Goal: Task Accomplishment & Management: Manage account settings

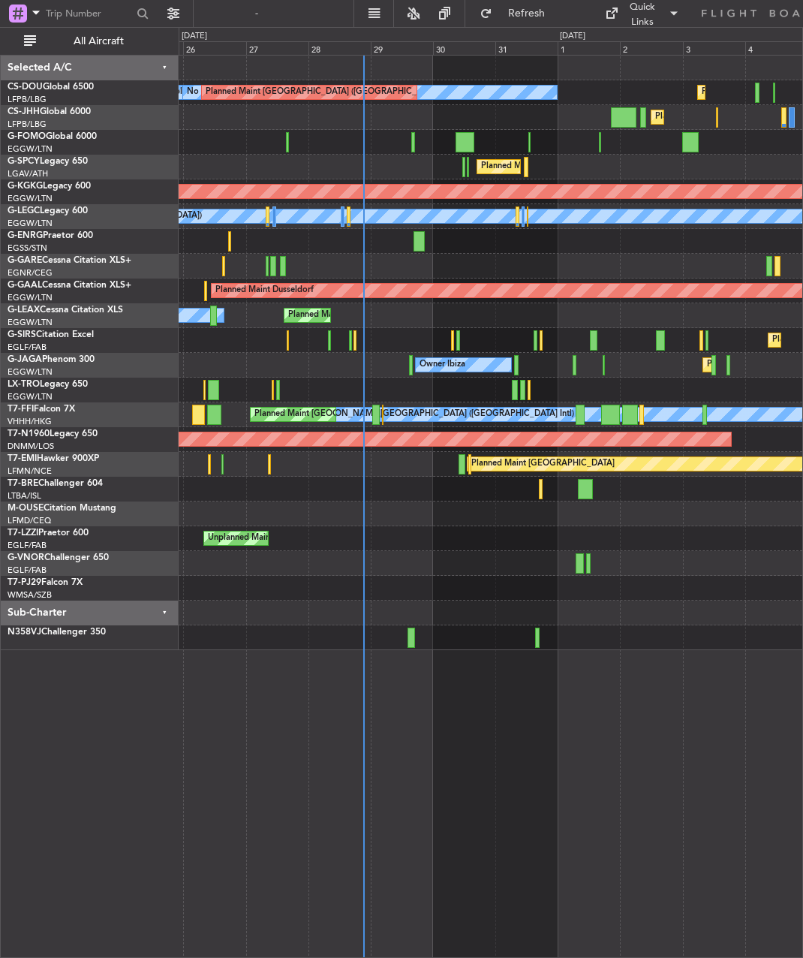
click at [344, 354] on div "Owner Ibiza Planned Maint [GEOGRAPHIC_DATA] ([GEOGRAPHIC_DATA]) No Crew Cannes …" at bounding box center [491, 365] width 624 height 25
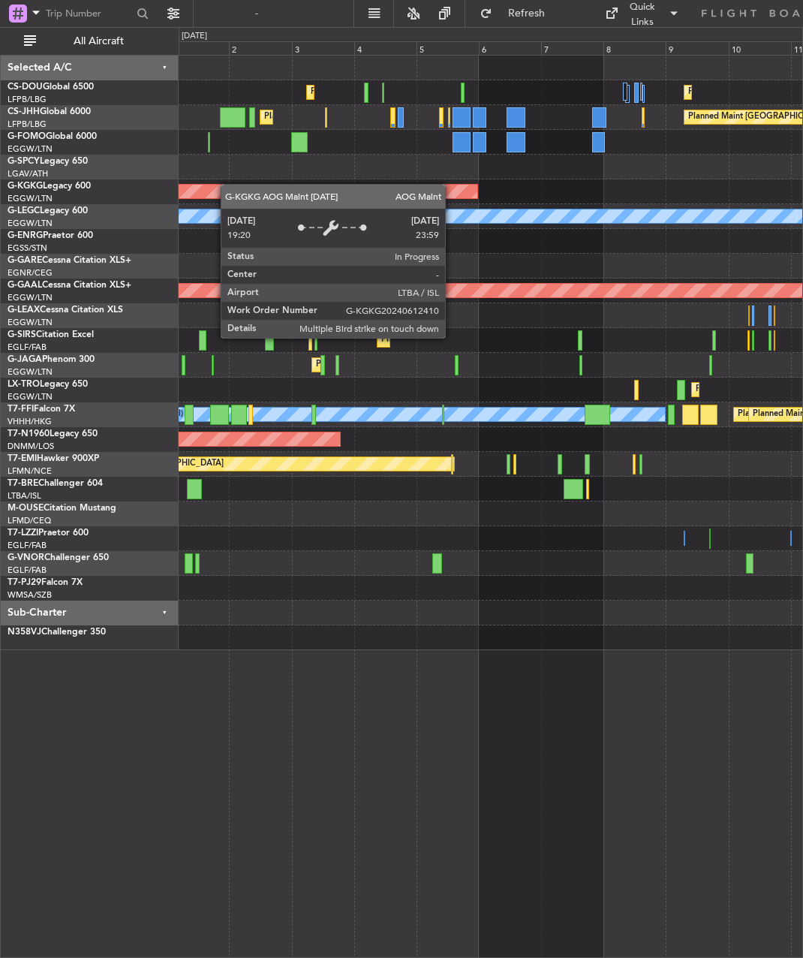
click at [228, 184] on div "Planned Maint [GEOGRAPHIC_DATA] ([GEOGRAPHIC_DATA]) Planned Maint [GEOGRAPHIC_D…" at bounding box center [491, 353] width 624 height 594
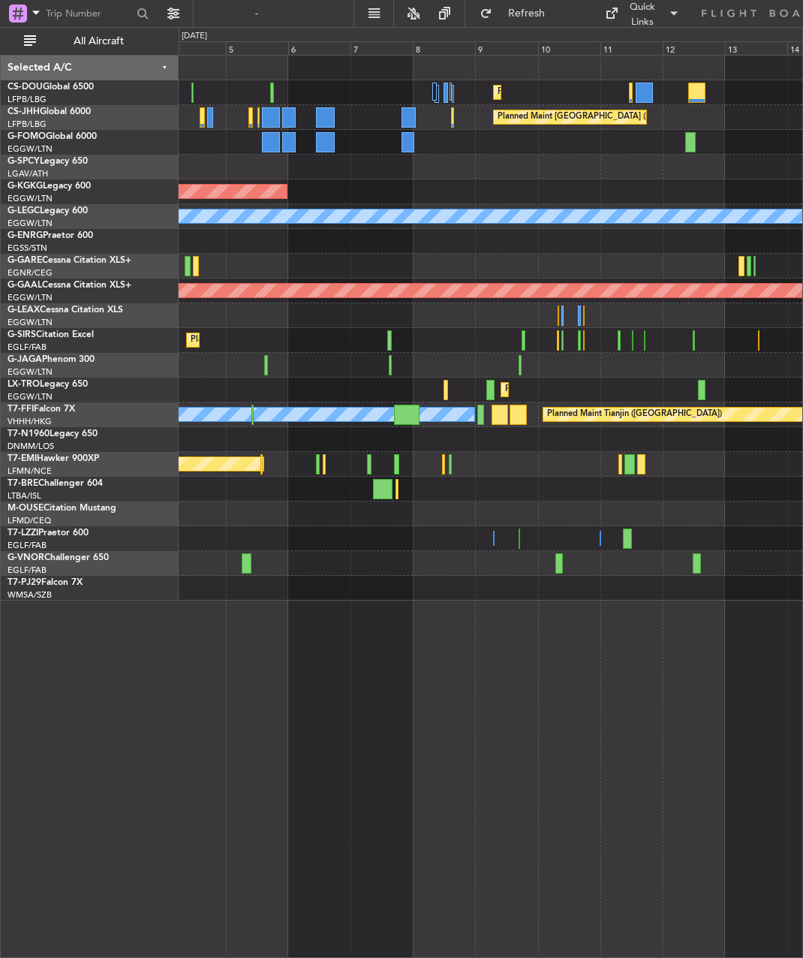
click at [387, 345] on div at bounding box center [389, 340] width 4 height 20
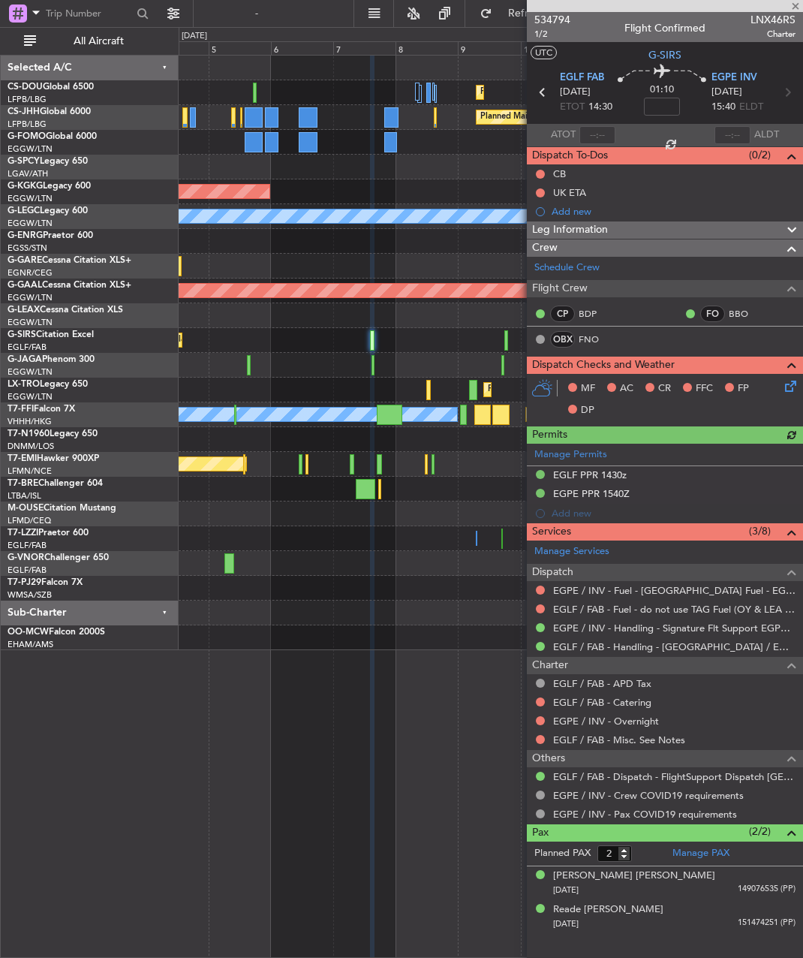
click at [798, 7] on div at bounding box center [665, 6] width 276 height 12
click at [791, 7] on span at bounding box center [795, 7] width 15 height 14
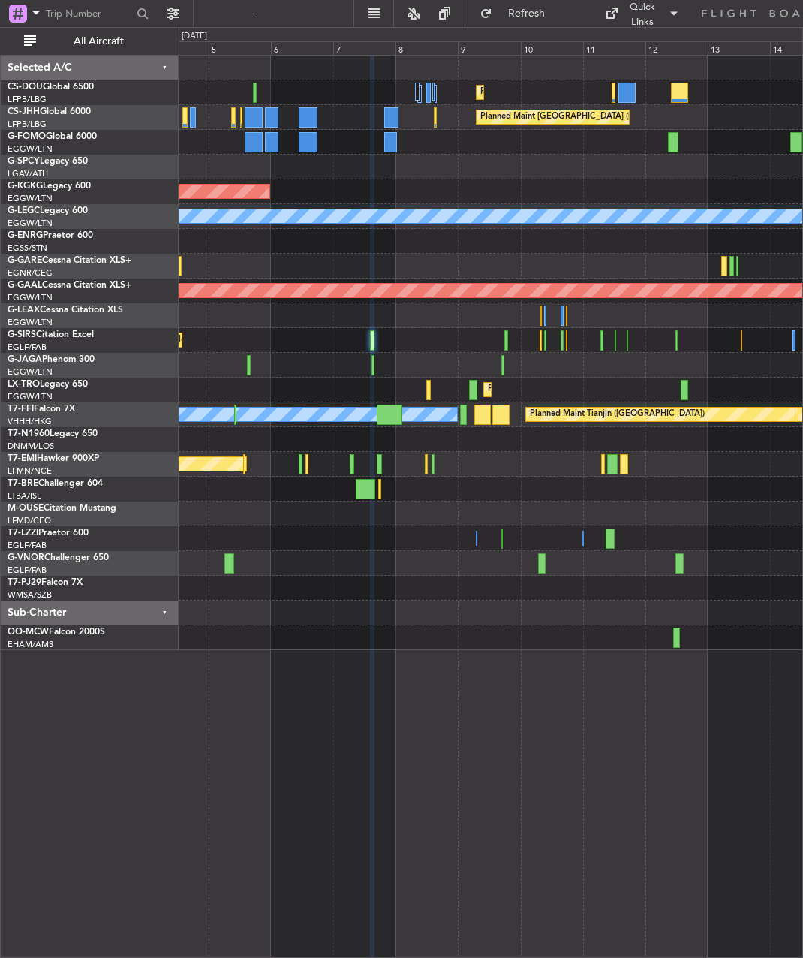
type input "0"
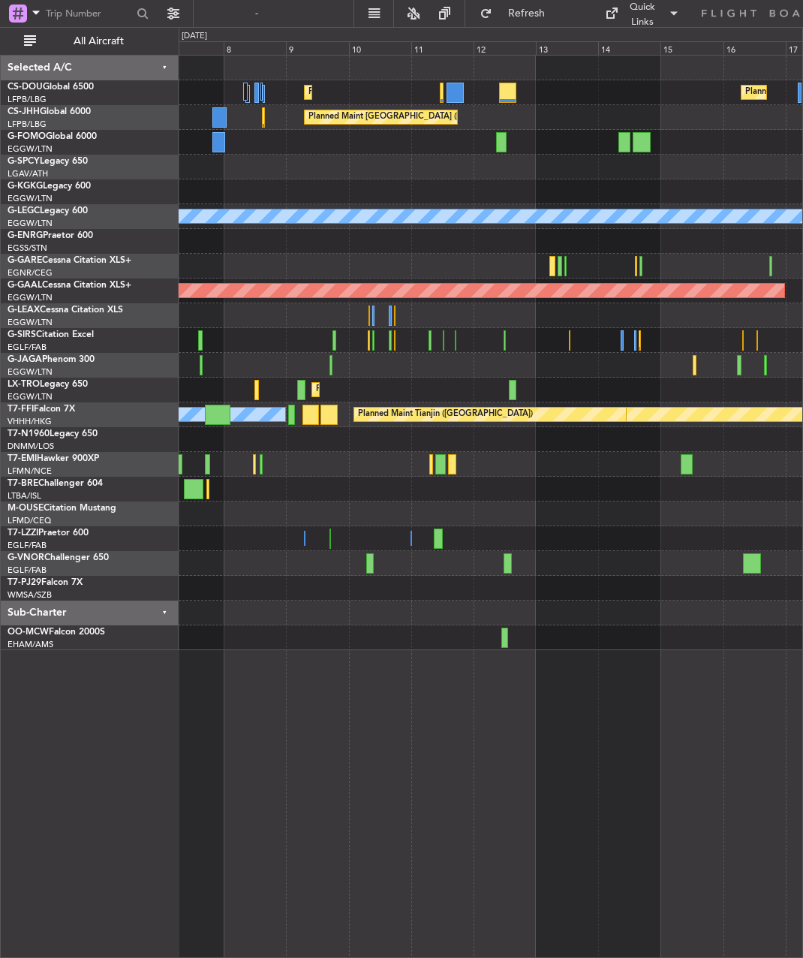
click at [264, 513] on div "Planned Maint [GEOGRAPHIC_DATA] ([GEOGRAPHIC_DATA]) Planned Maint [GEOGRAPHIC_D…" at bounding box center [491, 353] width 624 height 594
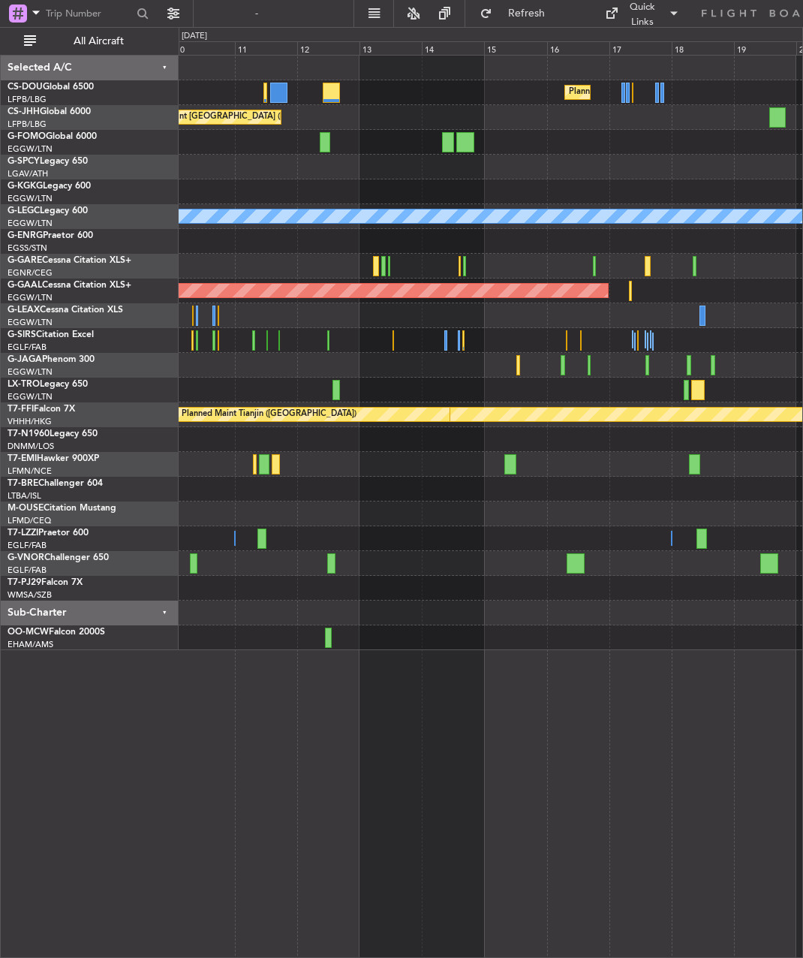
click at [588, 121] on div "Planned Maint [GEOGRAPHIC_DATA] ([GEOGRAPHIC_DATA])" at bounding box center [491, 117] width 624 height 25
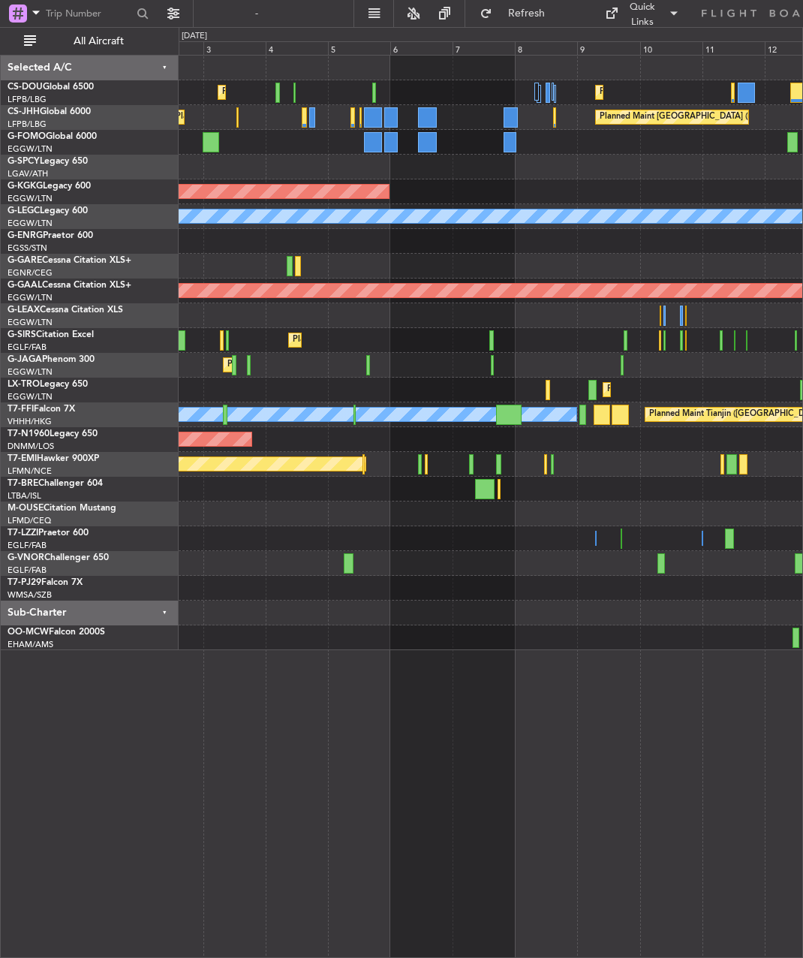
click at [625, 336] on div "Planned Maint [GEOGRAPHIC_DATA] ([GEOGRAPHIC_DATA]) Planned Maint [GEOGRAPHIC_D…" at bounding box center [491, 353] width 624 height 594
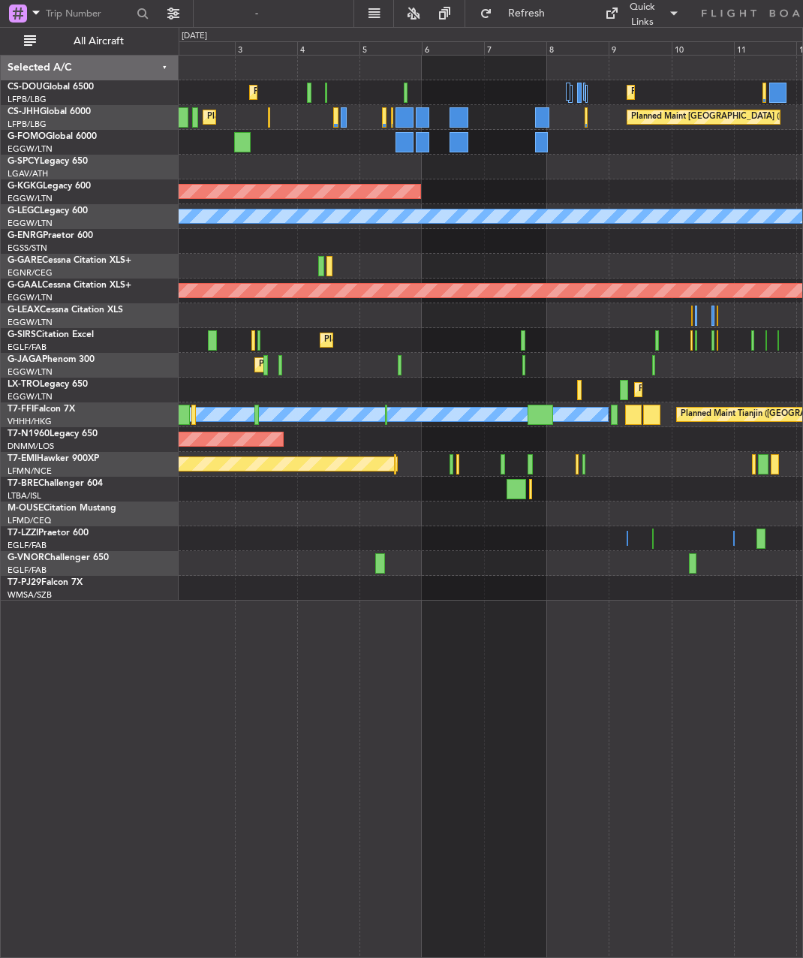
click at [307, 317] on div at bounding box center [491, 315] width 624 height 25
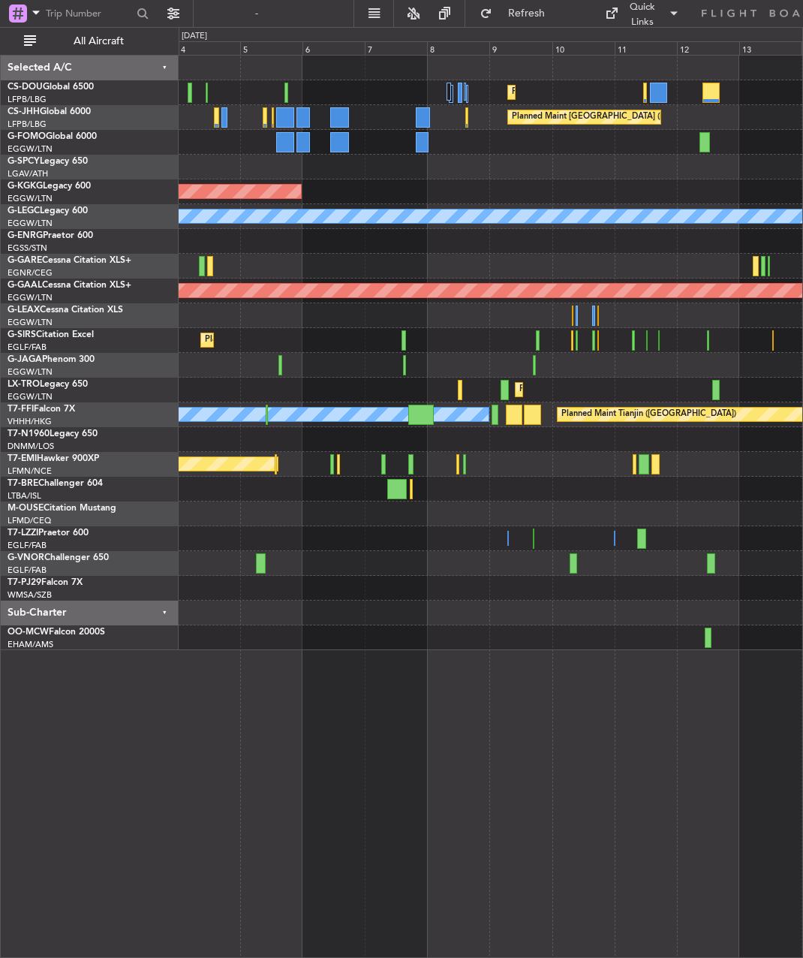
click at [710, 358] on div "Planned Maint [GEOGRAPHIC_DATA] ([GEOGRAPHIC_DATA]) Planned Maint [GEOGRAPHIC_D…" at bounding box center [491, 353] width 624 height 594
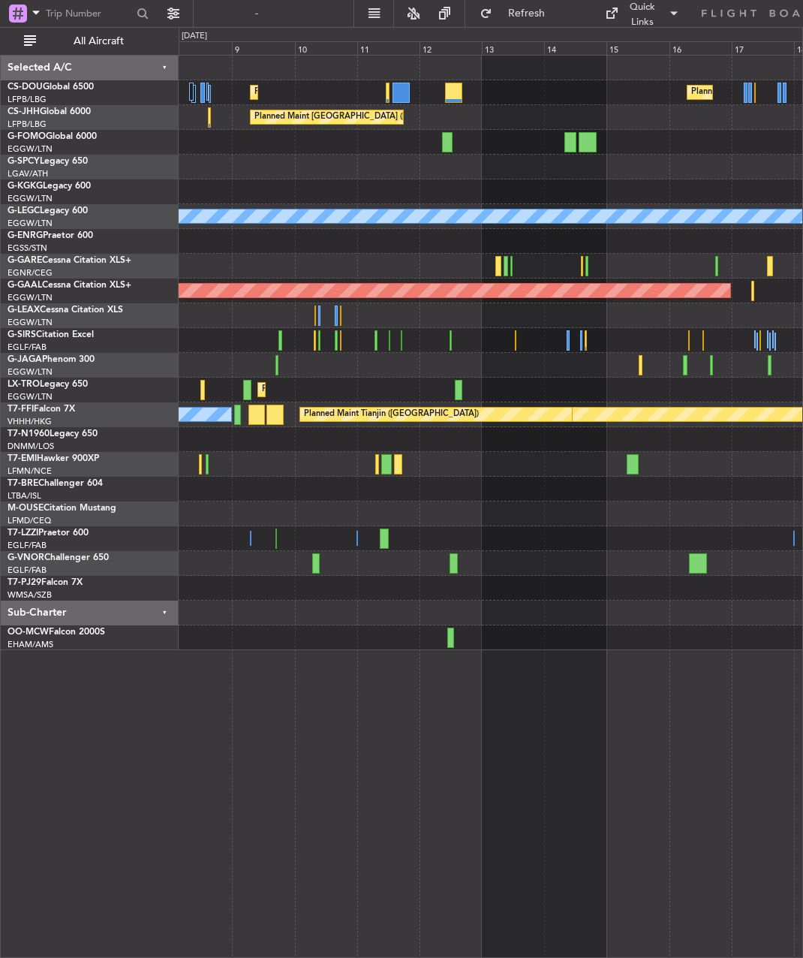
click at [345, 391] on div "Planned Maint Dusseldorf" at bounding box center [491, 390] width 624 height 25
click at [262, 440] on div at bounding box center [491, 439] width 624 height 25
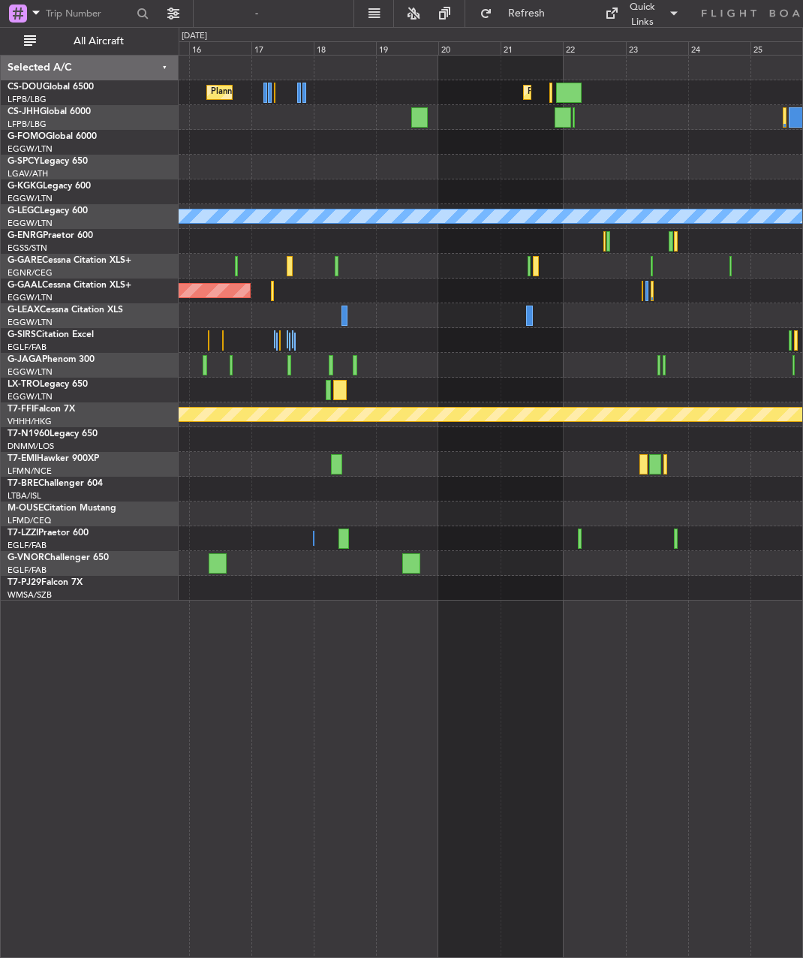
click at [388, 265] on div at bounding box center [491, 266] width 624 height 25
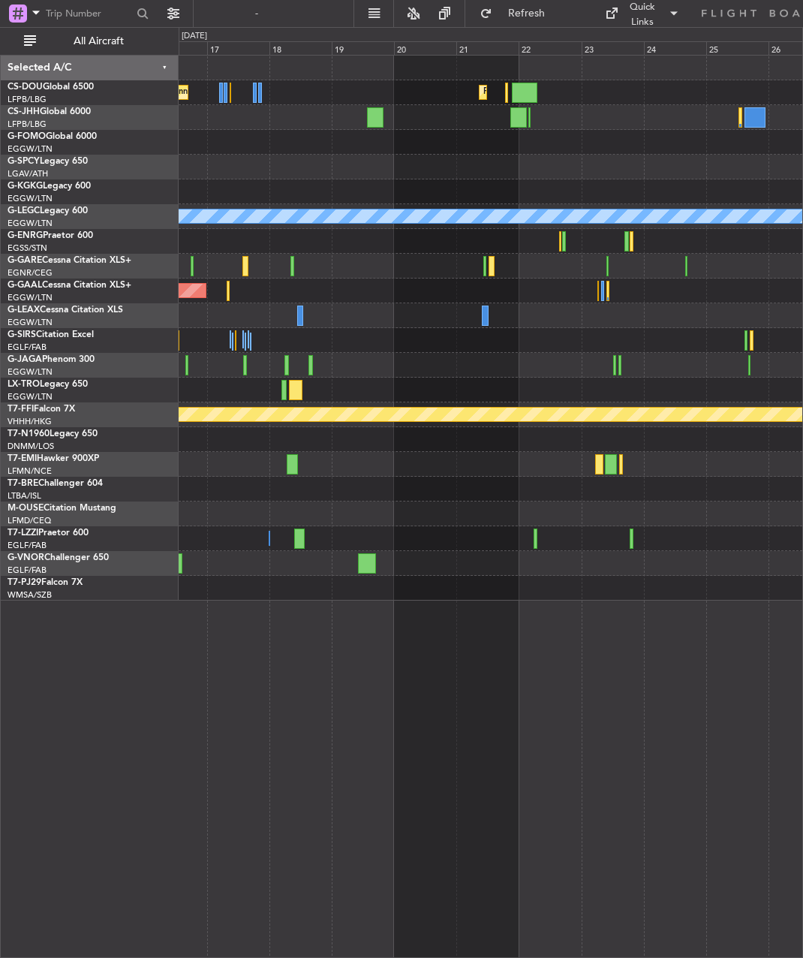
click at [468, 281] on div "Planned Maint Dusseldorf" at bounding box center [491, 290] width 624 height 25
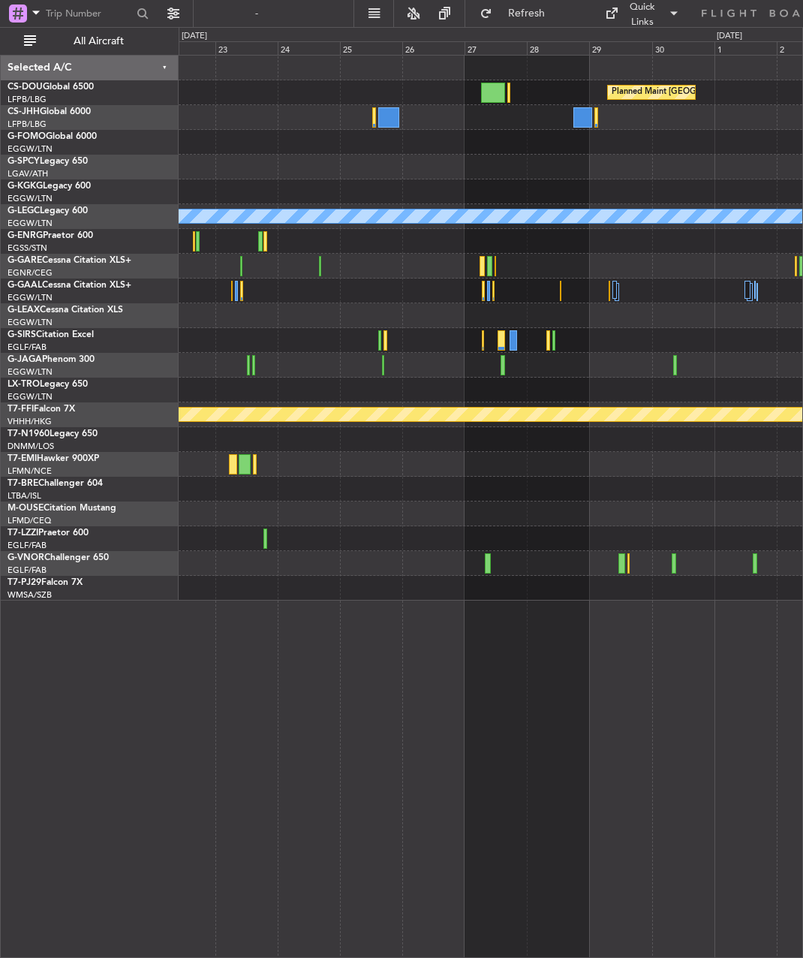
click at [348, 451] on div at bounding box center [491, 439] width 624 height 25
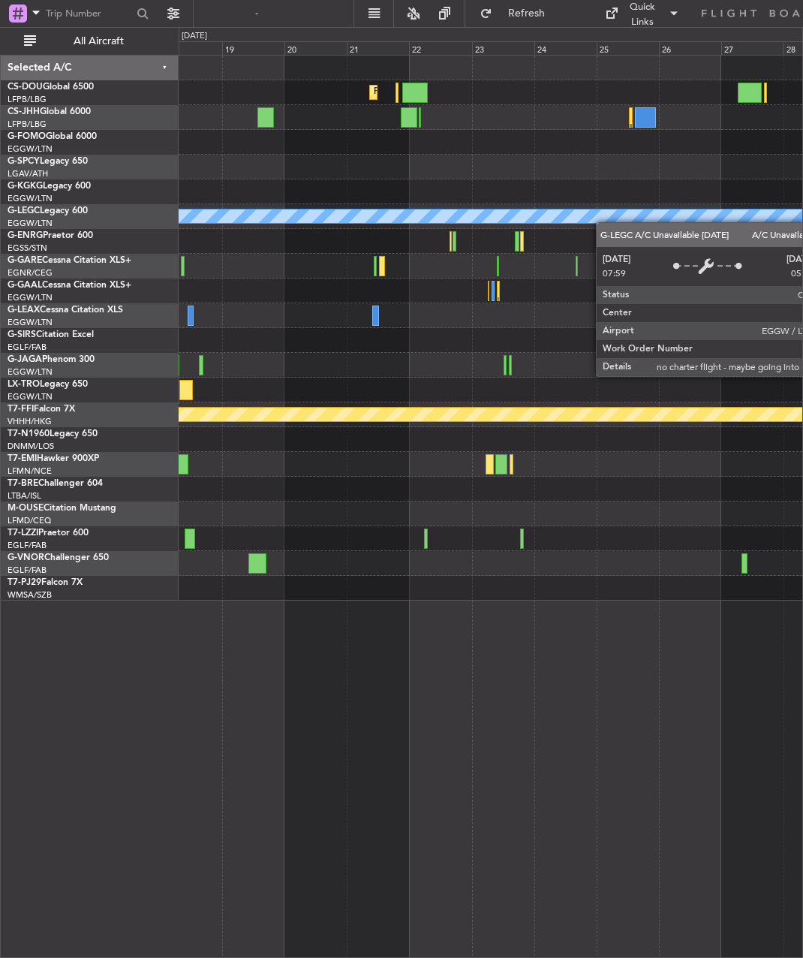
click at [700, 224] on div "Planned Maint [GEOGRAPHIC_DATA] ([GEOGRAPHIC_DATA]) Planned Maint [GEOGRAPHIC_D…" at bounding box center [491, 328] width 624 height 545
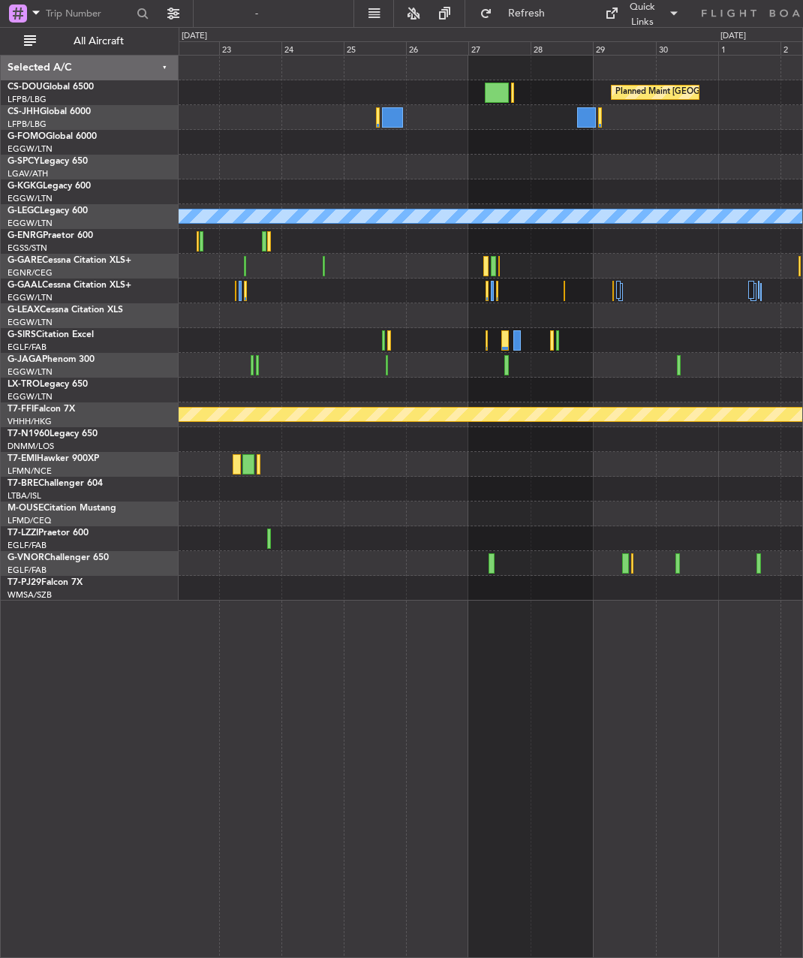
click at [265, 169] on div "Planned Maint [GEOGRAPHIC_DATA] ([GEOGRAPHIC_DATA]) Planned Maint [GEOGRAPHIC_D…" at bounding box center [491, 328] width 624 height 545
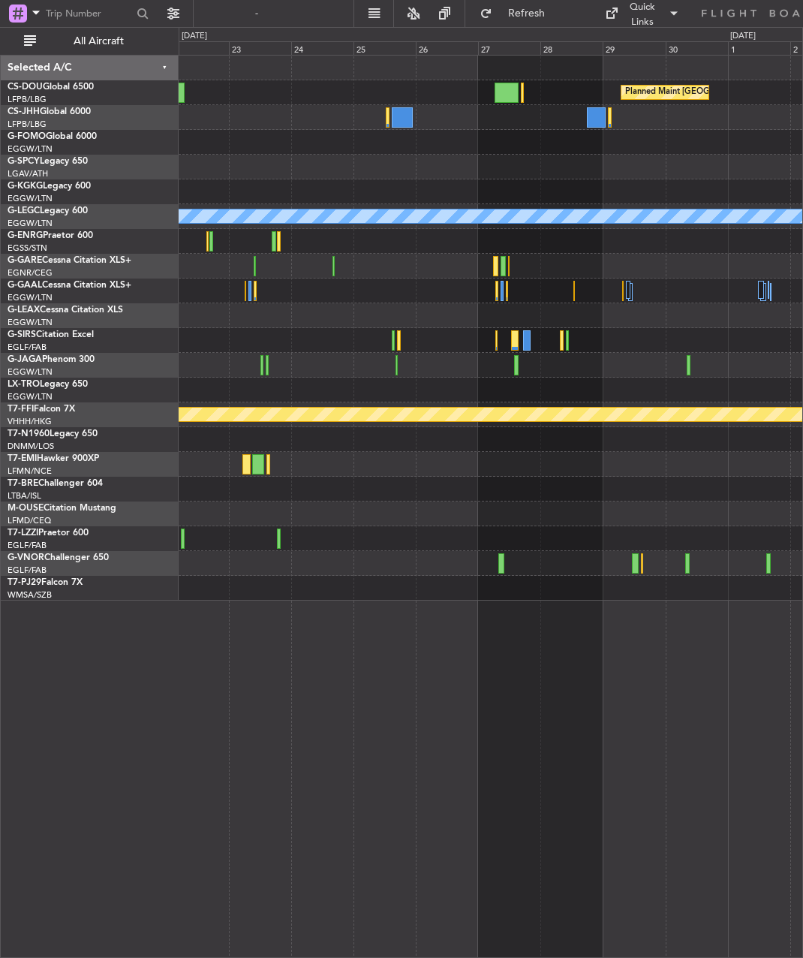
click at [526, 250] on div "Planned Maint [GEOGRAPHIC_DATA] ([GEOGRAPHIC_DATA]) Planned Maint [GEOGRAPHIC_D…" at bounding box center [491, 328] width 624 height 545
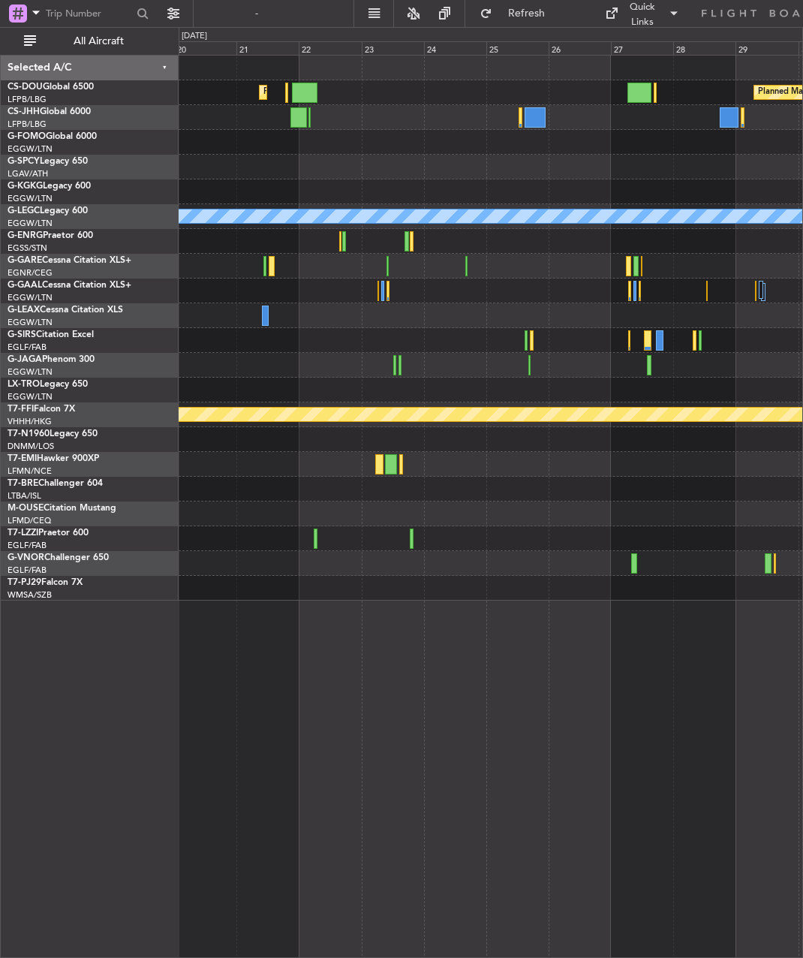
click at [685, 255] on div at bounding box center [491, 266] width 624 height 25
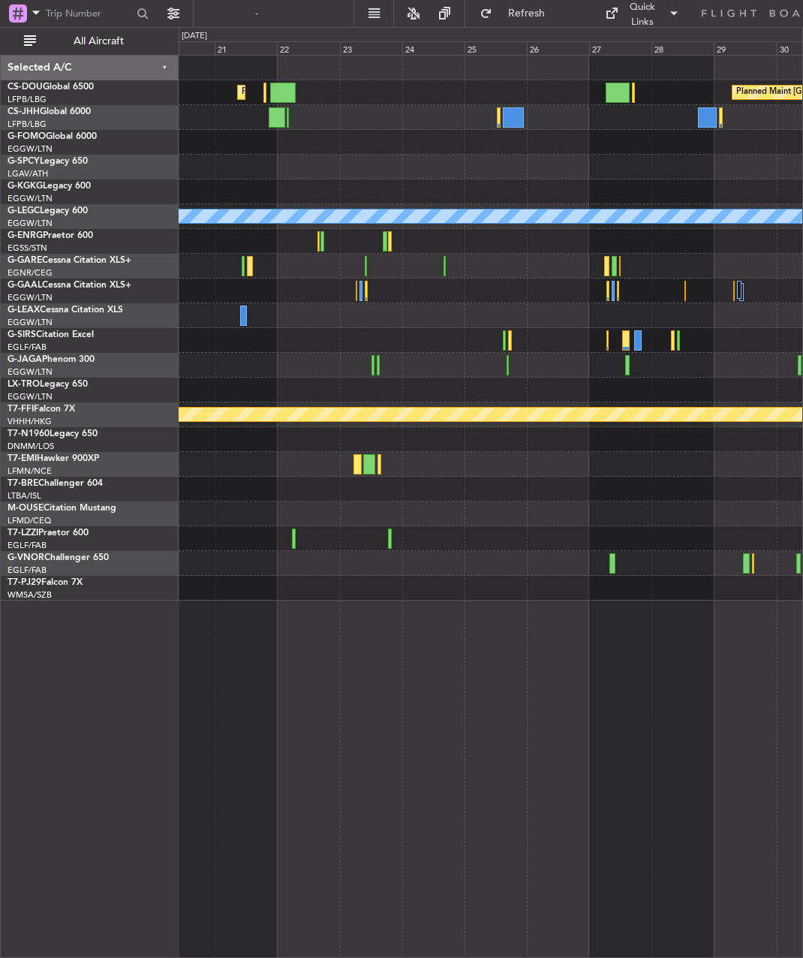
click at [260, 275] on div at bounding box center [491, 266] width 624 height 25
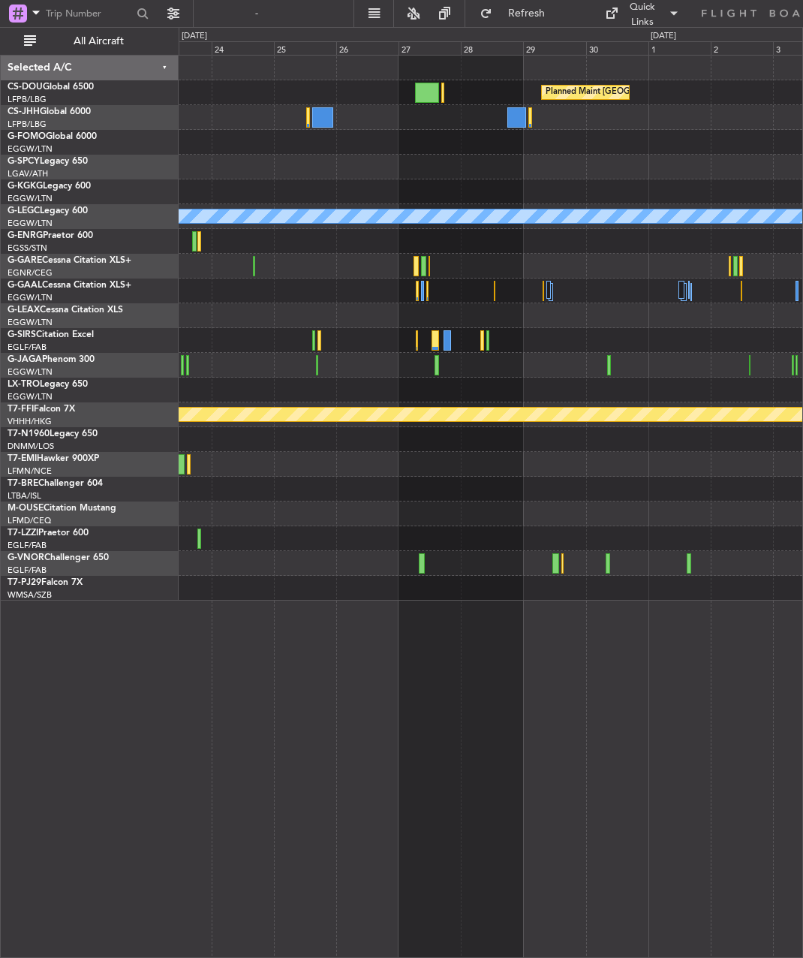
click at [540, 252] on div "Planned Maint [GEOGRAPHIC_DATA] ([GEOGRAPHIC_DATA]) Planned Maint [GEOGRAPHIC_D…" at bounding box center [491, 328] width 624 height 545
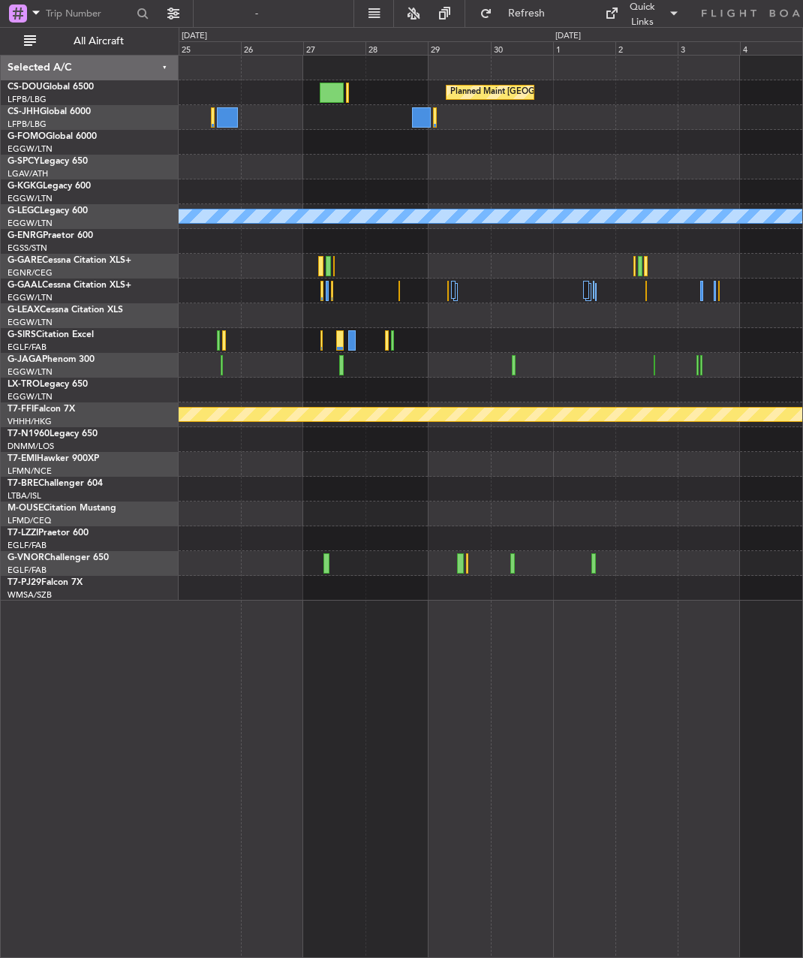
click at [345, 284] on div "Planned Maint [GEOGRAPHIC_DATA] ([GEOGRAPHIC_DATA]) A/C Unavailable [GEOGRAPHIC…" at bounding box center [491, 328] width 624 height 545
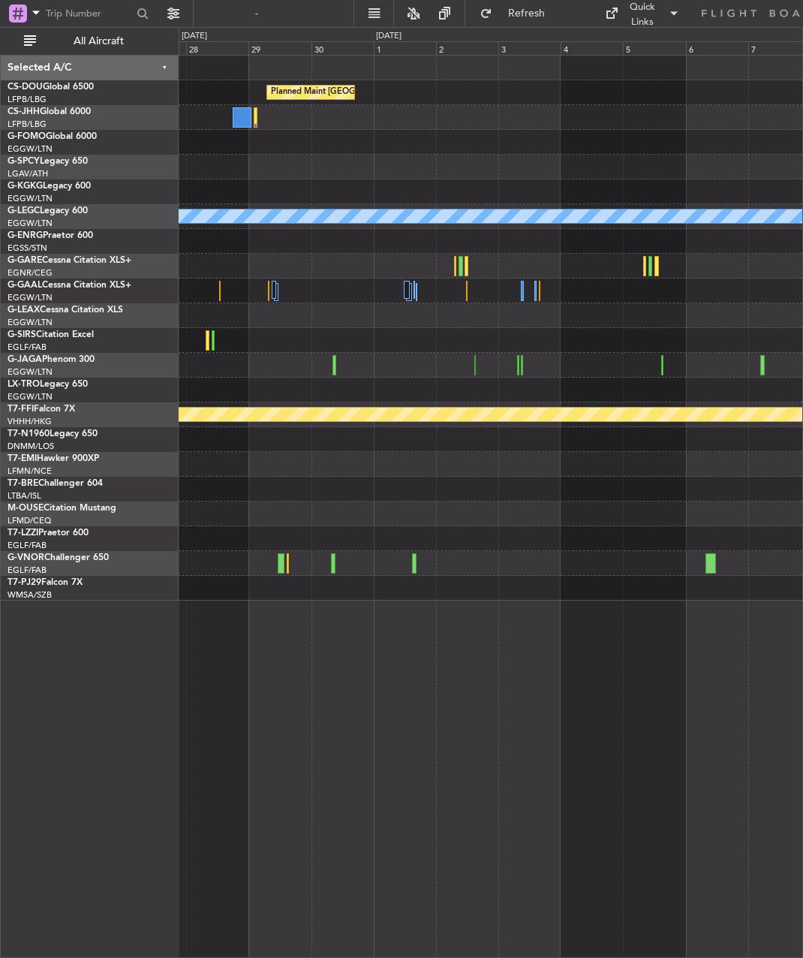
click at [336, 281] on div "Planned Maint [GEOGRAPHIC_DATA] ([GEOGRAPHIC_DATA]) A/C Unavailable [GEOGRAPHIC…" at bounding box center [491, 328] width 624 height 545
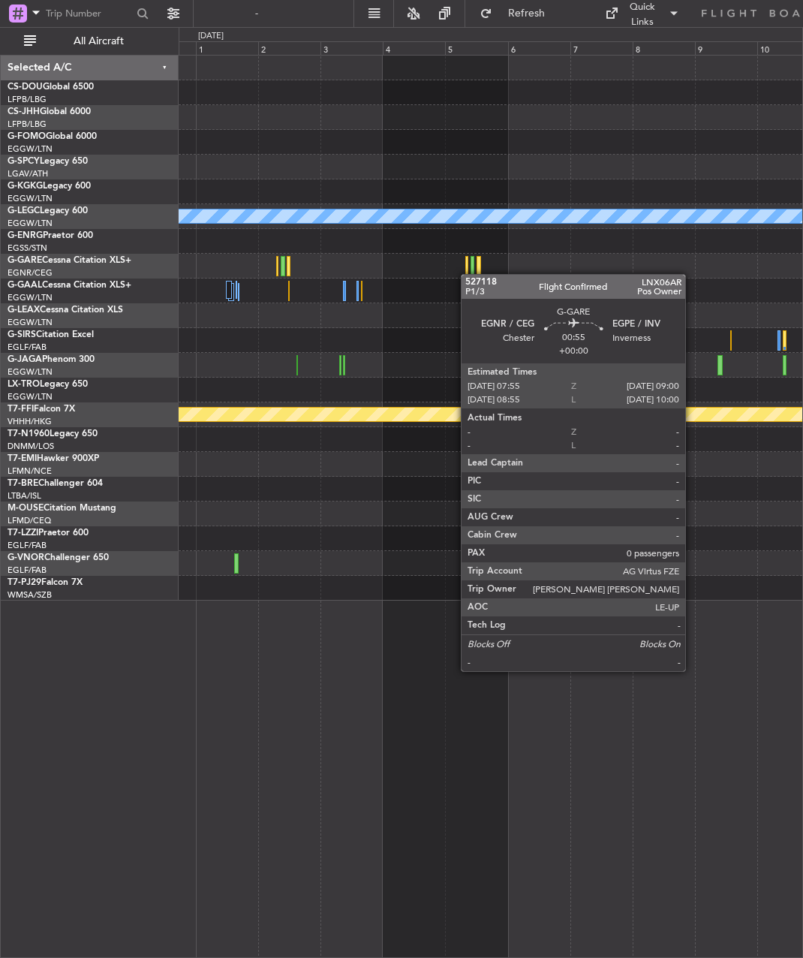
click at [465, 274] on div at bounding box center [466, 266] width 3 height 20
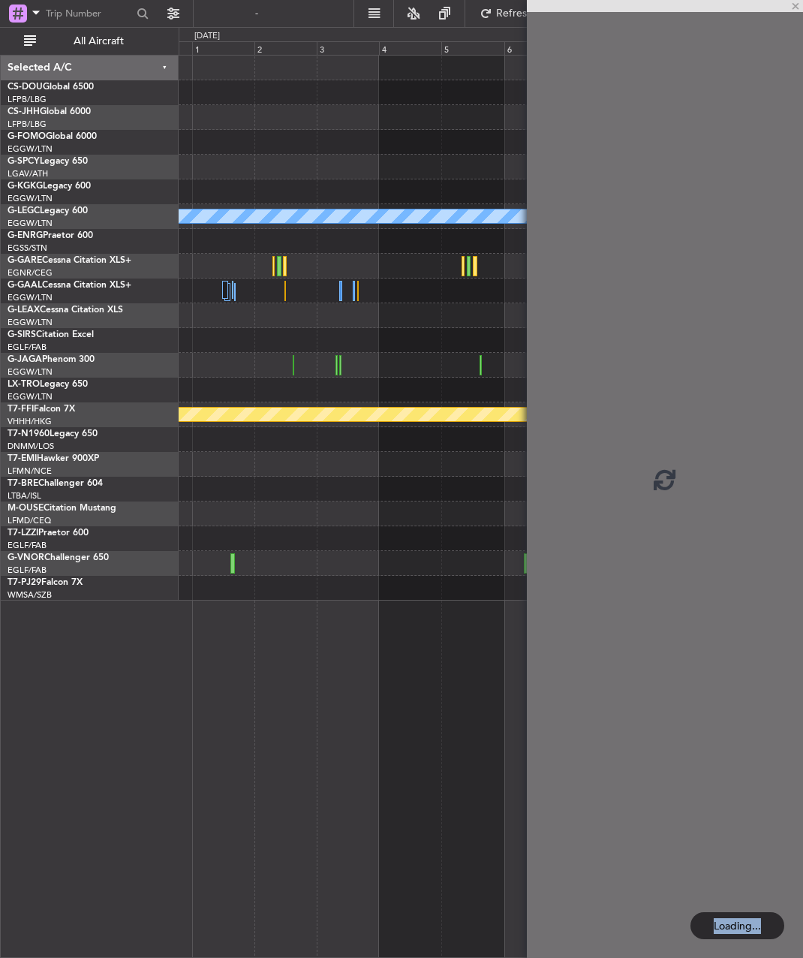
drag, startPoint x: 662, startPoint y: 286, endPoint x: 453, endPoint y: 285, distance: 208.7
click at [452, 286] on fb-app "[DATE] - [DATE] Refreshing... Quick Links All Aircraft Planned Maint [GEOGRAPHI…" at bounding box center [401, 484] width 803 height 946
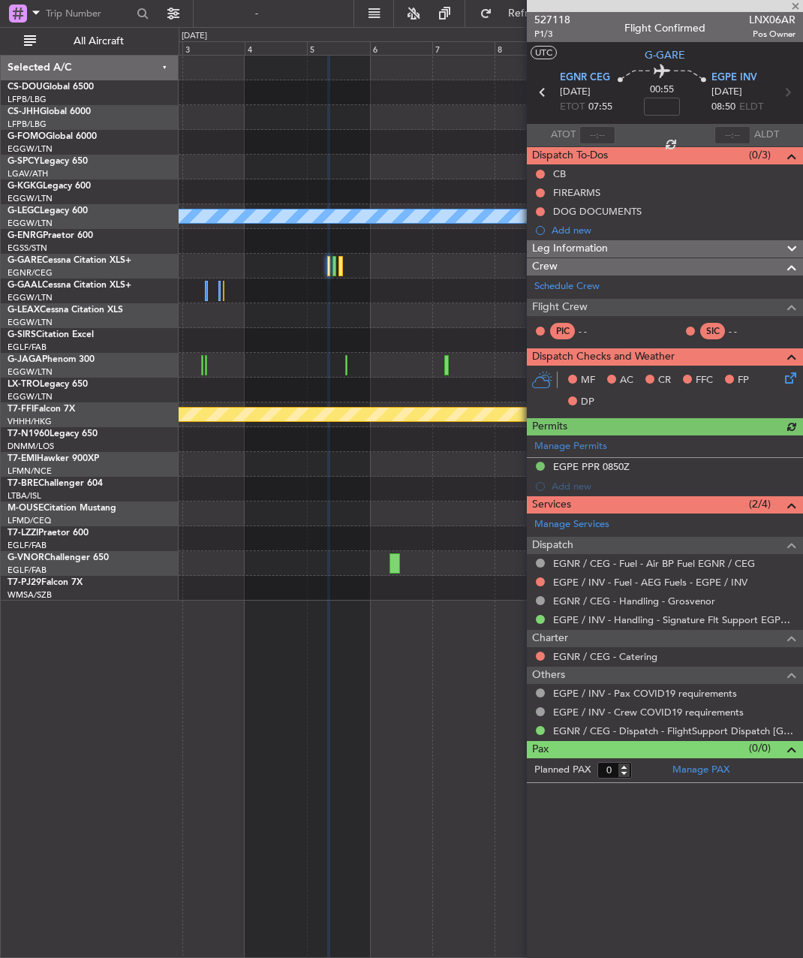
click at [795, 6] on div at bounding box center [665, 6] width 276 height 12
click at [794, 10] on span at bounding box center [795, 7] width 15 height 14
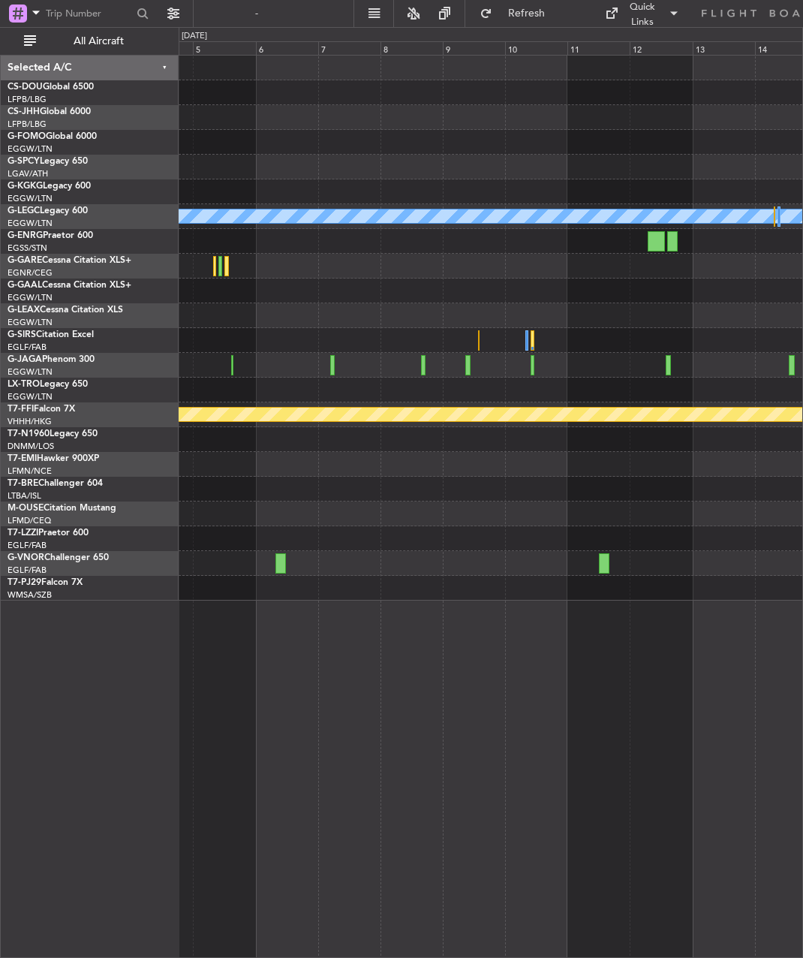
click at [415, 305] on div "A/C Unavailable [GEOGRAPHIC_DATA] ([GEOGRAPHIC_DATA]) Owner [GEOGRAPHIC_DATA] (…" at bounding box center [491, 328] width 624 height 545
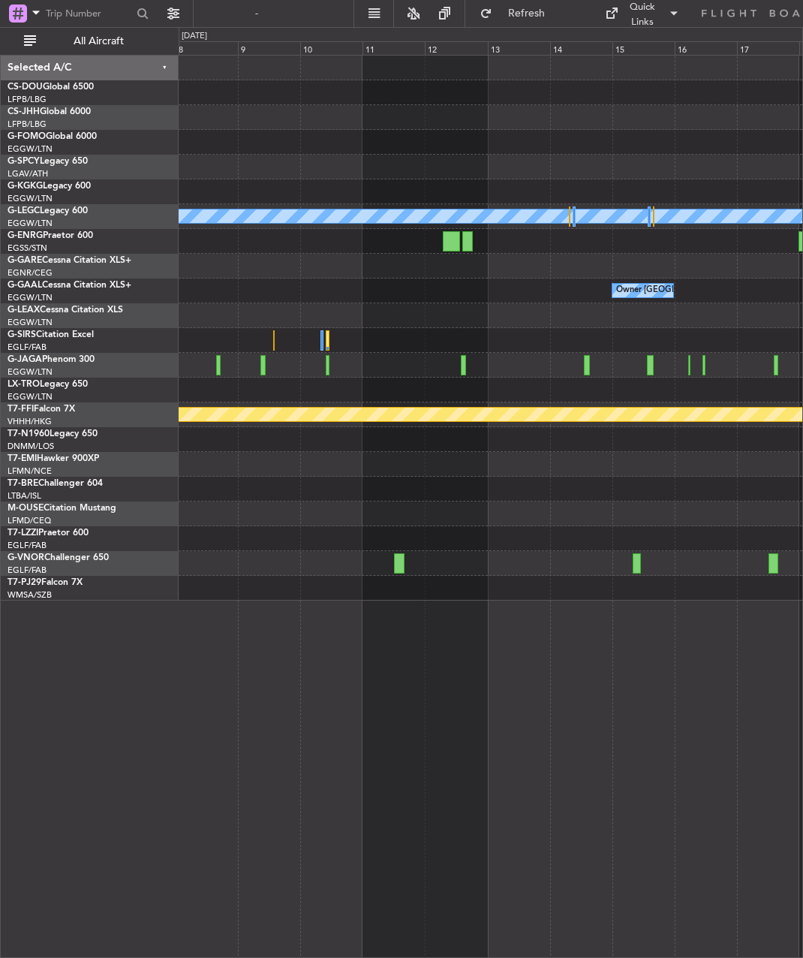
click at [441, 308] on div "A/C Unavailable [GEOGRAPHIC_DATA] ([GEOGRAPHIC_DATA]) Owner [GEOGRAPHIC_DATA] (…" at bounding box center [491, 328] width 624 height 545
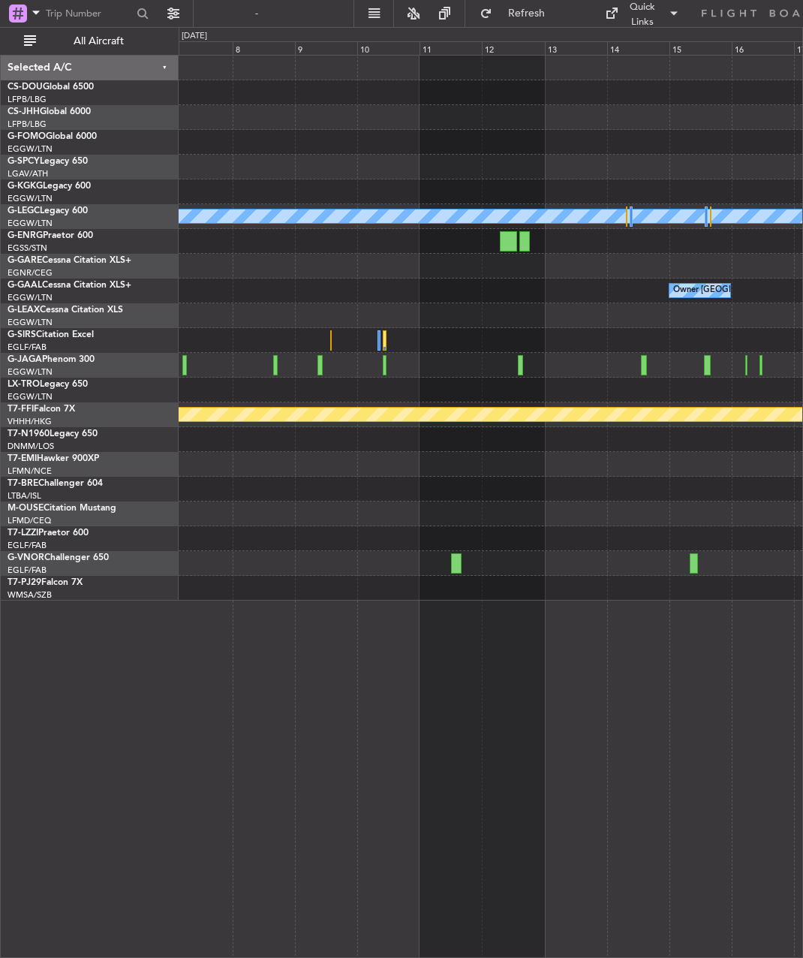
click at [732, 169] on div "A/C Unavailable [GEOGRAPHIC_DATA] ([GEOGRAPHIC_DATA]) Owner [GEOGRAPHIC_DATA] (…" at bounding box center [491, 328] width 624 height 545
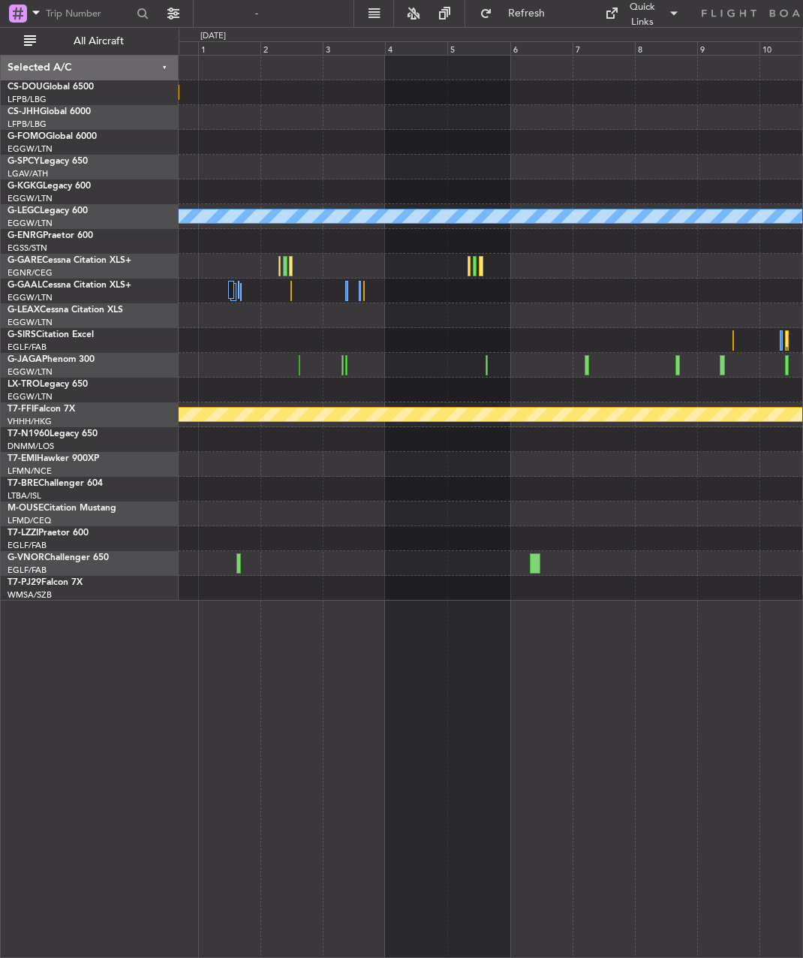
click at [693, 158] on div "Planned Maint [GEOGRAPHIC_DATA] ([GEOGRAPHIC_DATA]) A/C Unavailable [GEOGRAPHIC…" at bounding box center [491, 328] width 624 height 545
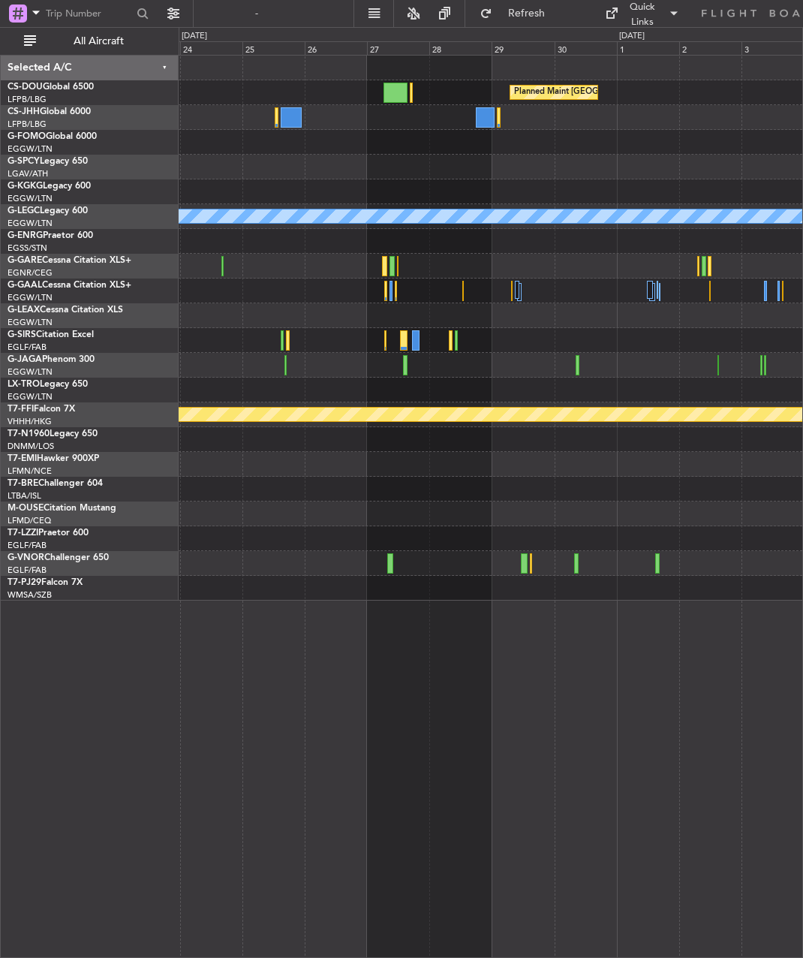
click at [688, 122] on div "Planned Maint [GEOGRAPHIC_DATA] ([GEOGRAPHIC_DATA]) Planned Maint [GEOGRAPHIC_D…" at bounding box center [491, 328] width 624 height 545
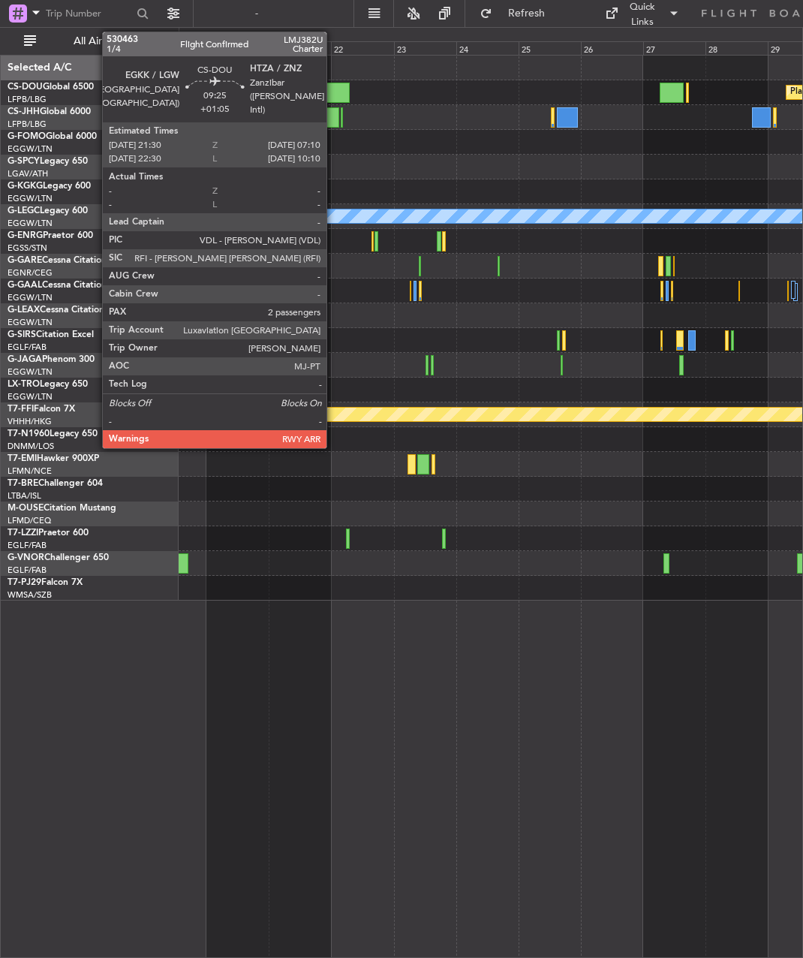
click at [333, 99] on div at bounding box center [337, 93] width 26 height 20
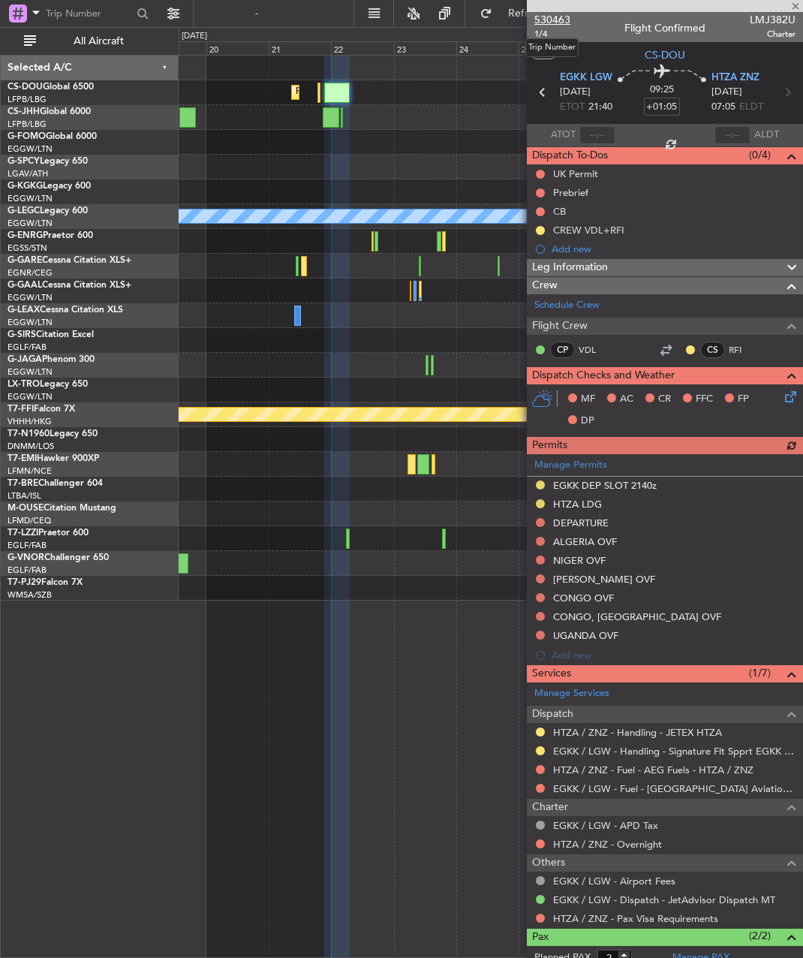
click at [549, 16] on span "530463" at bounding box center [552, 20] width 36 height 16
click at [423, 108] on div at bounding box center [491, 117] width 624 height 25
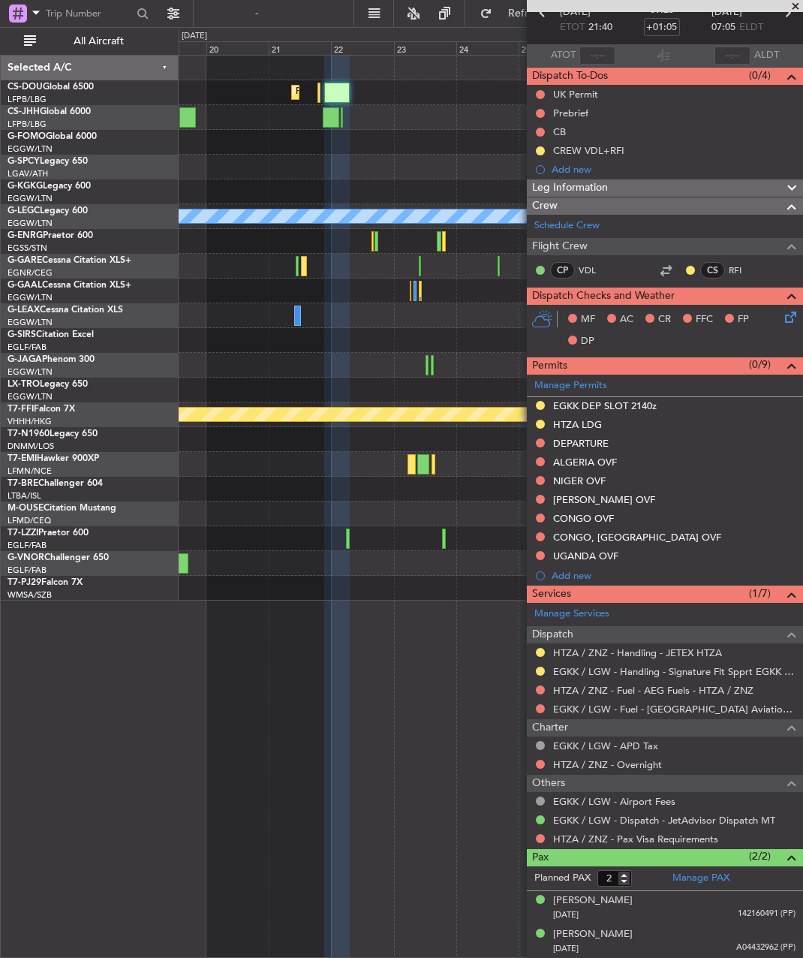
scroll to position [80, 0]
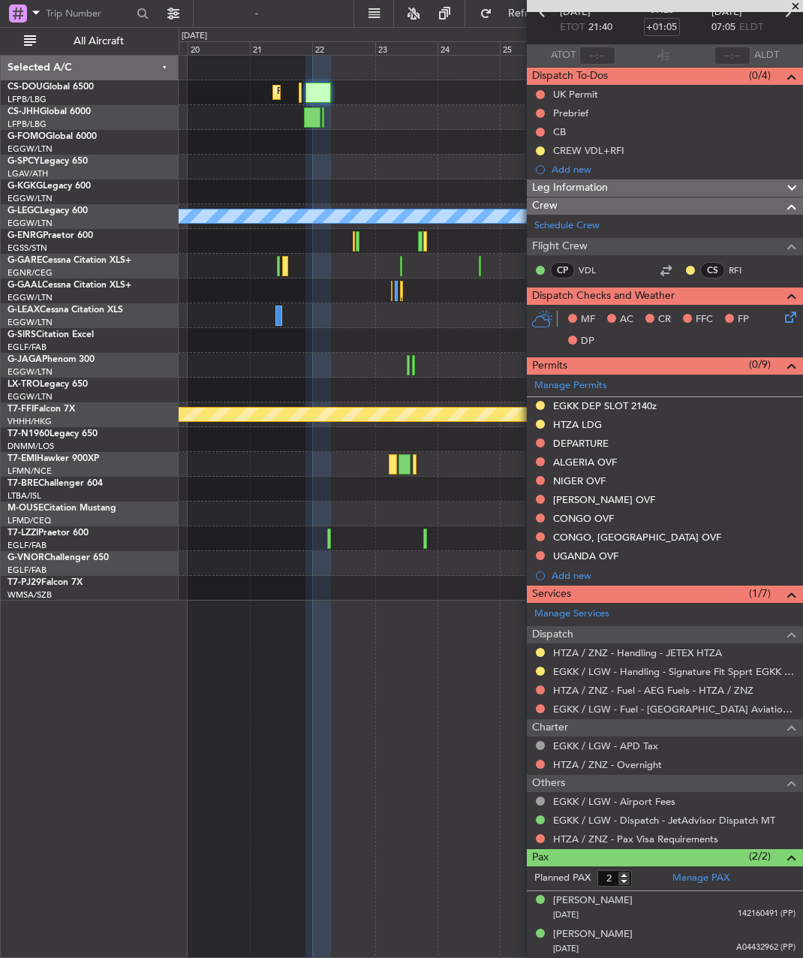
click at [416, 514] on div at bounding box center [491, 513] width 624 height 25
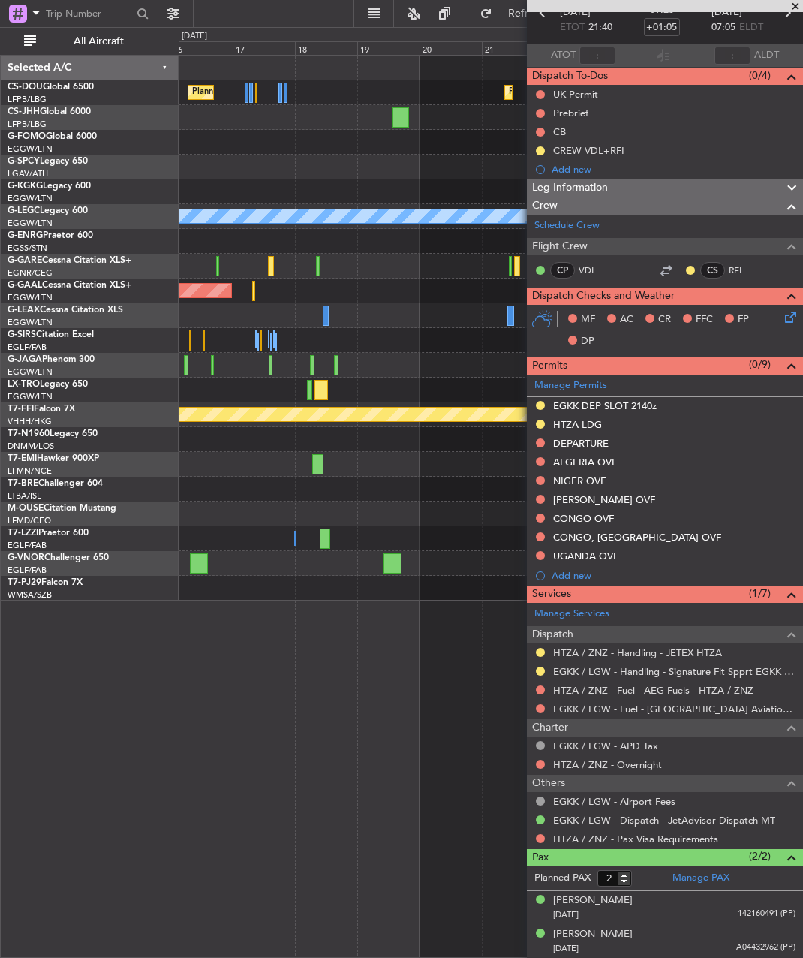
click at [498, 230] on div "Planned Maint [GEOGRAPHIC_DATA] ([GEOGRAPHIC_DATA]) Planned Maint [GEOGRAPHIC_D…" at bounding box center [491, 328] width 624 height 545
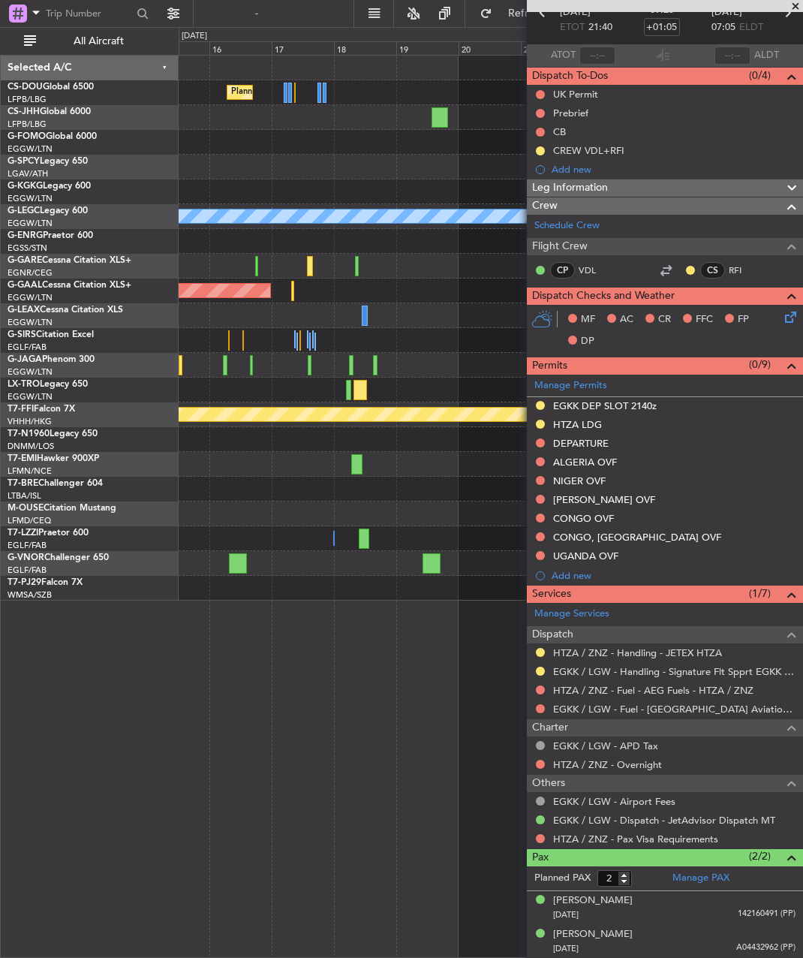
click at [796, 2] on span at bounding box center [795, 7] width 15 height 14
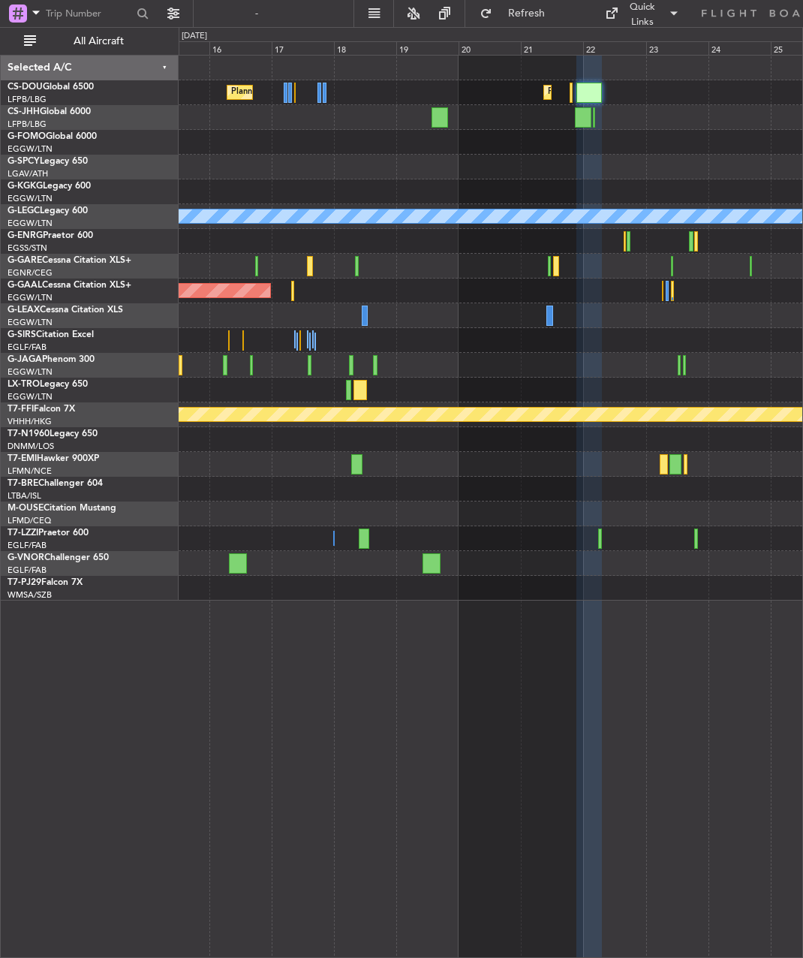
type input "0"
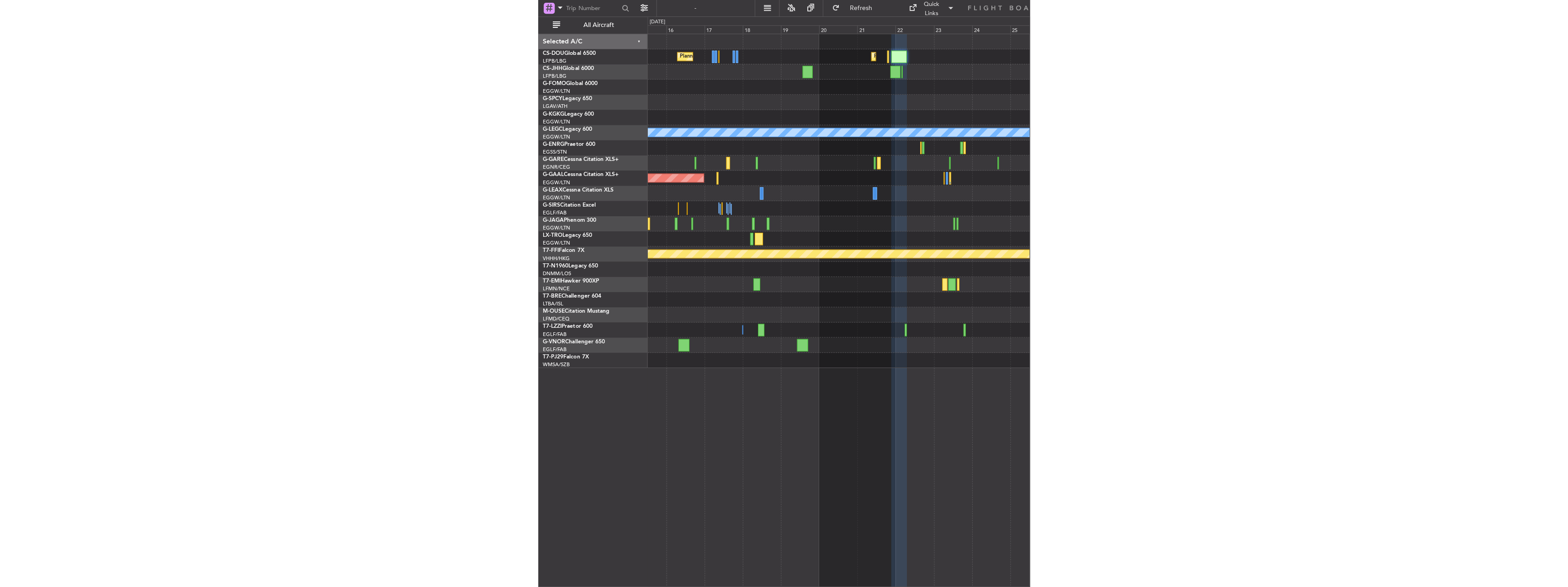
scroll to position [0, 0]
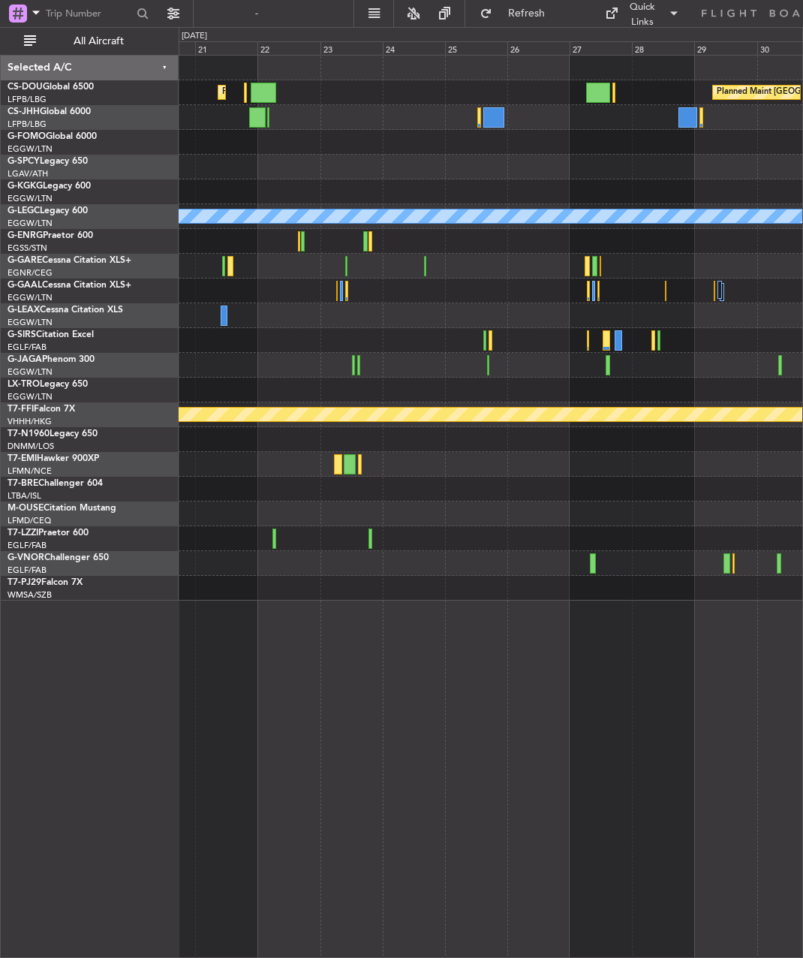
click at [214, 137] on div "Planned Maint [GEOGRAPHIC_DATA] ([GEOGRAPHIC_DATA]) Planned Maint [GEOGRAPHIC_D…" at bounding box center [491, 328] width 624 height 545
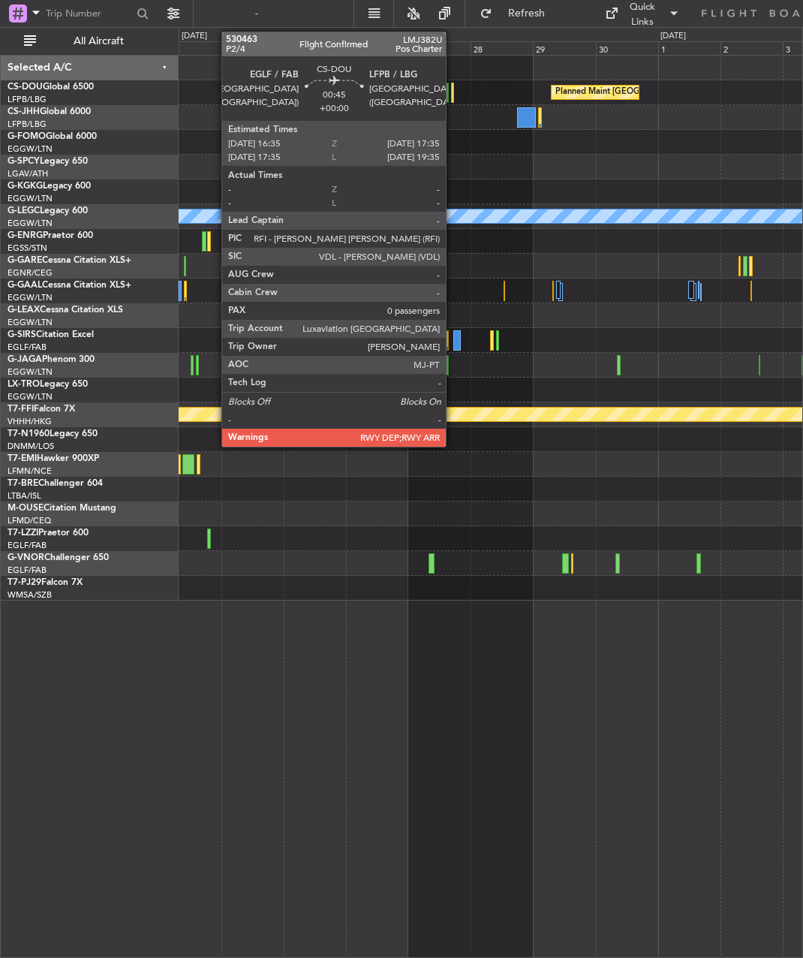
click at [453, 89] on div at bounding box center [452, 93] width 3 height 20
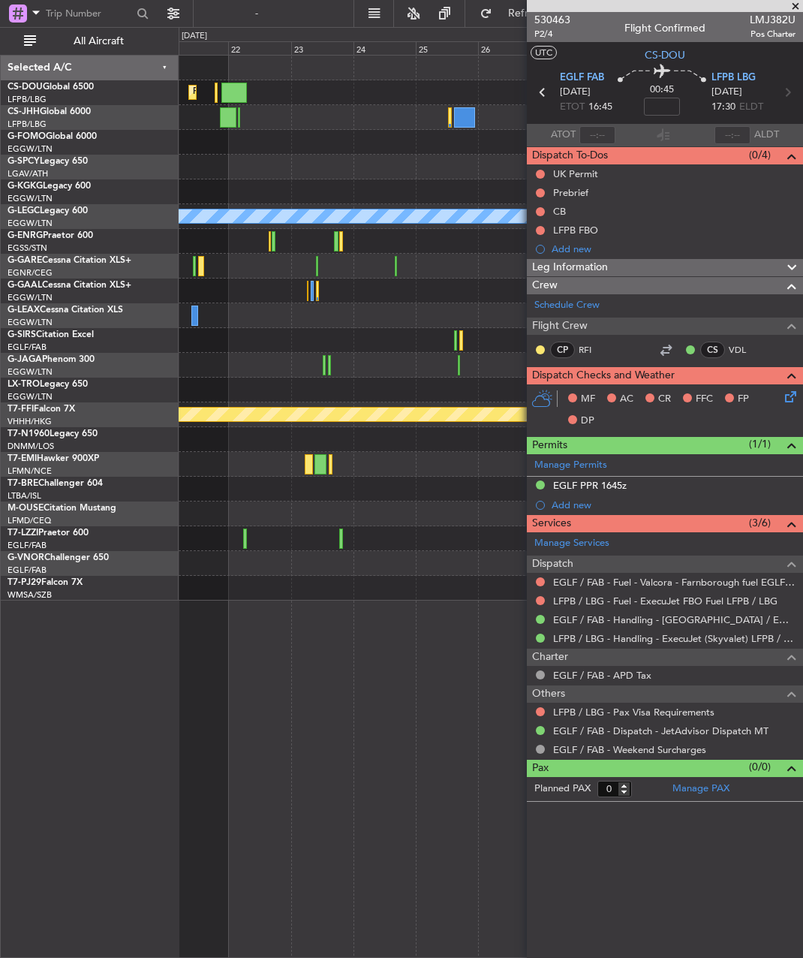
click at [422, 110] on div "Planned Maint [GEOGRAPHIC_DATA] ([GEOGRAPHIC_DATA]) Planned Maint [GEOGRAPHIC_D…" at bounding box center [491, 328] width 624 height 545
click at [360, 90] on div "Planned Maint [GEOGRAPHIC_DATA] ([GEOGRAPHIC_DATA]) Planned Maint [GEOGRAPHIC_D…" at bounding box center [491, 92] width 624 height 25
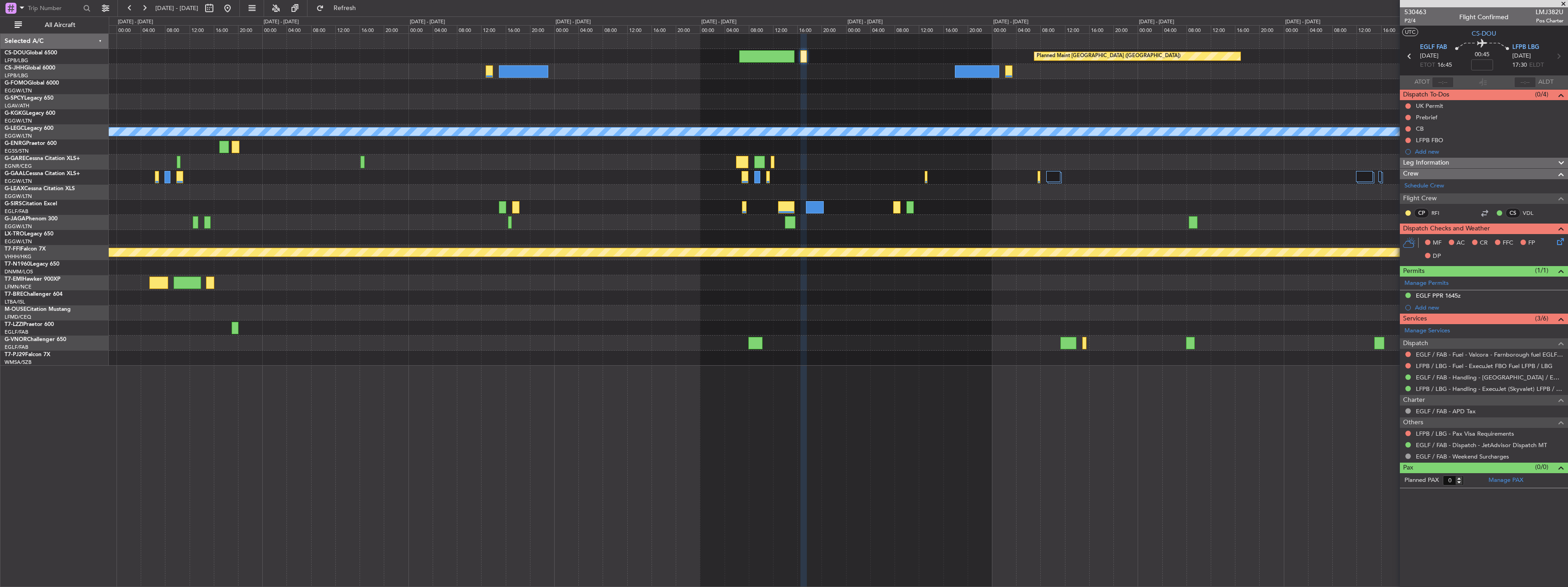
click at [488, 191] on div at bounding box center [838, 192] width 1459 height 15
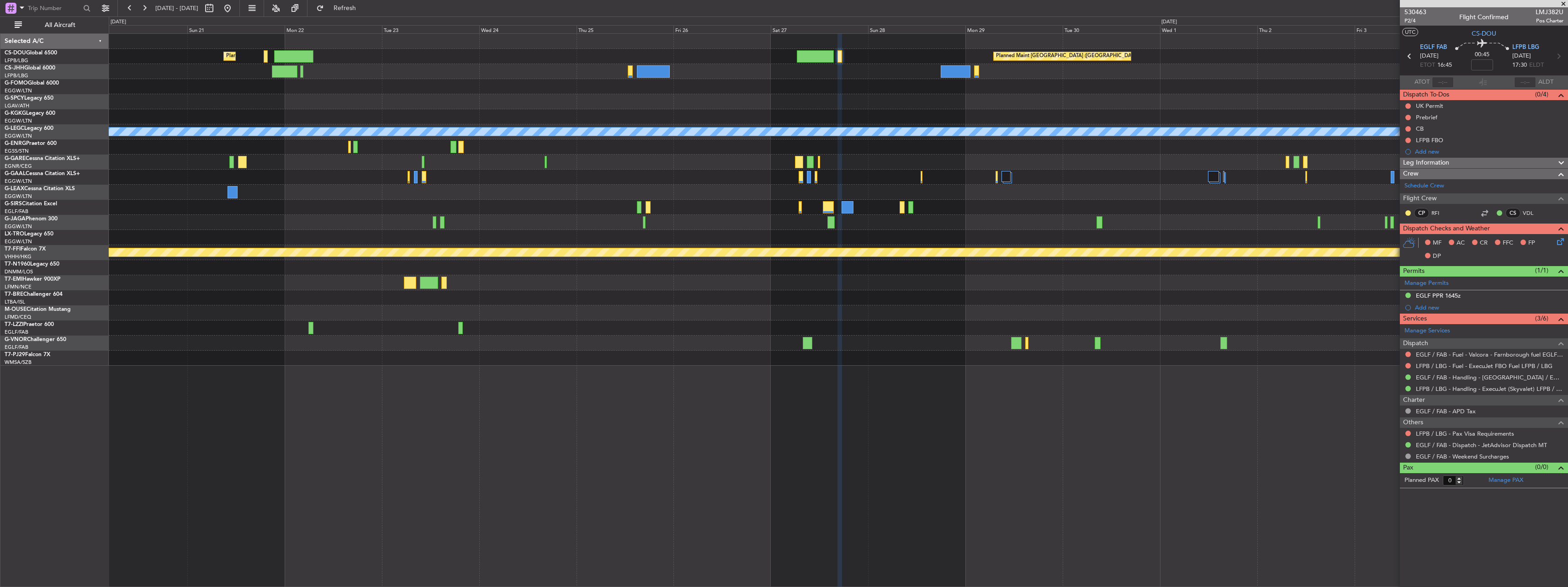
click at [488, 136] on div "A/C Unavailable [GEOGRAPHIC_DATA] ([GEOGRAPHIC_DATA])" at bounding box center [838, 132] width 1459 height 15
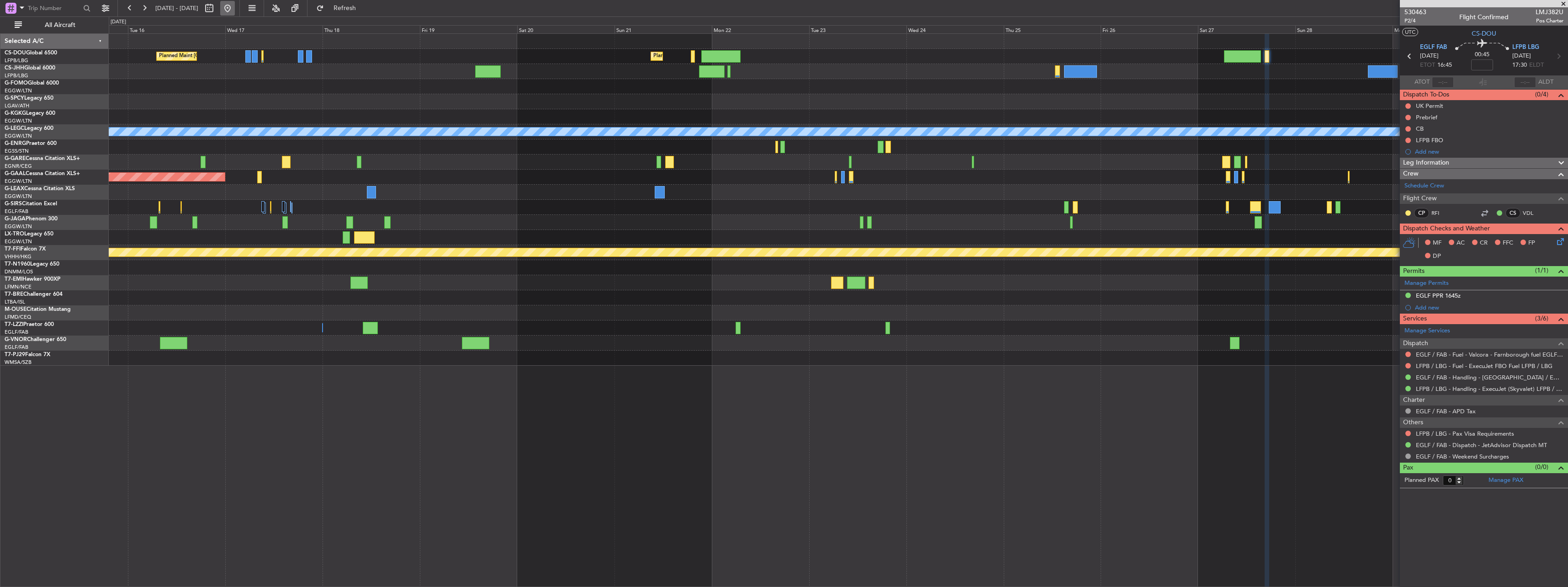
click at [235, 7] on button at bounding box center [228, 9] width 15 height 15
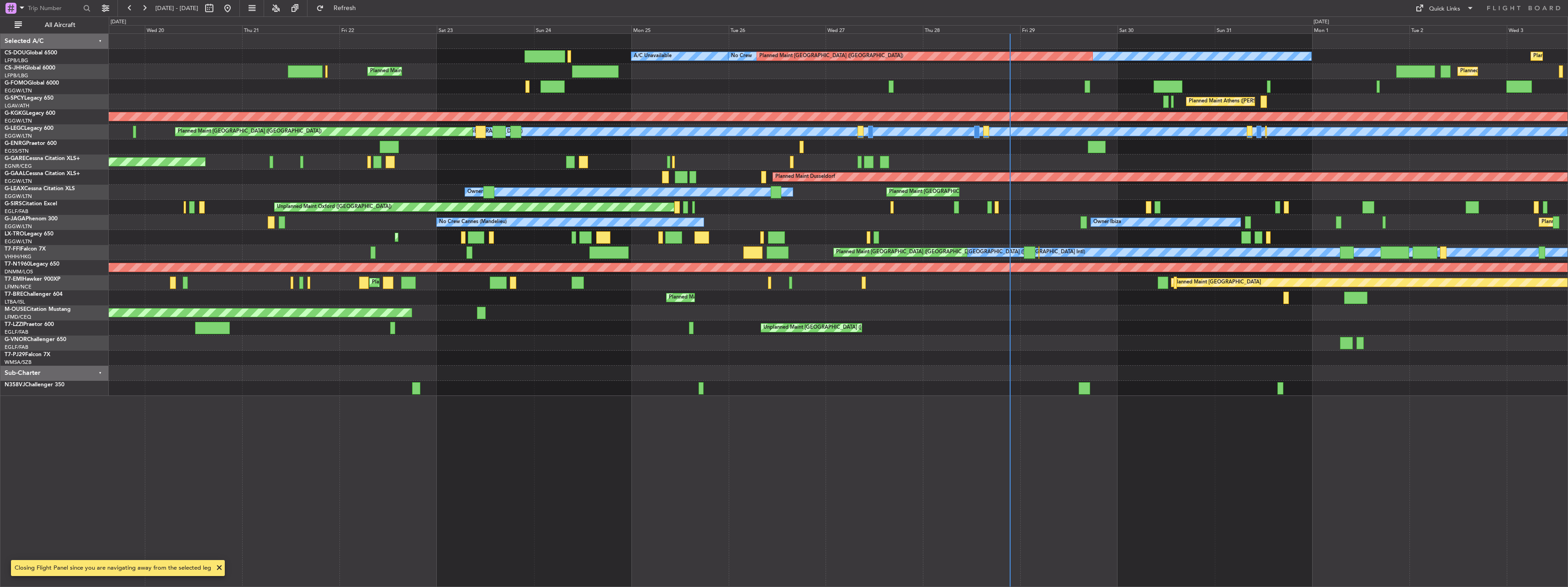
click at [488, 153] on div "Owner" at bounding box center [838, 147] width 1459 height 15
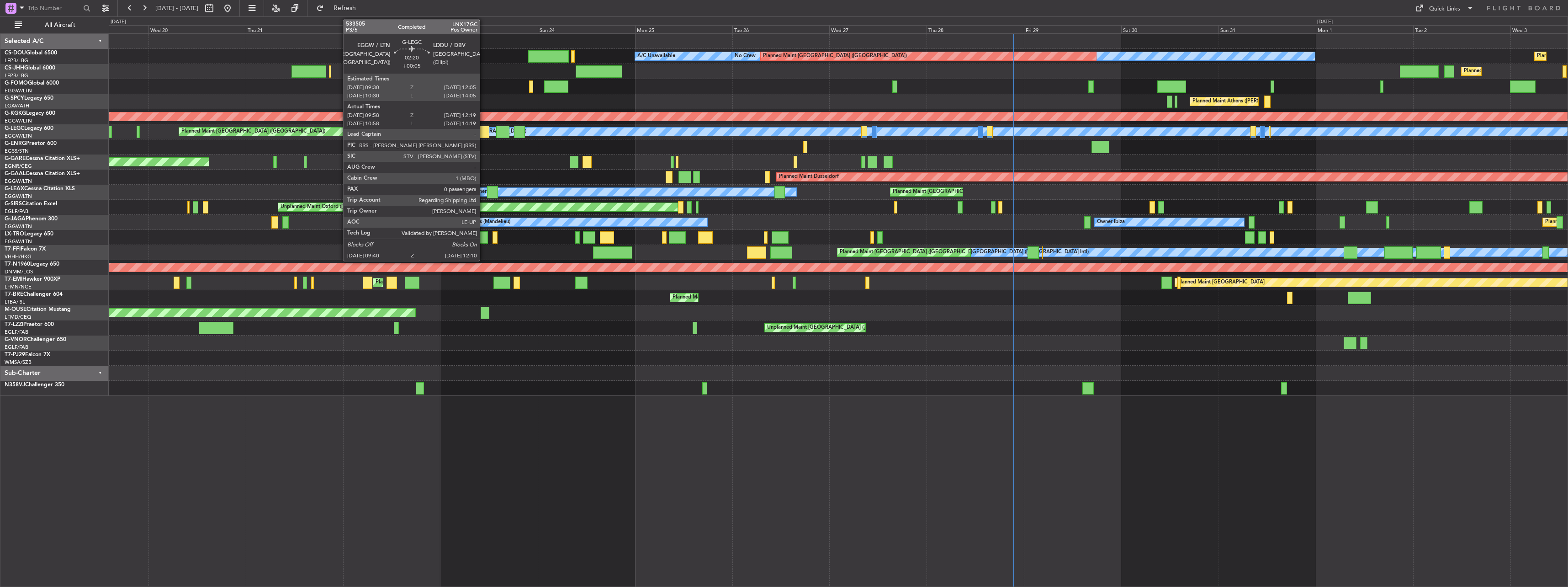
click at [484, 131] on div at bounding box center [484, 132] width 10 height 12
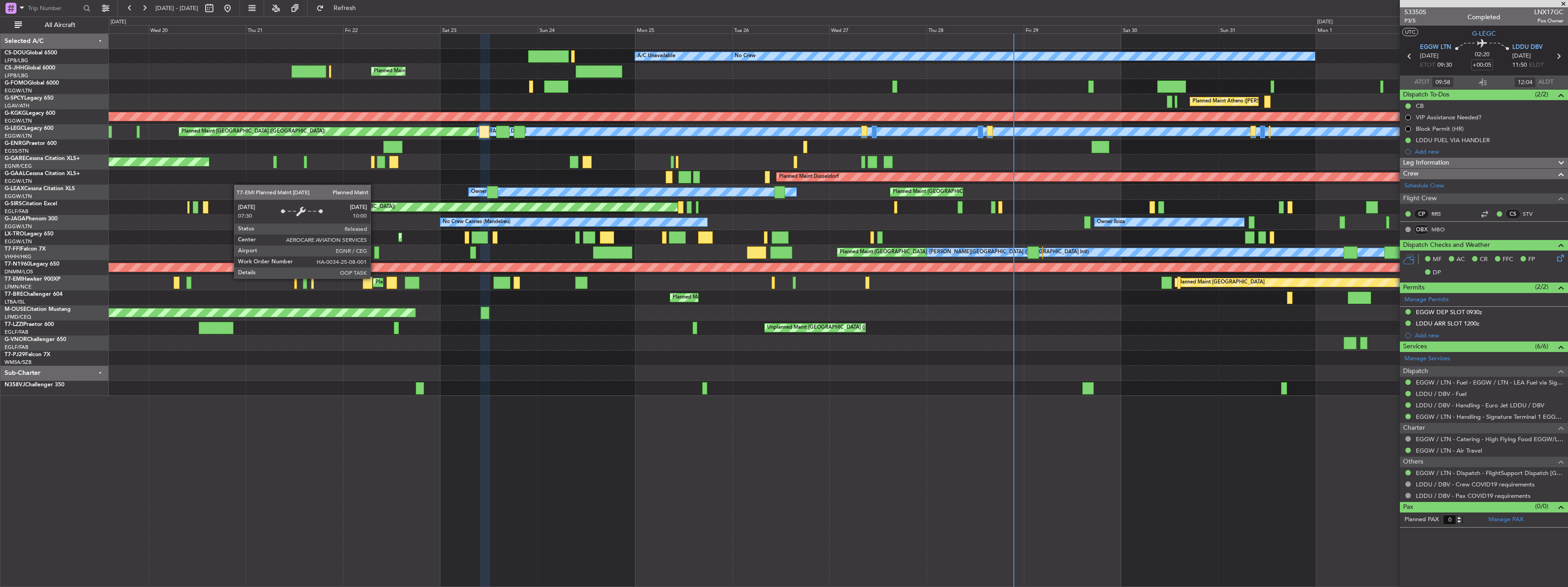
click at [469, 265] on div "Planned Maint [GEOGRAPHIC_DATA] ([GEOGRAPHIC_DATA])" at bounding box center [119, 267] width 2936 height 9
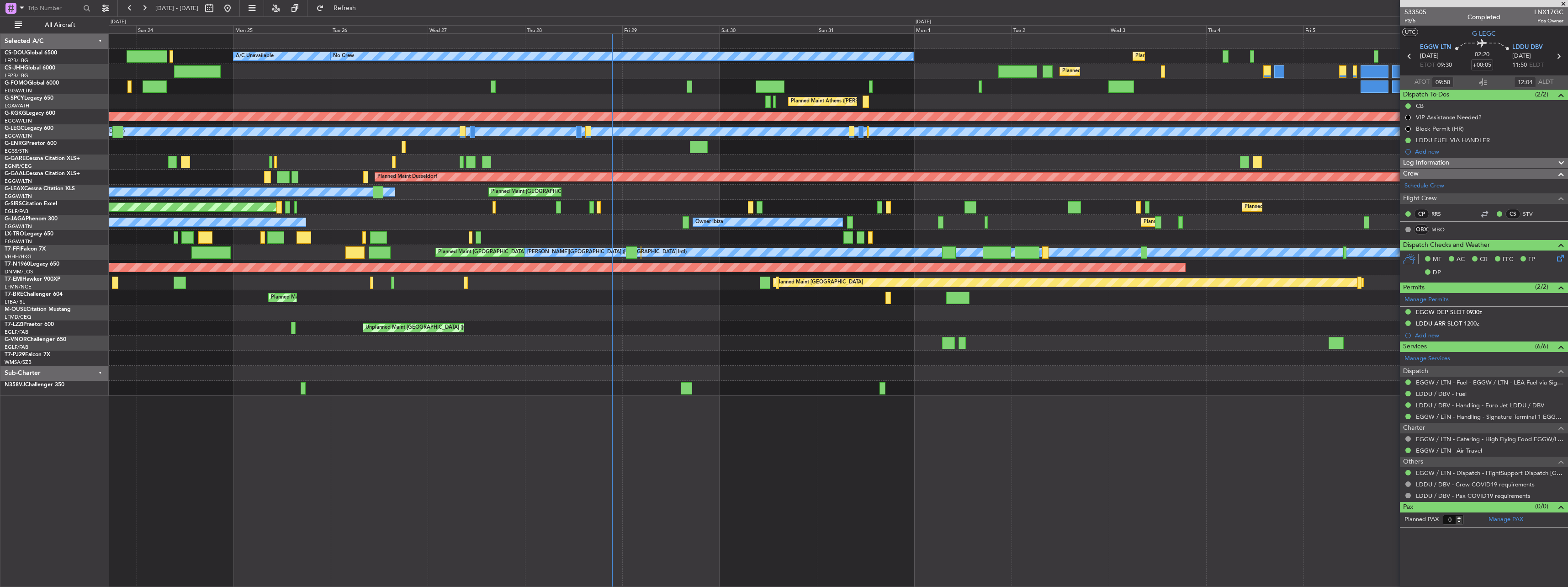
click at [488, 203] on div "Planned Maint [GEOGRAPHIC_DATA] ([GEOGRAPHIC_DATA]) A/C Unavailable No Crew Pla…" at bounding box center [838, 215] width 1459 height 362
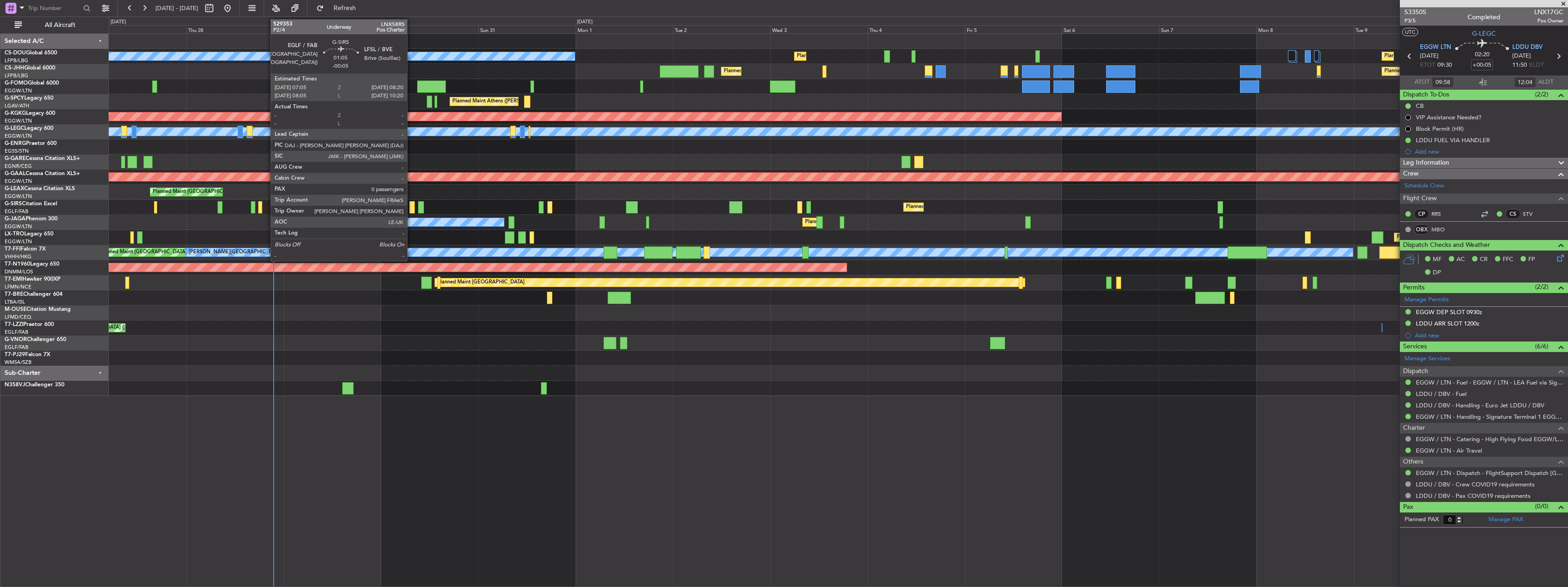
click at [411, 206] on div at bounding box center [412, 207] width 5 height 12
type input "-00:05"
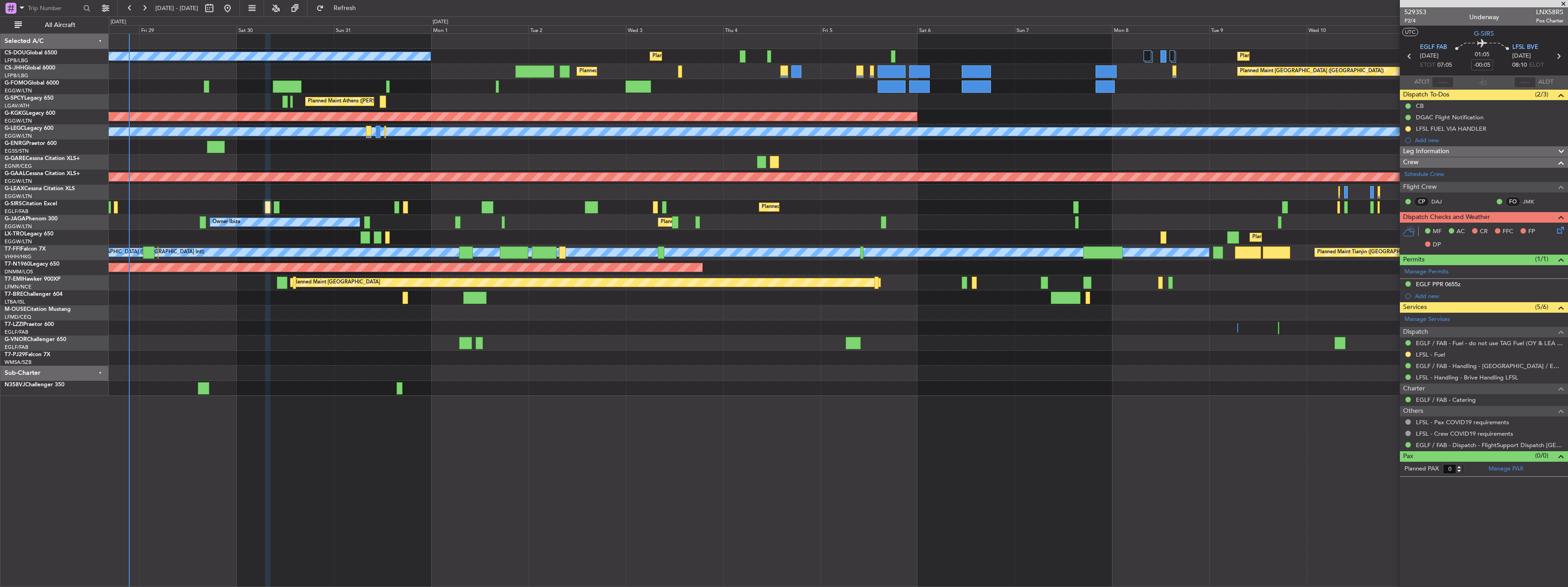
click at [432, 305] on div "Planned Maint [GEOGRAPHIC_DATA] ([GEOGRAPHIC_DATA]) No Crew Planned Maint [GEOG…" at bounding box center [838, 215] width 1459 height 362
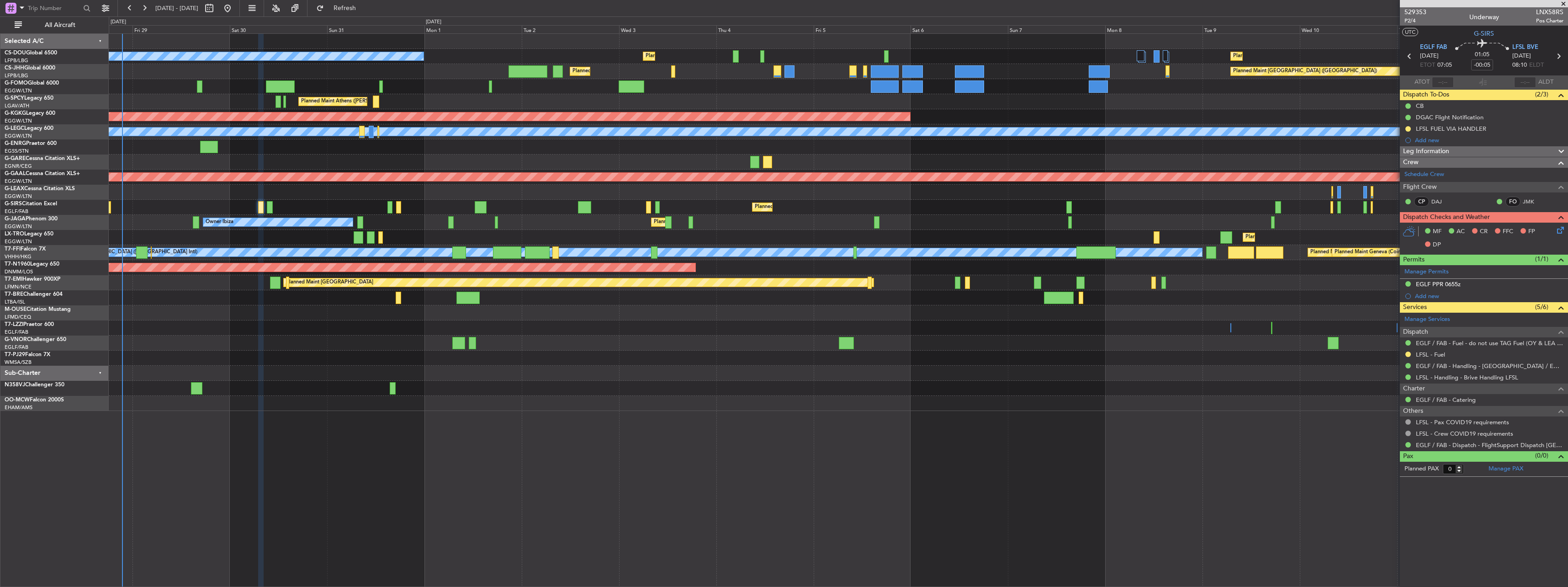
click at [488, 111] on div "Planned Maint [GEOGRAPHIC_DATA] ([GEOGRAPHIC_DATA]) No Crew Planned Maint [GEOG…" at bounding box center [838, 222] width 1459 height 377
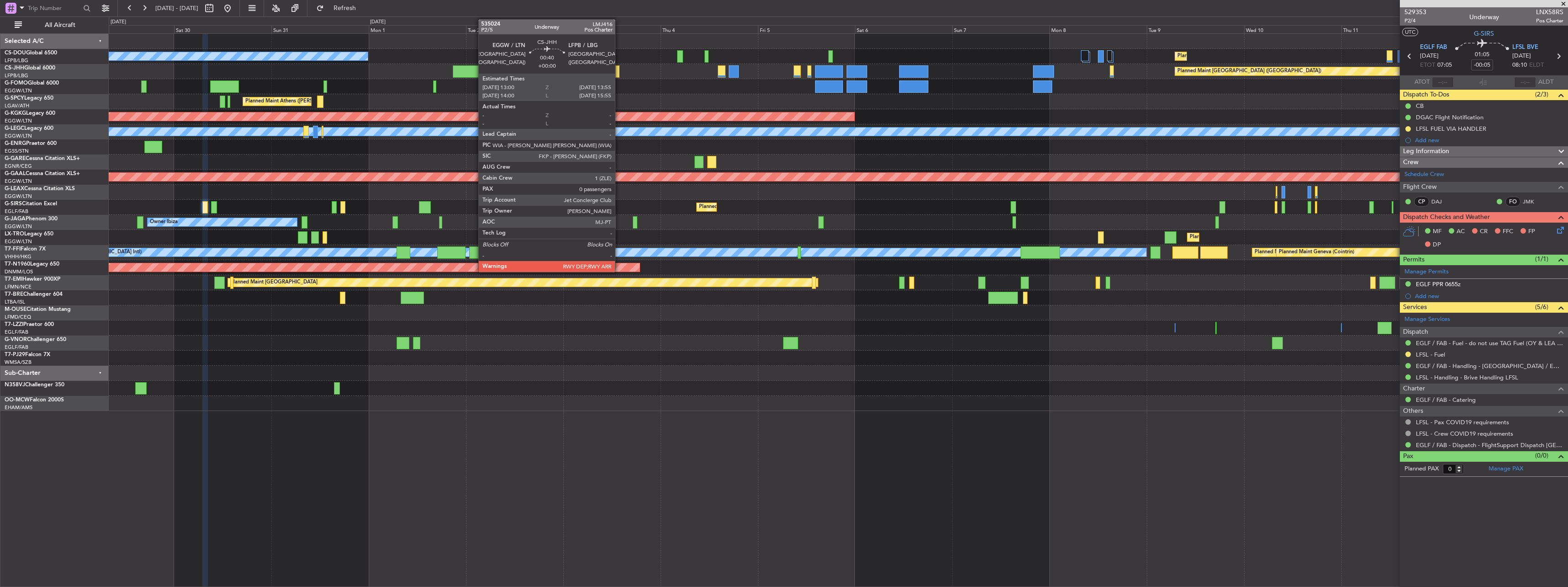
click at [488, 69] on div at bounding box center [617, 71] width 4 height 12
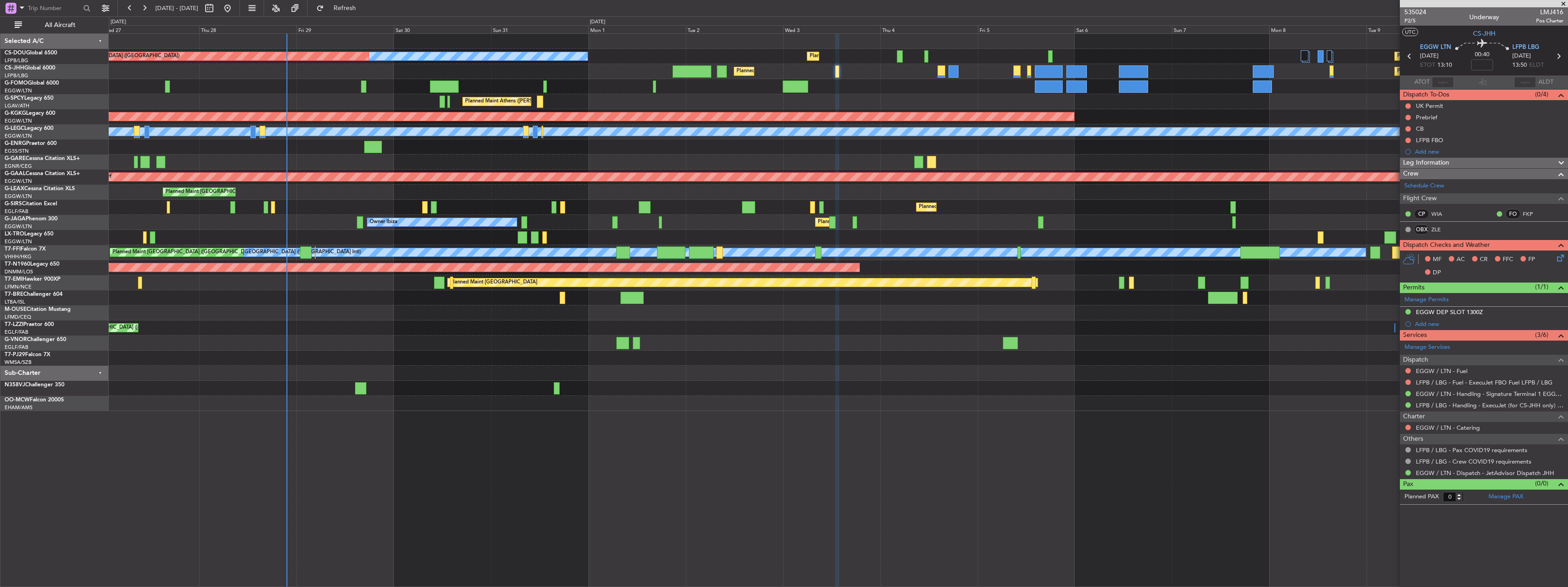
click at [488, 339] on div "Planned Maint [GEOGRAPHIC_DATA] ([GEOGRAPHIC_DATA]) Planned Maint [GEOGRAPHIC_D…" at bounding box center [838, 222] width 1459 height 377
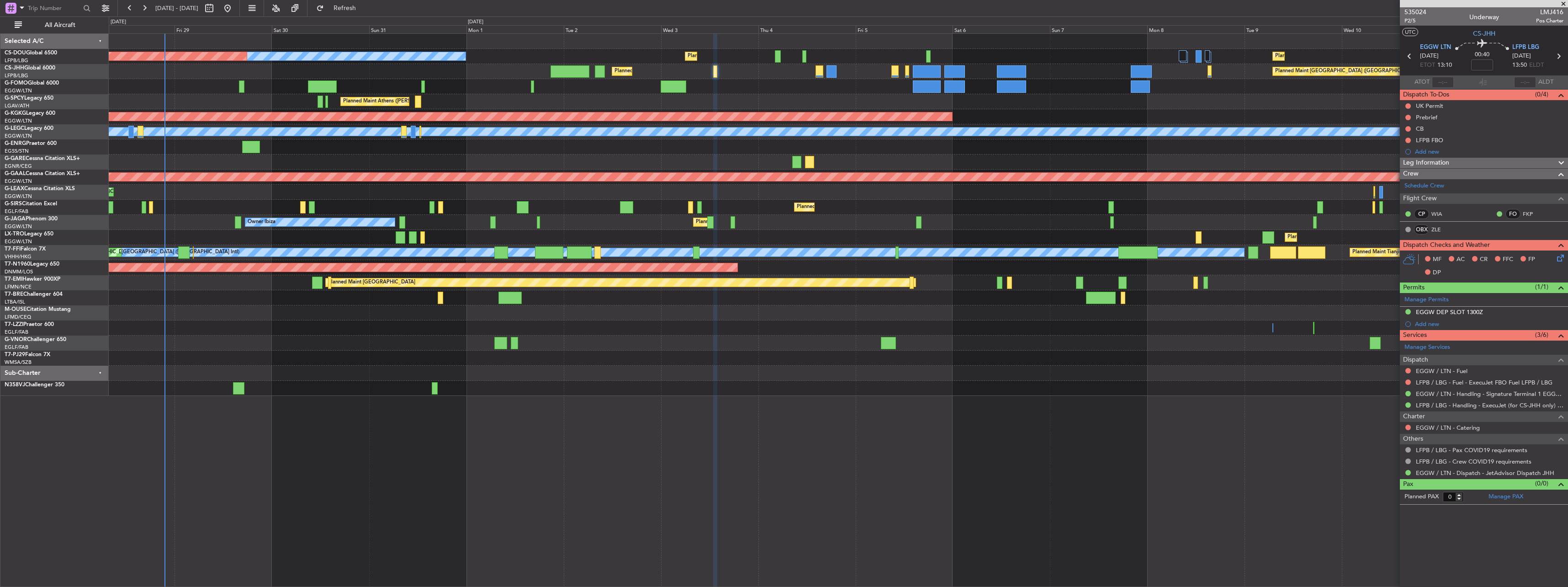
click at [488, 223] on div "Planned Maint [GEOGRAPHIC_DATA] ([GEOGRAPHIC_DATA]) Owner Ibiza No Crew Cannes …" at bounding box center [838, 222] width 1459 height 15
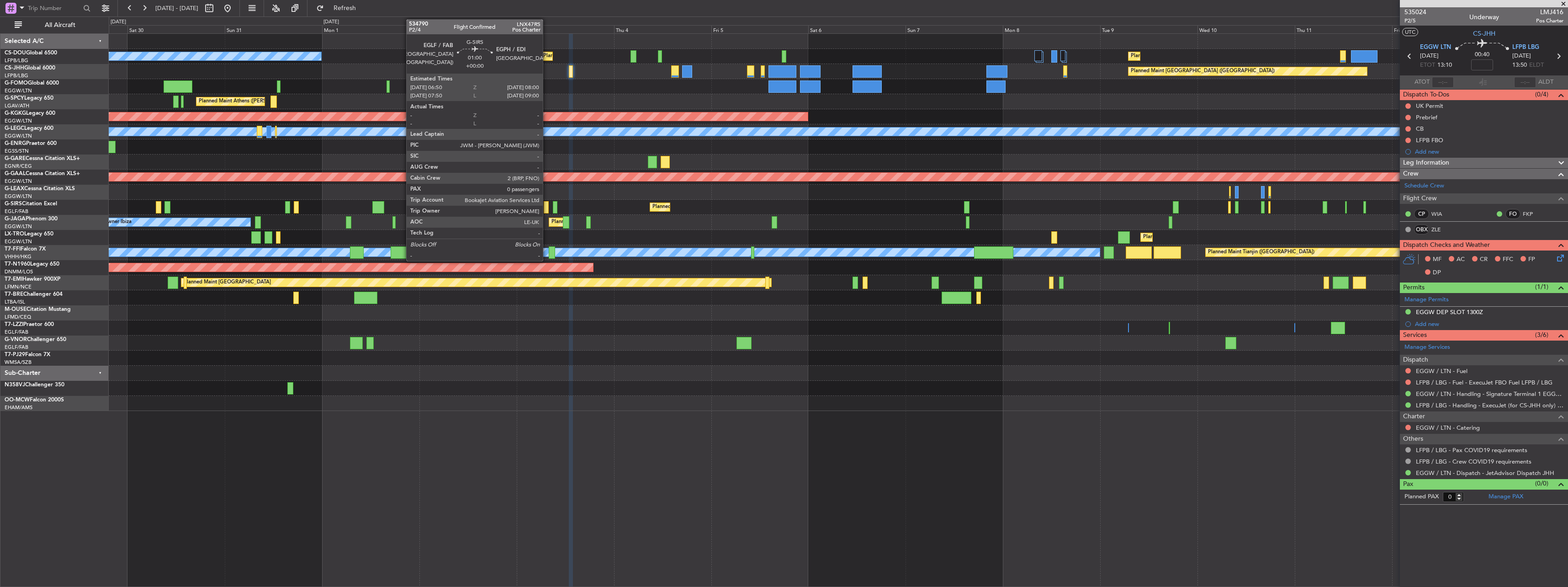
click at [488, 205] on div at bounding box center [546, 207] width 5 height 12
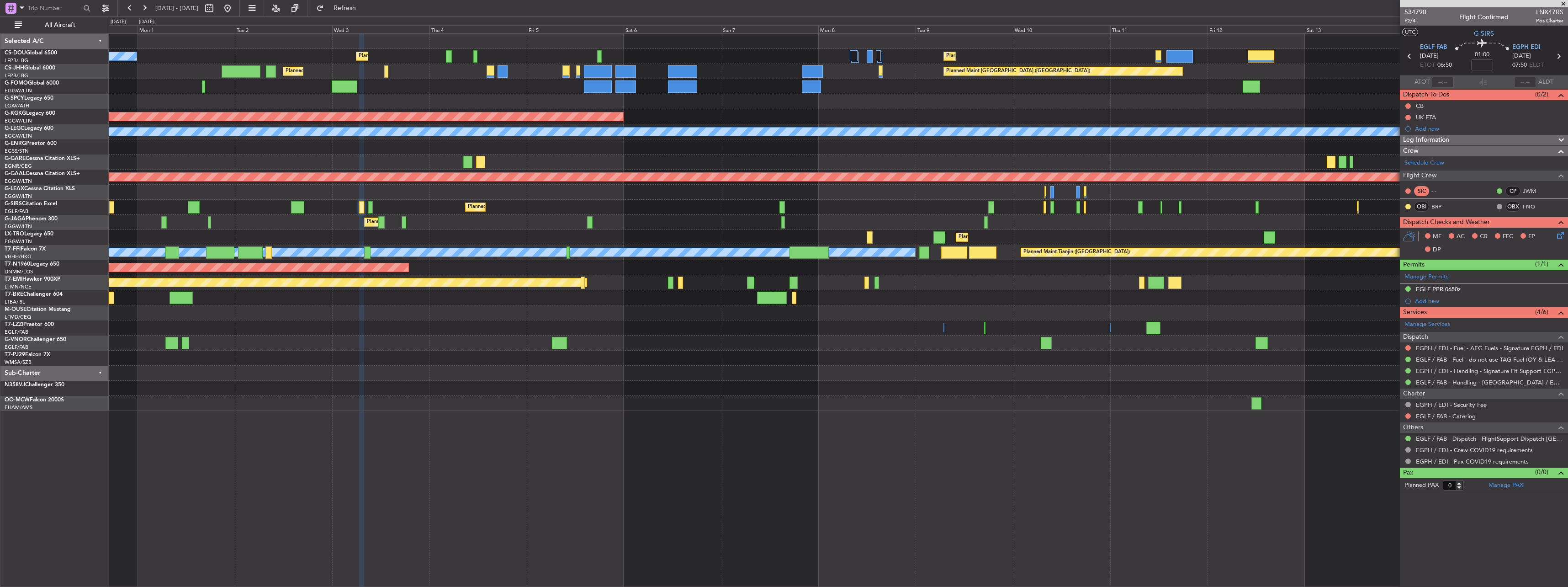
click at [488, 326] on div "Owner Owner Owner" at bounding box center [838, 328] width 1459 height 15
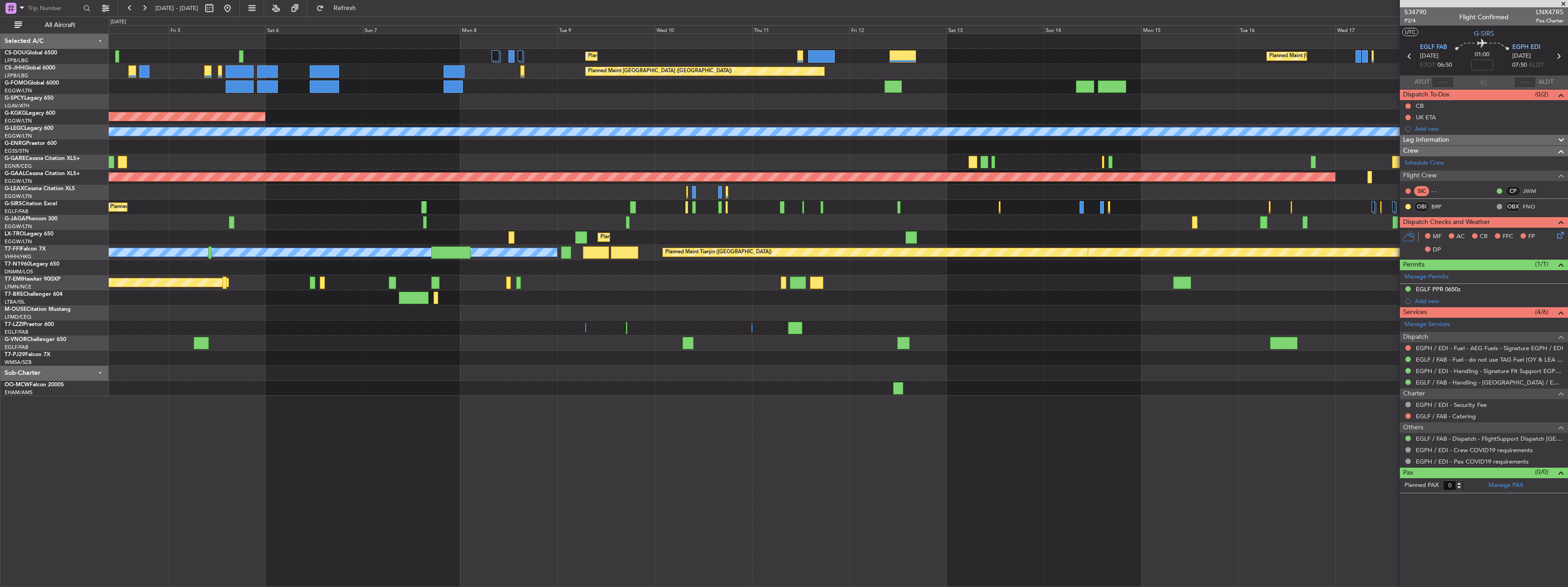
click at [488, 216] on div "Planned Maint [GEOGRAPHIC_DATA] ([GEOGRAPHIC_DATA]) Planned Maint [GEOGRAPHIC_D…" at bounding box center [838, 215] width 1459 height 362
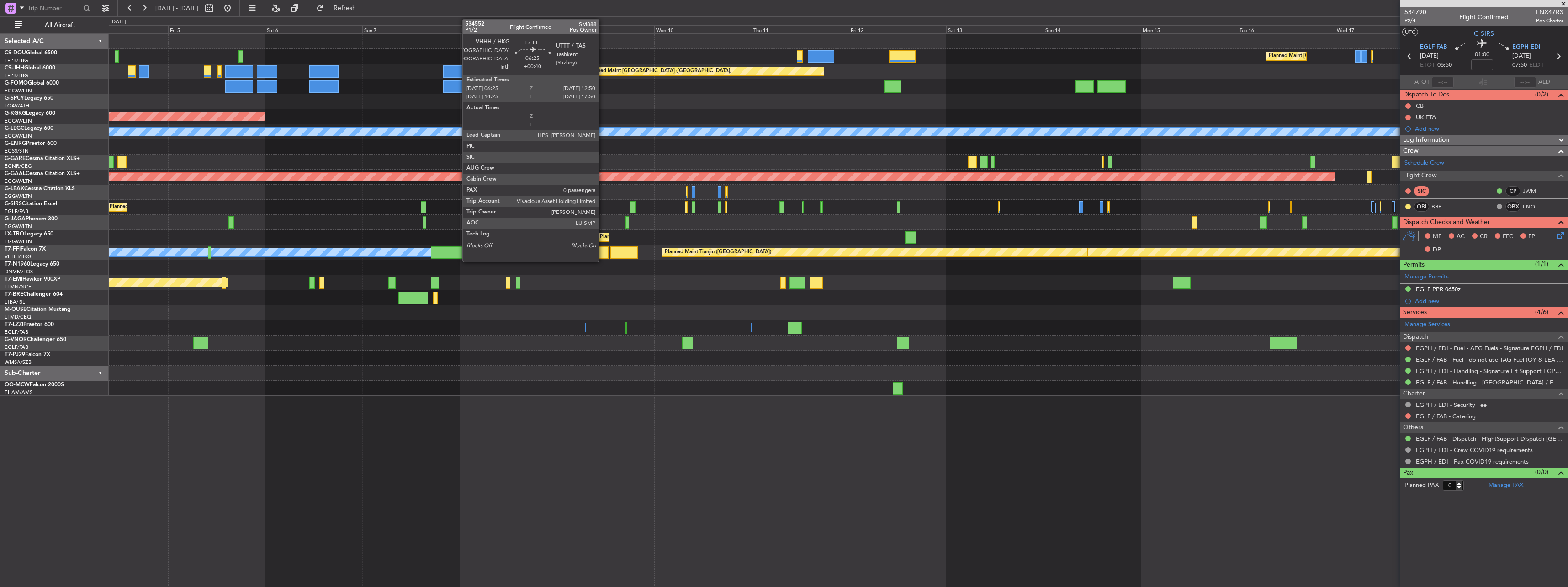
click at [488, 255] on div at bounding box center [595, 253] width 26 height 12
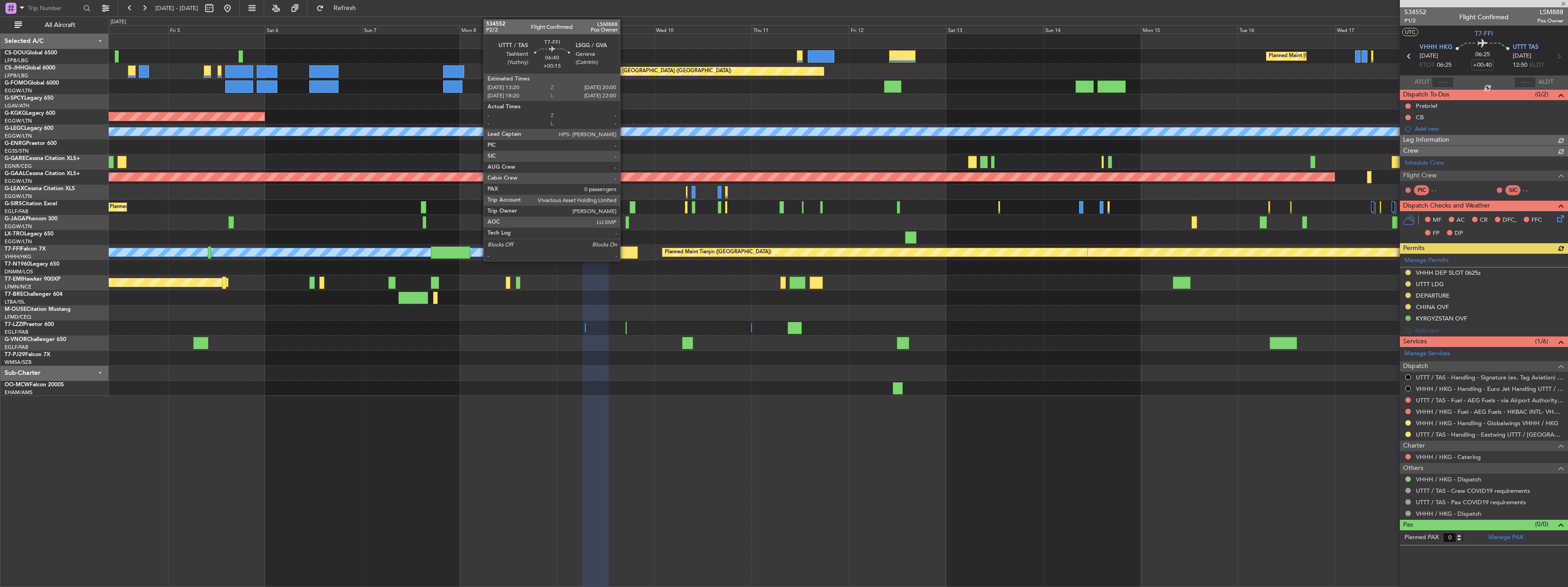
click at [488, 250] on div at bounding box center [624, 253] width 27 height 12
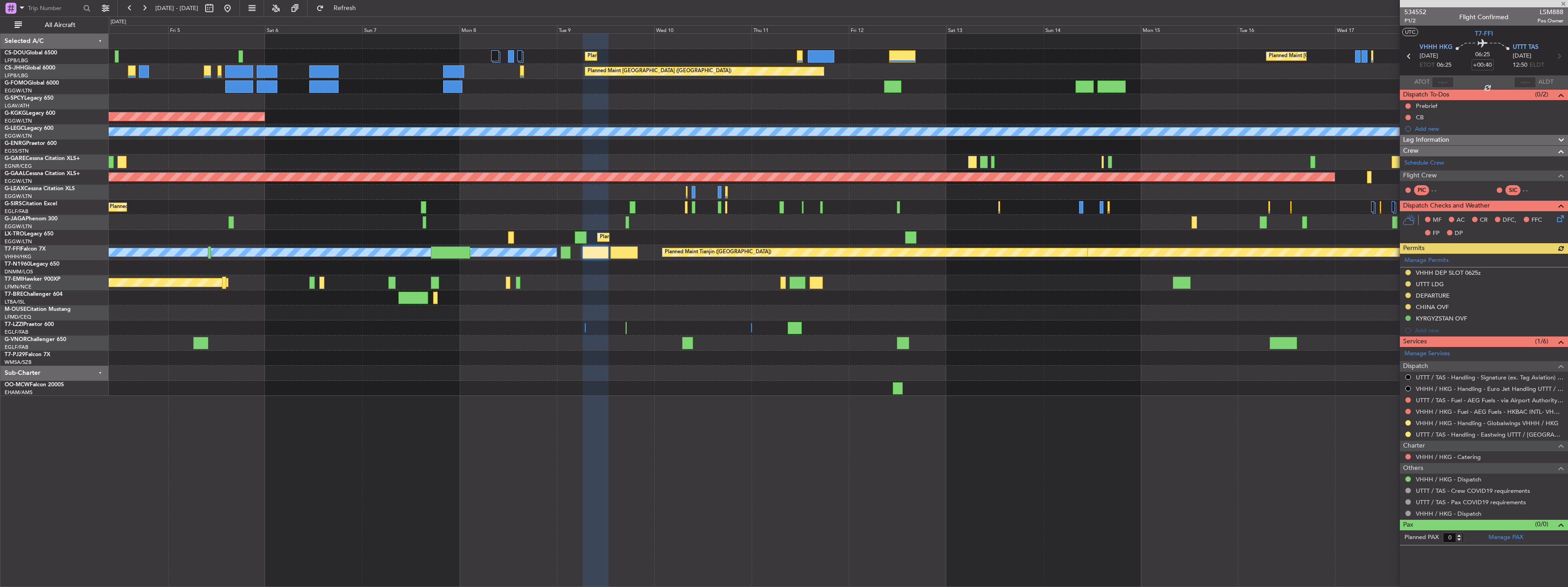
type input "+00:15"
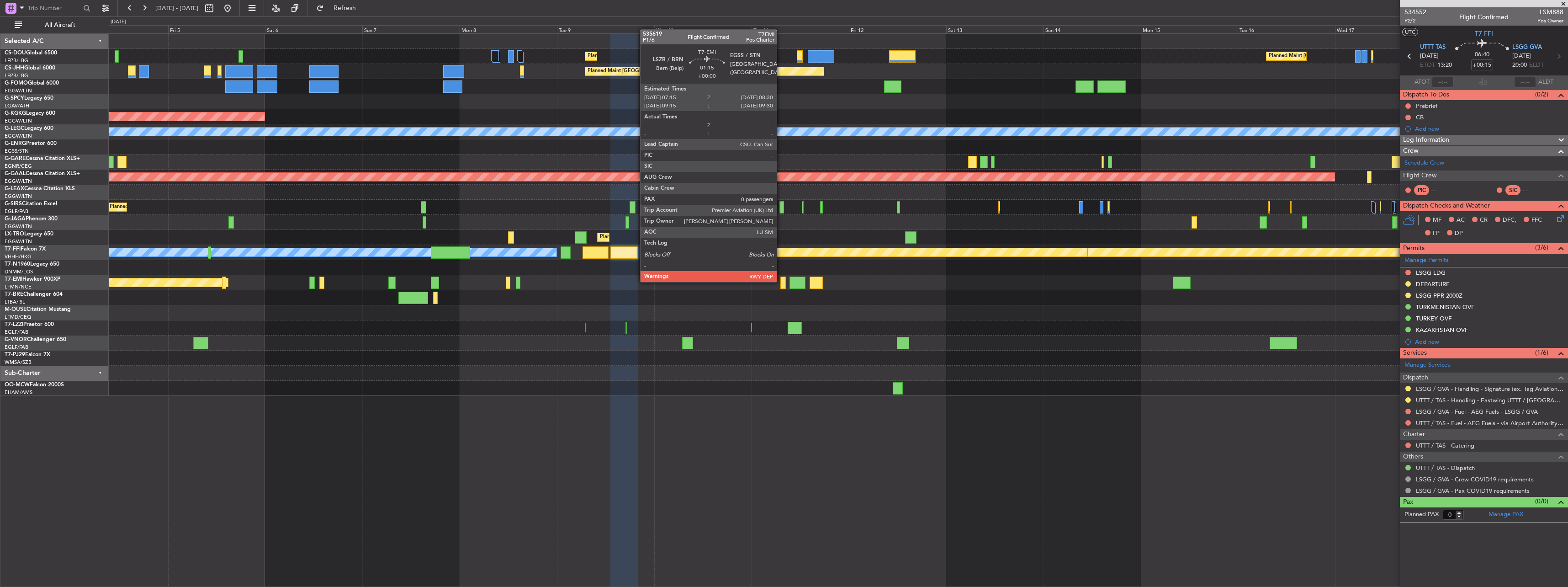
click at [488, 281] on div at bounding box center [783, 283] width 5 height 12
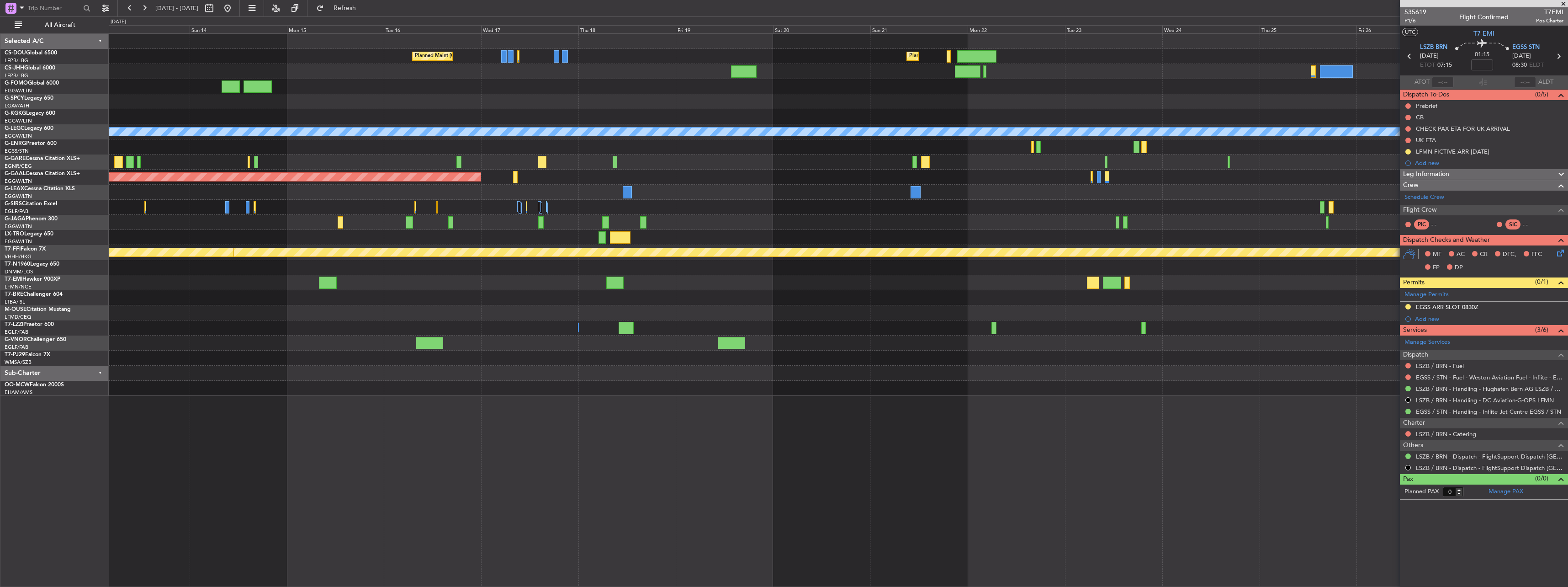
click at [420, 228] on div "Planned Maint [GEOGRAPHIC_DATA] ([GEOGRAPHIC_DATA]) Planned Maint [GEOGRAPHIC_D…" at bounding box center [838, 215] width 1459 height 362
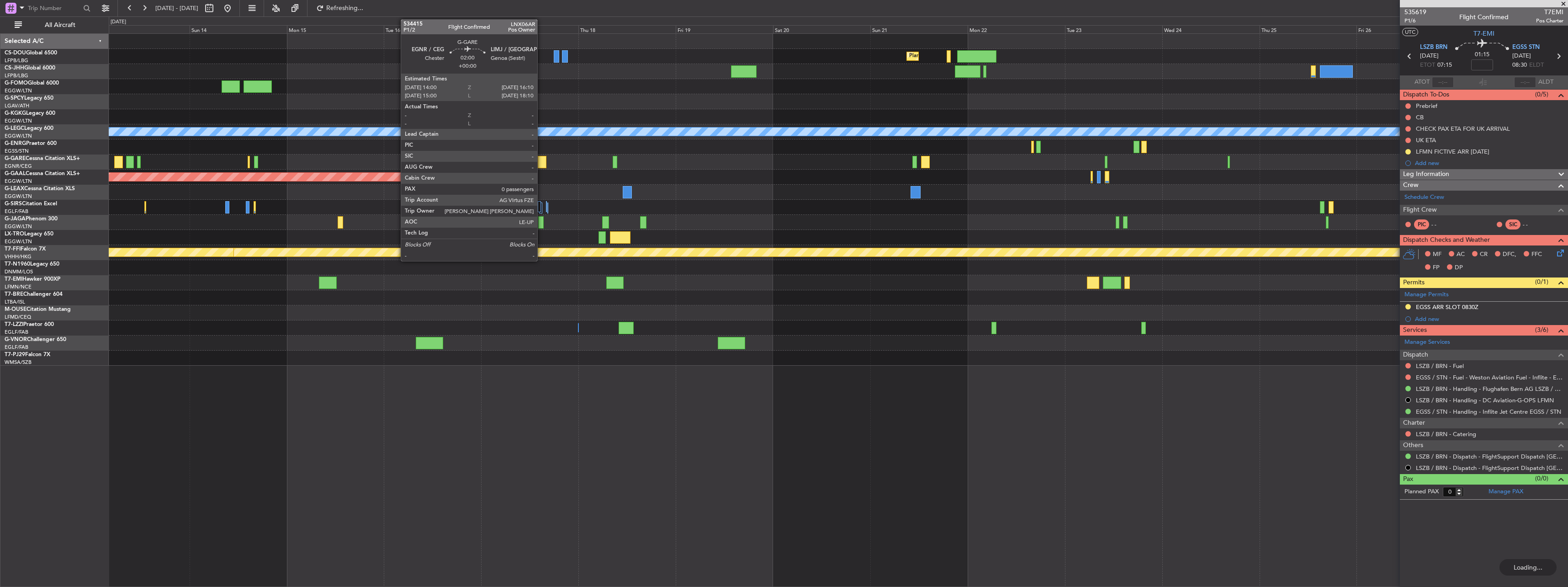
click at [488, 160] on div at bounding box center [542, 162] width 9 height 12
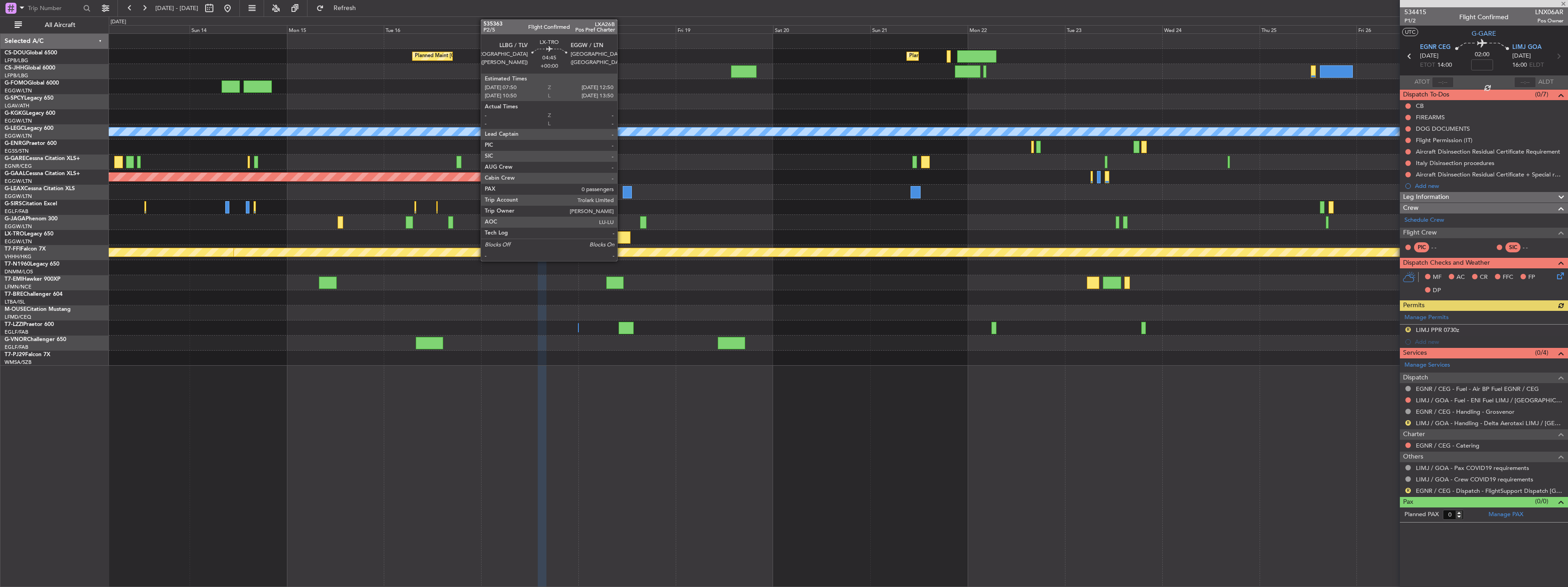
click at [488, 243] on div at bounding box center [620, 237] width 21 height 12
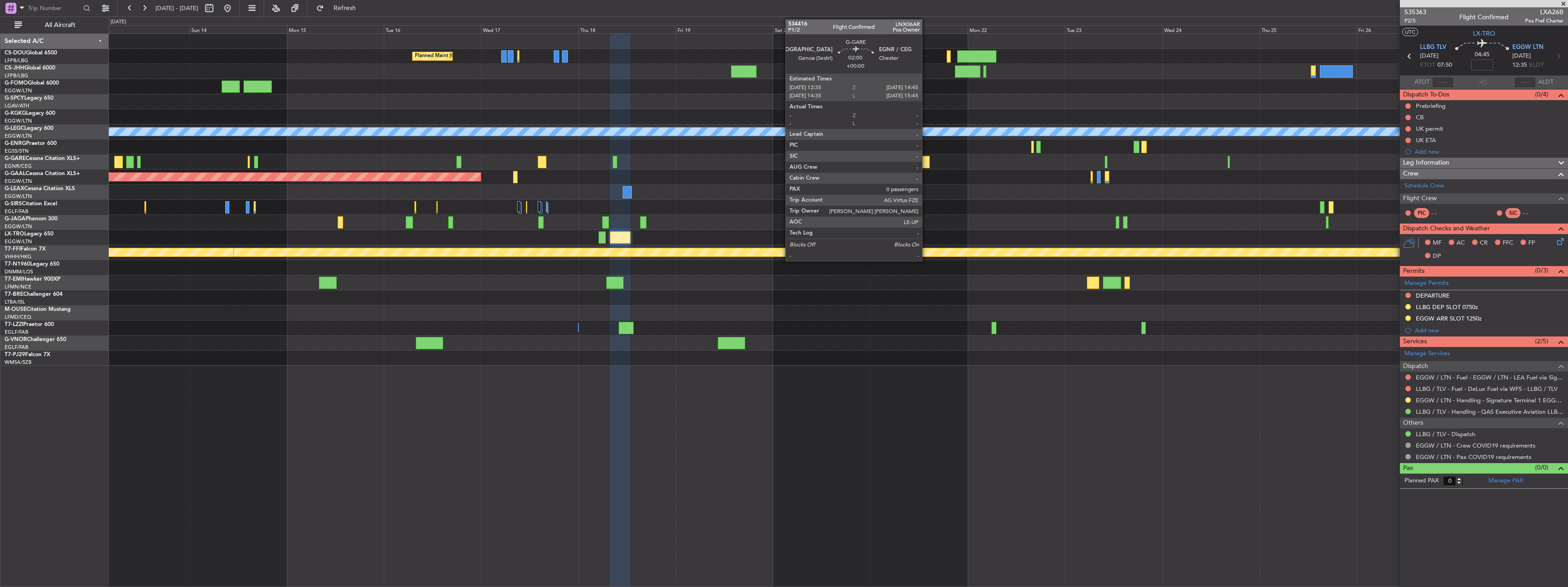
click at [488, 161] on div at bounding box center [925, 162] width 9 height 12
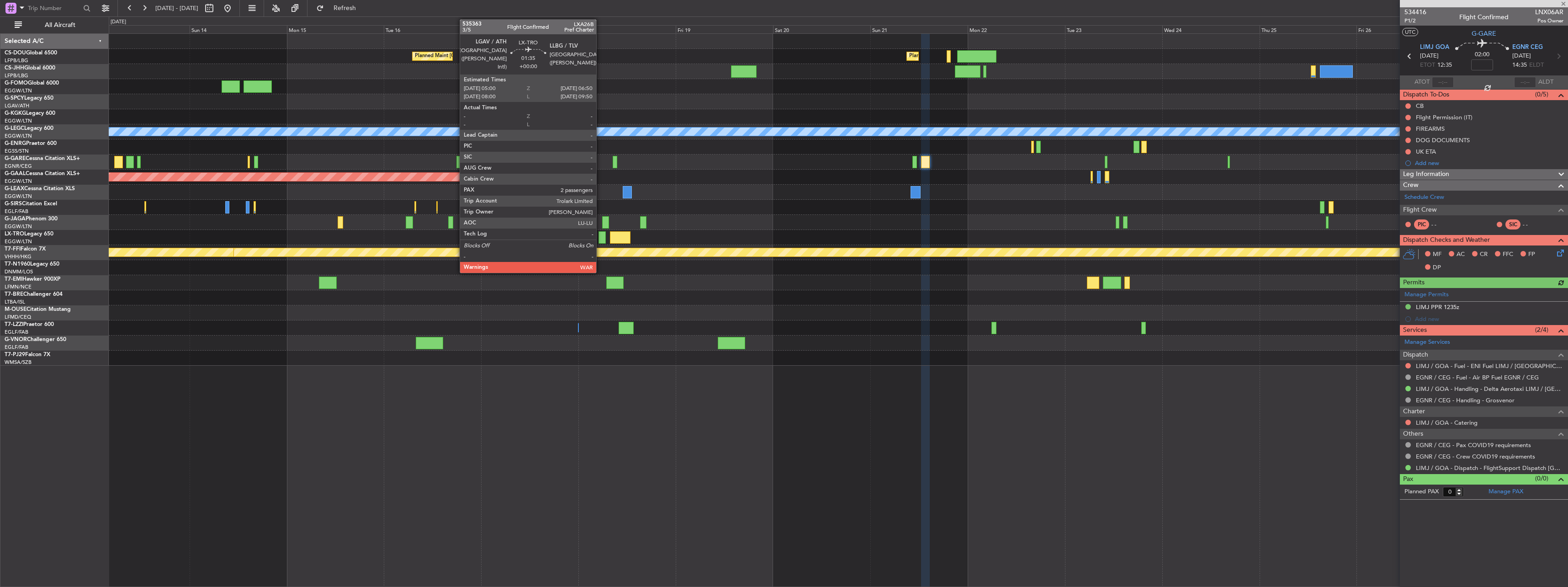
click at [488, 242] on div at bounding box center [602, 237] width 8 height 12
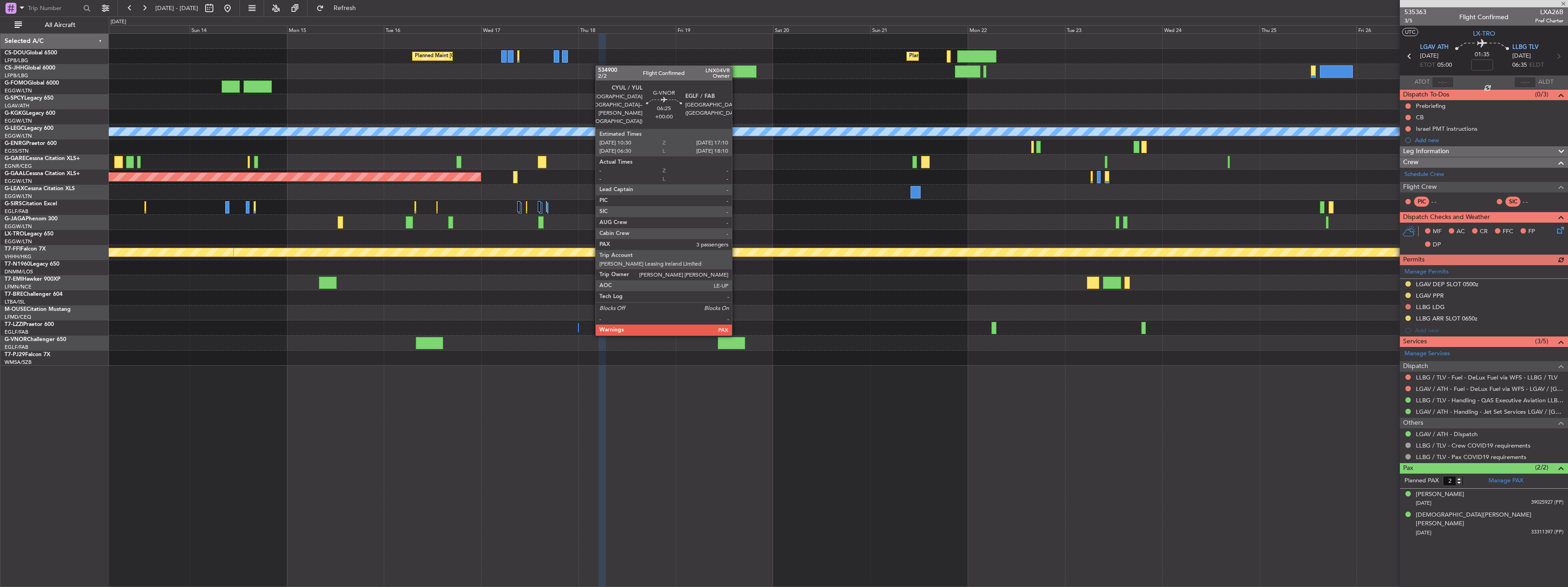
click at [488, 343] on div at bounding box center [731, 343] width 27 height 12
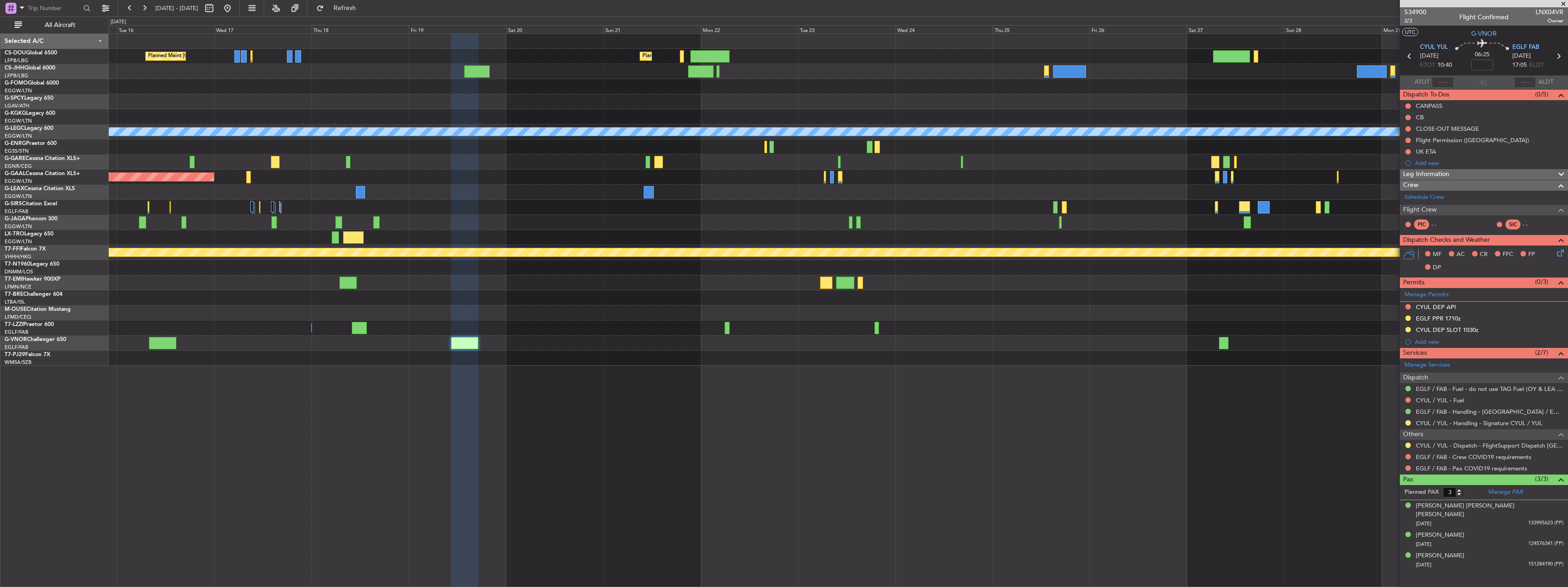
click at [488, 314] on div "Planned Maint [GEOGRAPHIC_DATA] ([GEOGRAPHIC_DATA]) Planned Maint [GEOGRAPHIC_D…" at bounding box center [838, 200] width 1459 height 332
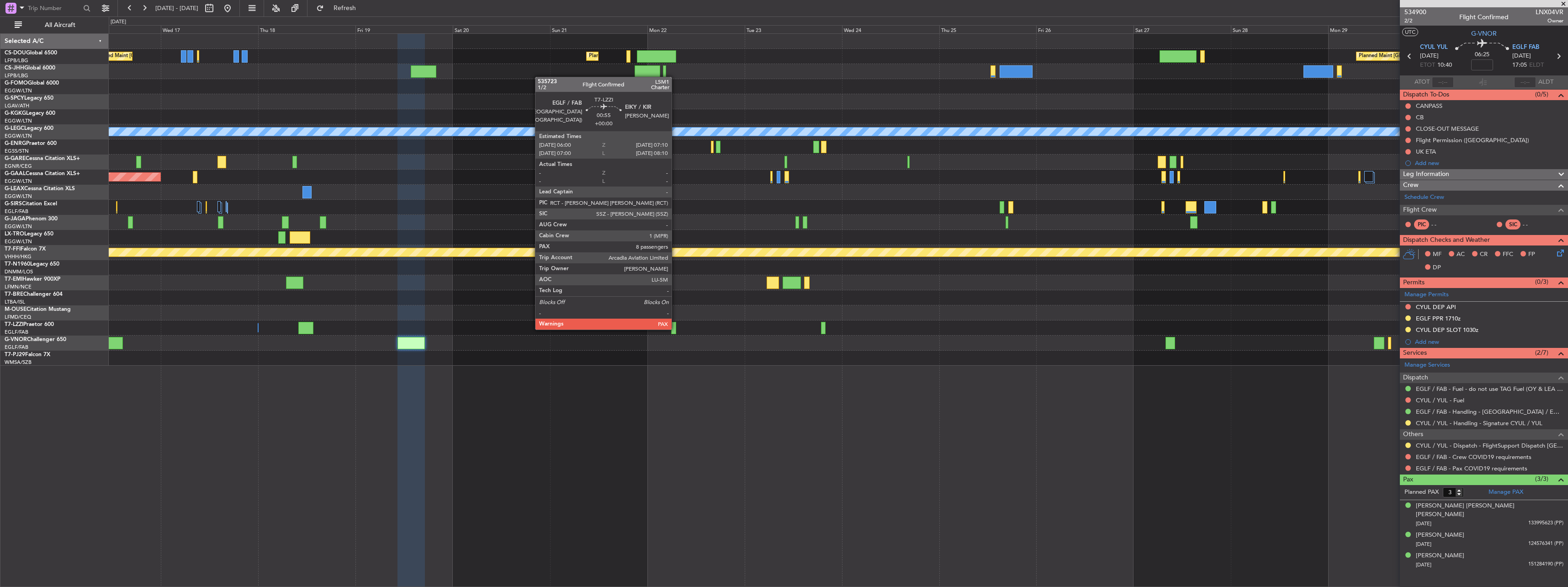
click at [488, 329] on div at bounding box center [674, 328] width 5 height 12
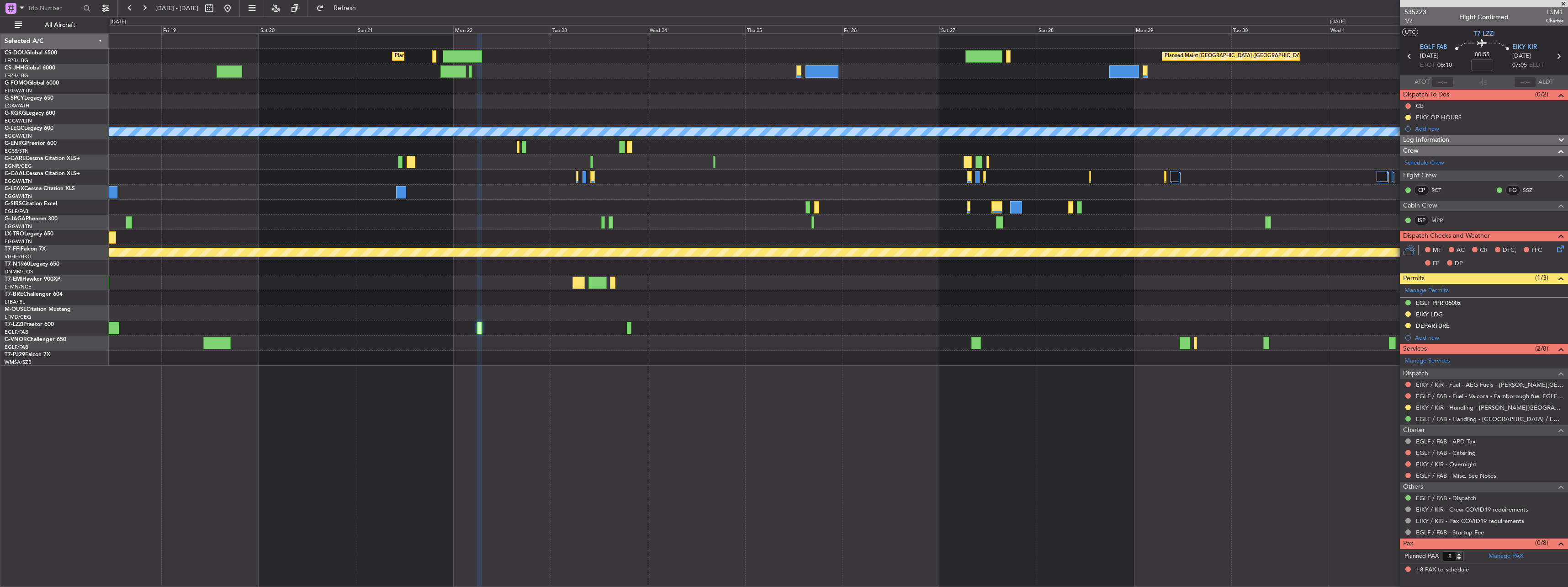
click at [488, 180] on div "Planned Maint Dusseldorf" at bounding box center [838, 177] width 1459 height 15
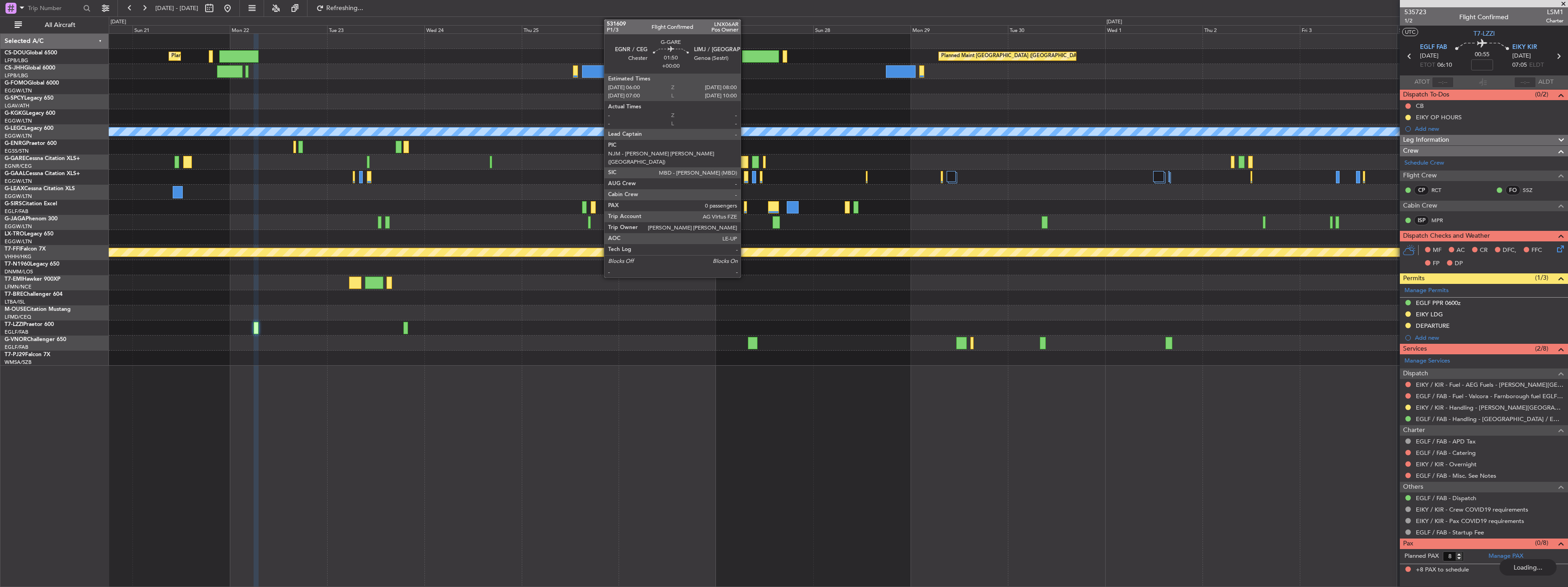
click at [488, 158] on div at bounding box center [744, 162] width 9 height 12
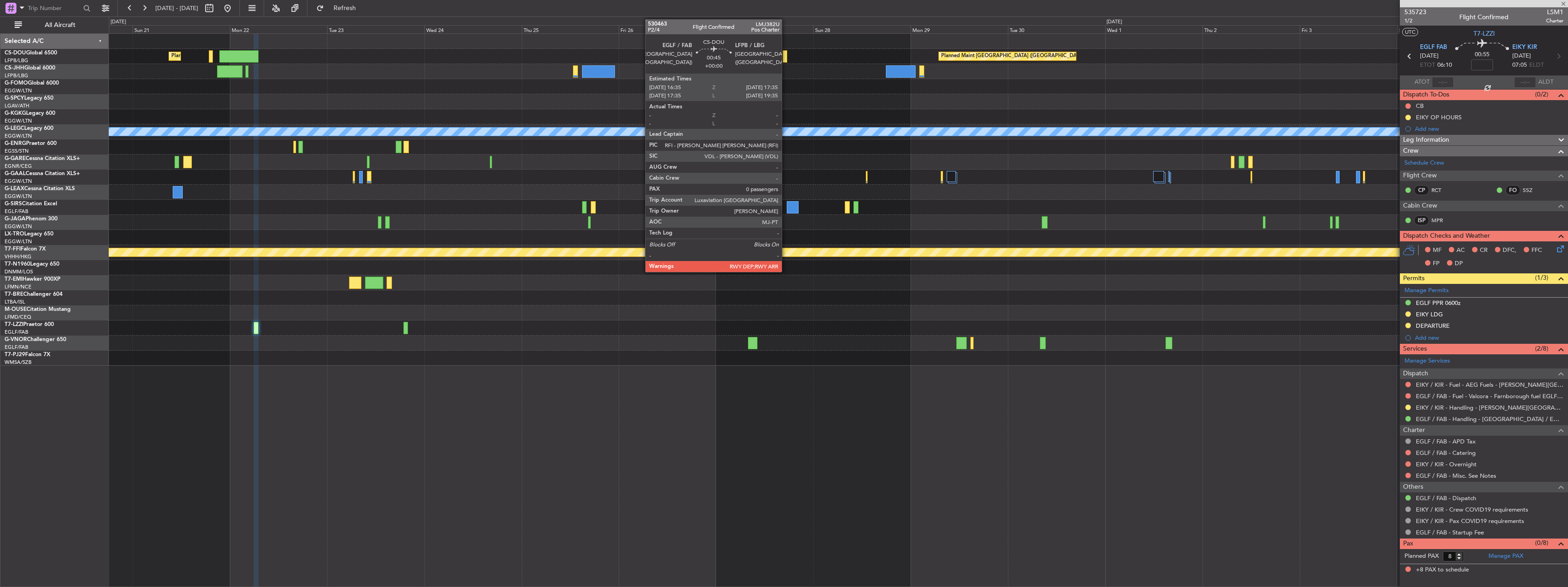
type input "0"
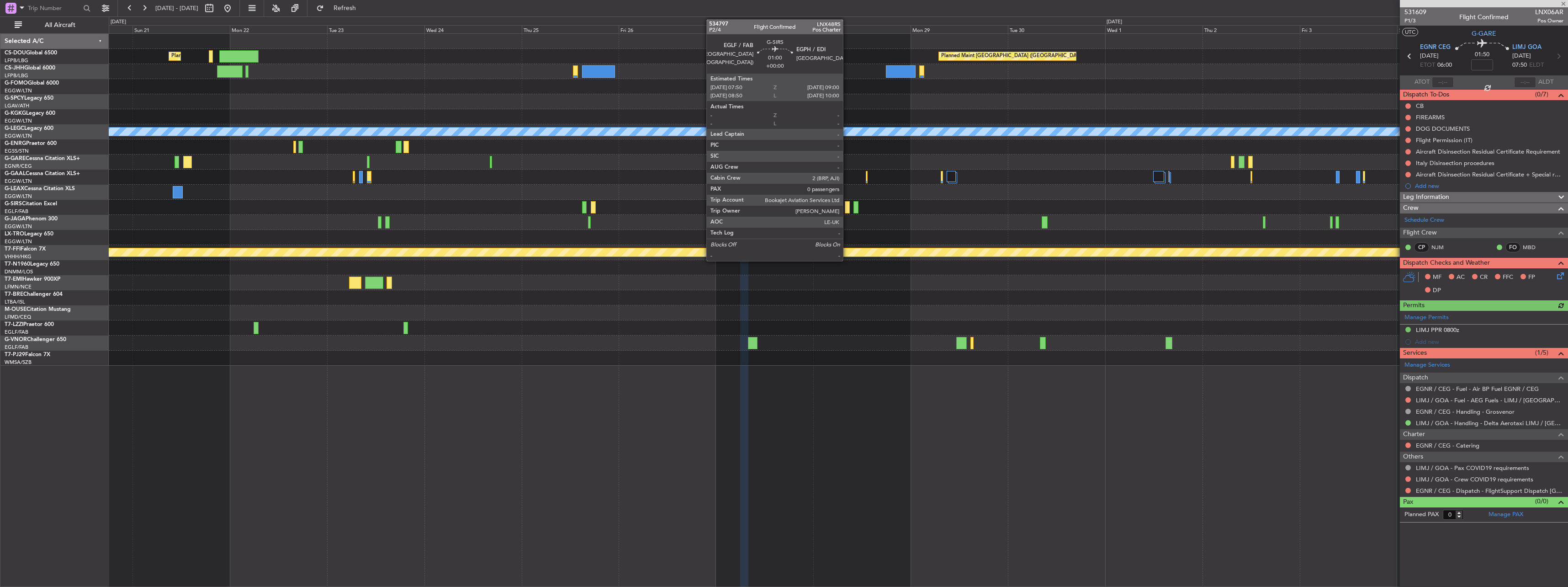
click at [488, 211] on div at bounding box center [847, 207] width 5 height 12
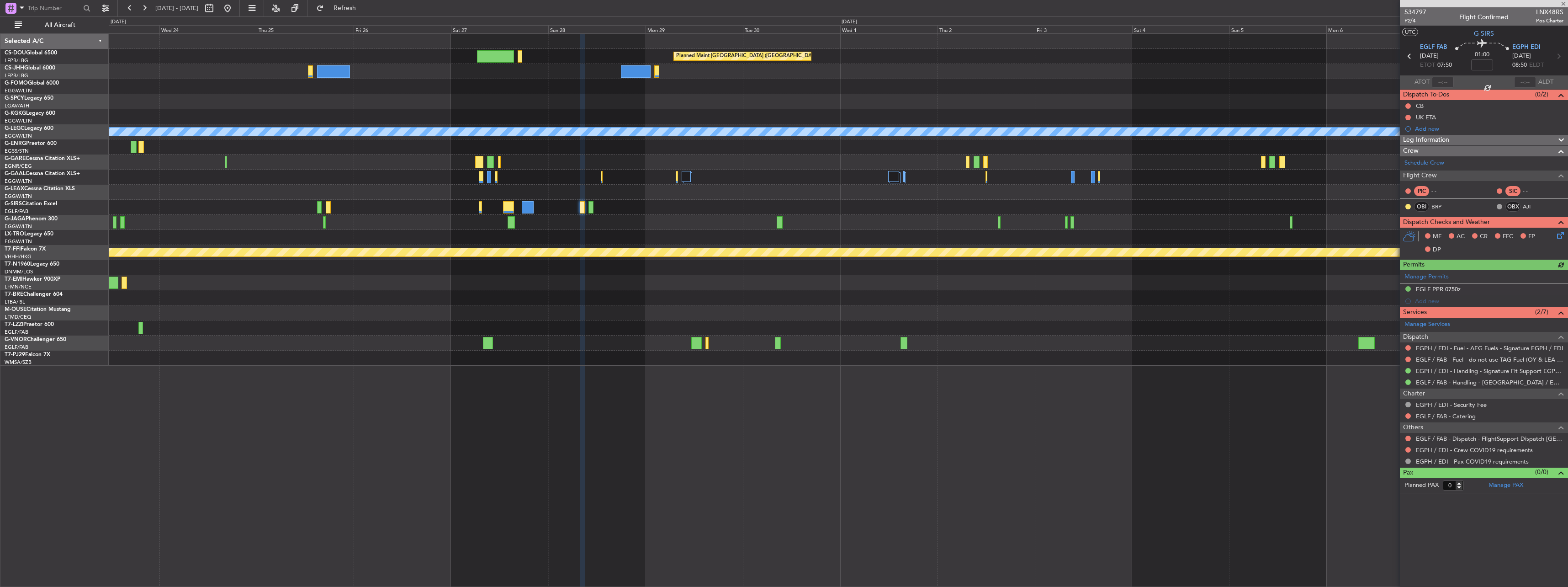
click at [488, 228] on div at bounding box center [838, 222] width 1459 height 15
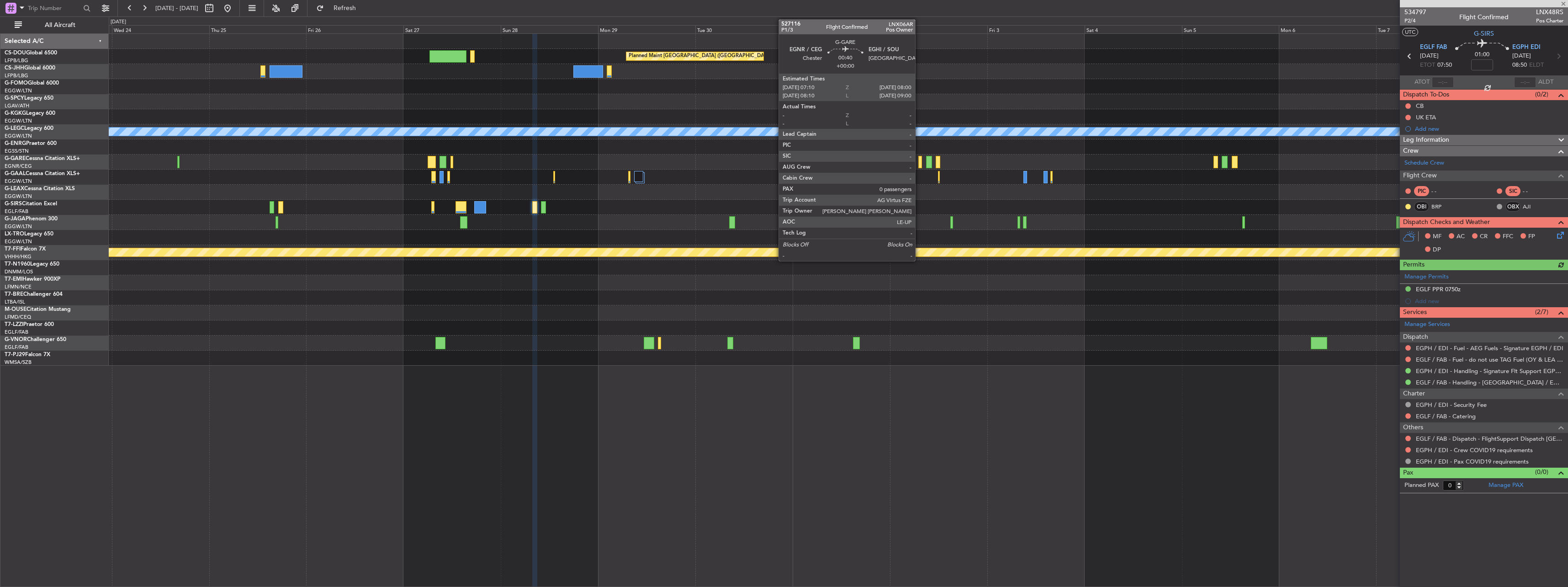
click at [488, 161] on div at bounding box center [920, 162] width 4 height 12
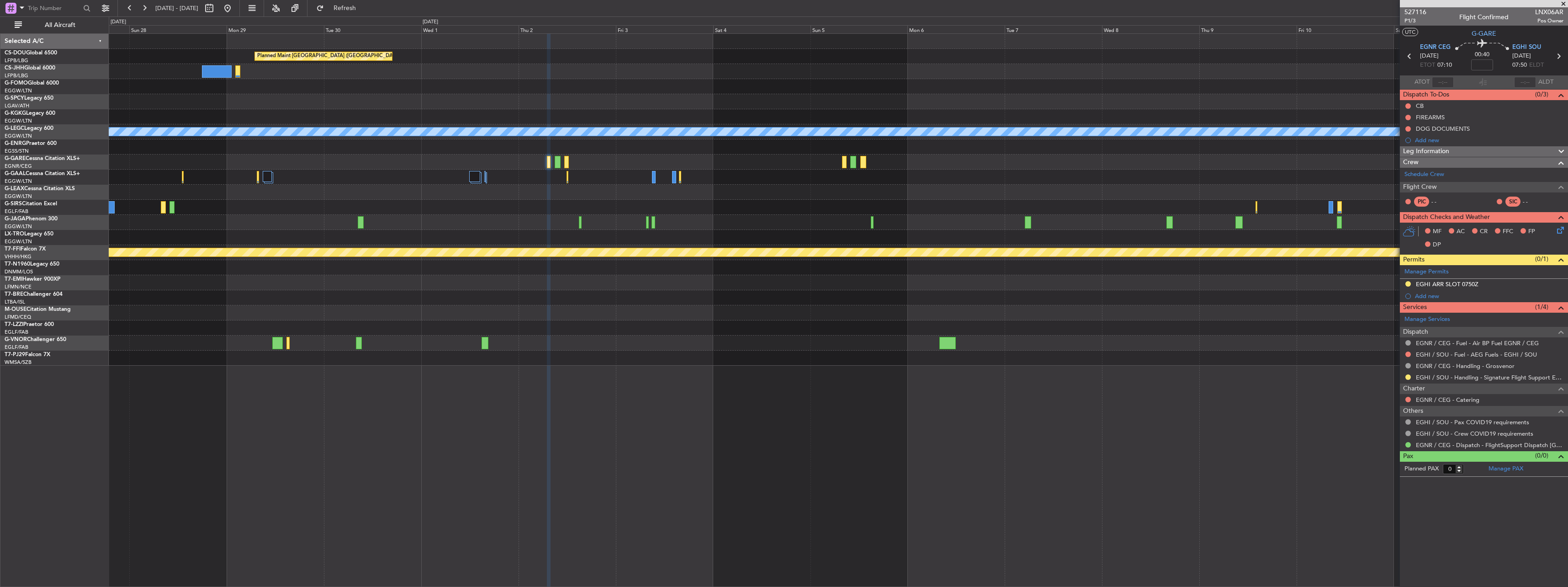
click at [488, 216] on div "Planned Maint [GEOGRAPHIC_DATA] ([GEOGRAPHIC_DATA]) A/C Unavailable [GEOGRAPHIC…" at bounding box center [838, 200] width 1459 height 332
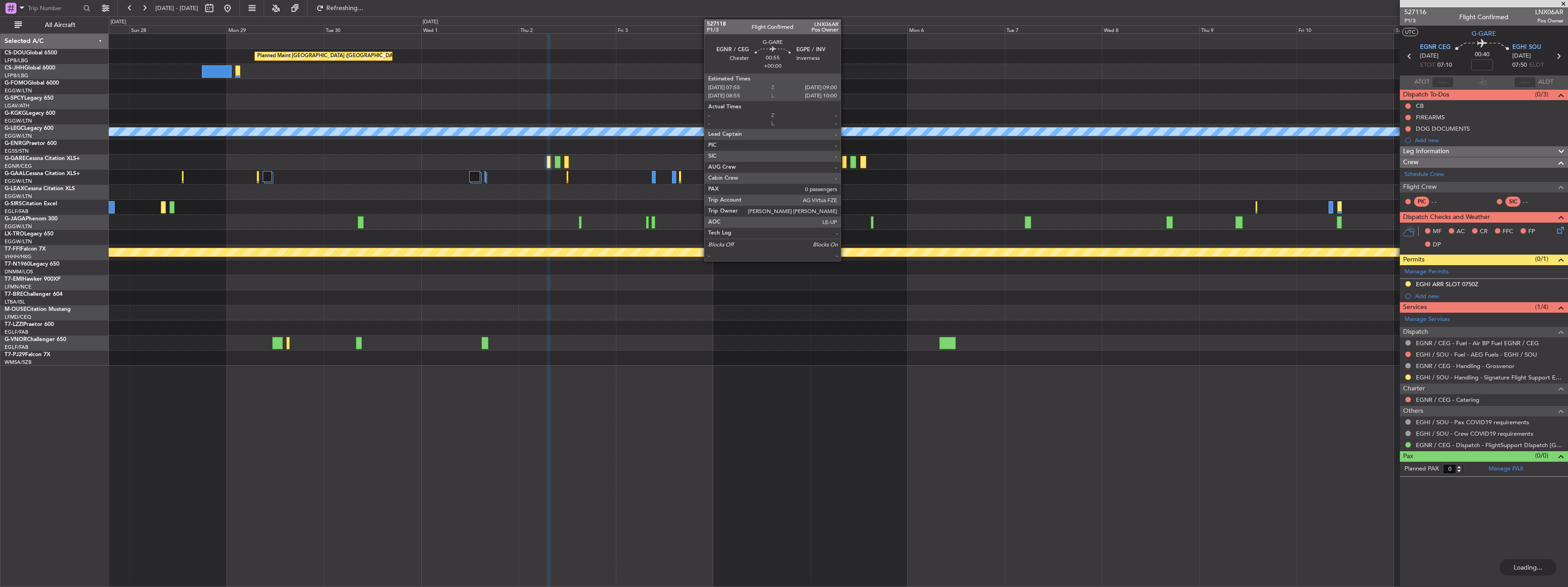
click at [488, 162] on div at bounding box center [844, 162] width 5 height 12
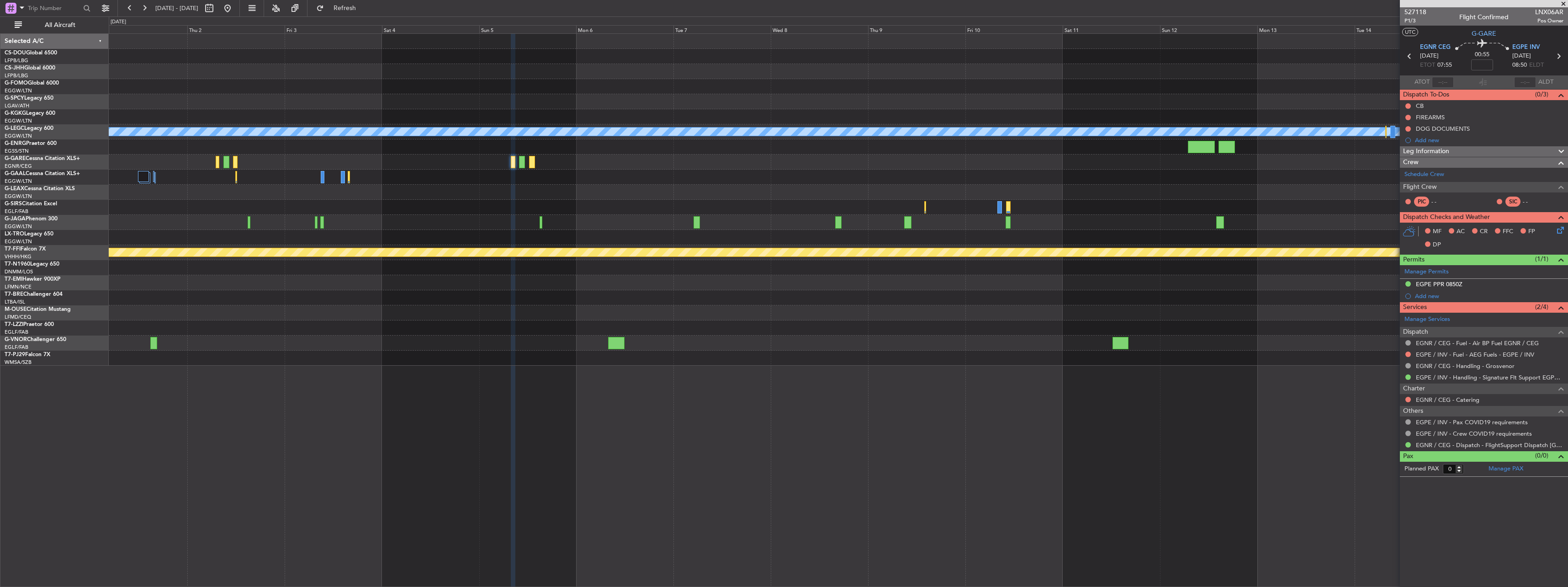
click at [404, 182] on div "Planned Maint [GEOGRAPHIC_DATA] ([GEOGRAPHIC_DATA]) A/C Unavailable [GEOGRAPHIC…" at bounding box center [838, 200] width 1459 height 332
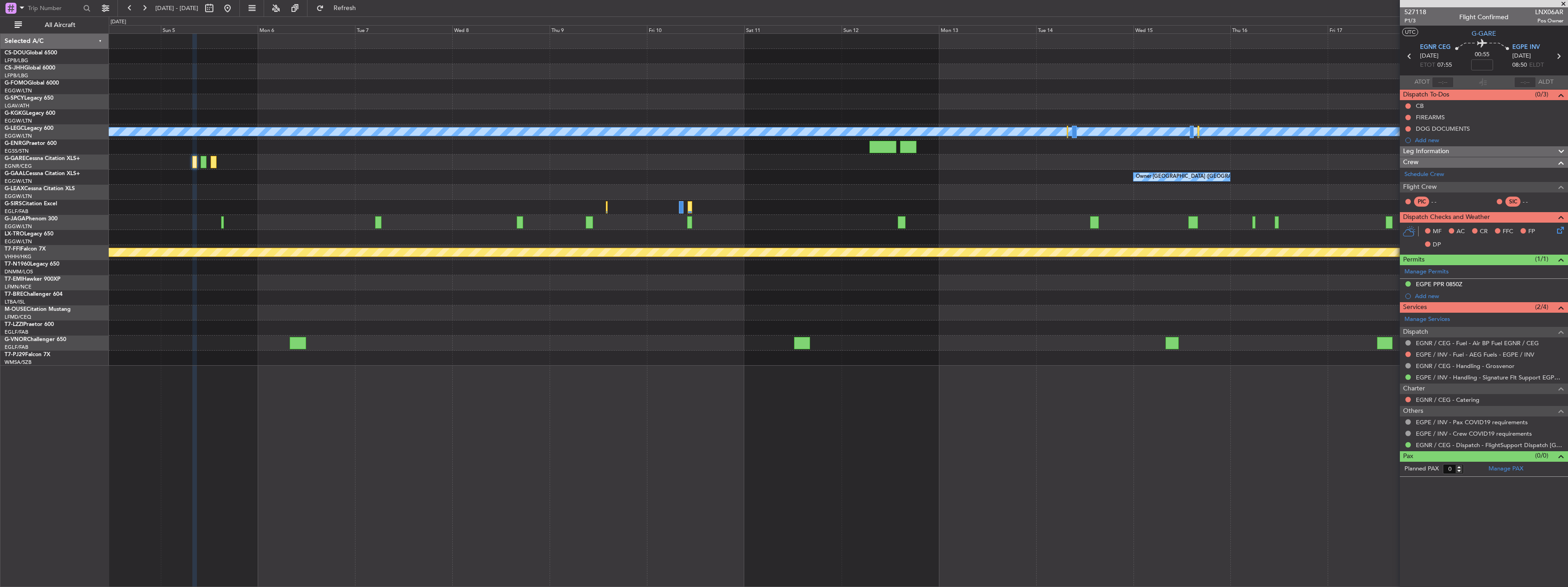
click at [445, 168] on div at bounding box center [838, 162] width 1459 height 15
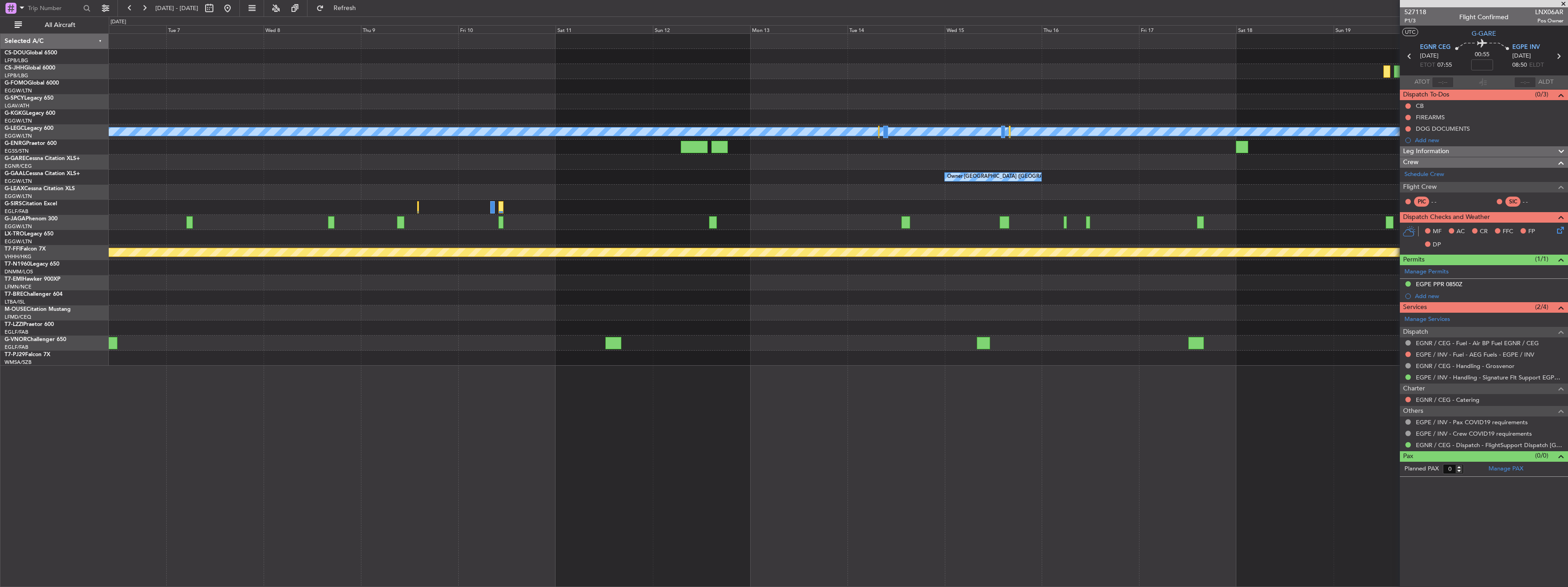
click at [488, 200] on div "A/C Unavailable [GEOGRAPHIC_DATA] ([GEOGRAPHIC_DATA]) Owner [GEOGRAPHIC_DATA] (…" at bounding box center [838, 200] width 1459 height 332
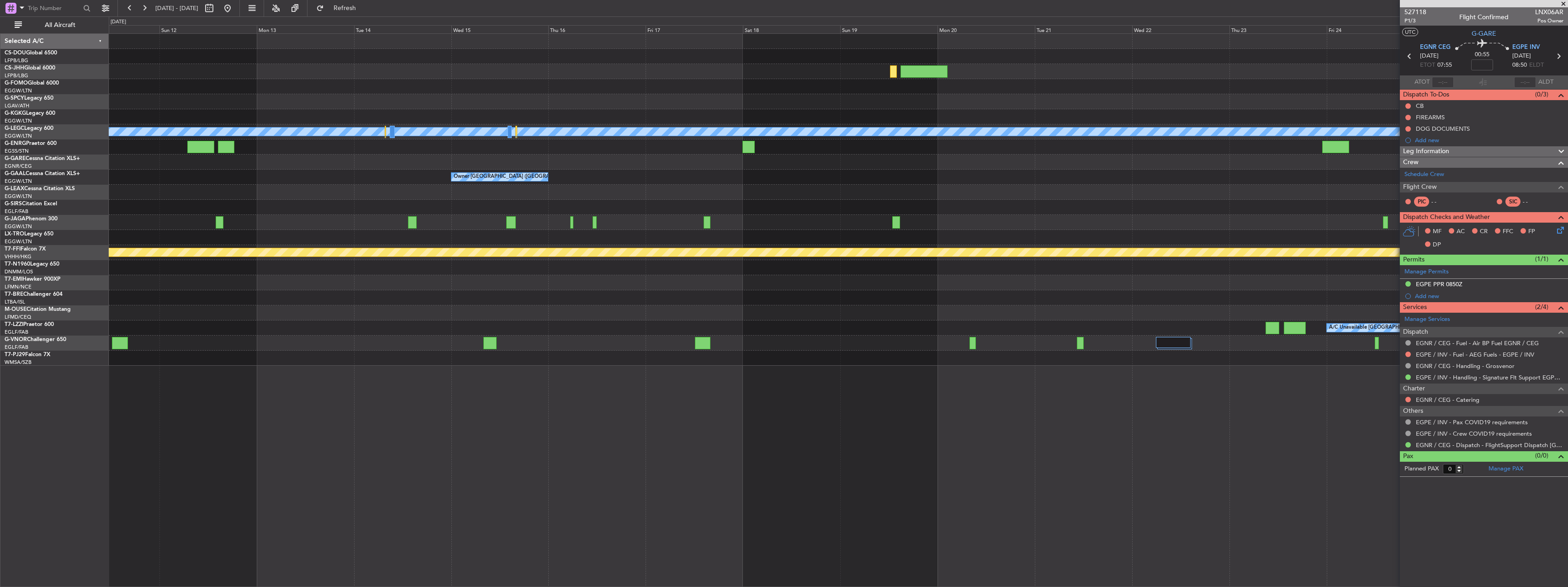
click at [488, 217] on div "A/C Unavailable [GEOGRAPHIC_DATA] ([GEOGRAPHIC_DATA]) Owner [GEOGRAPHIC_DATA] (…" at bounding box center [838, 200] width 1459 height 332
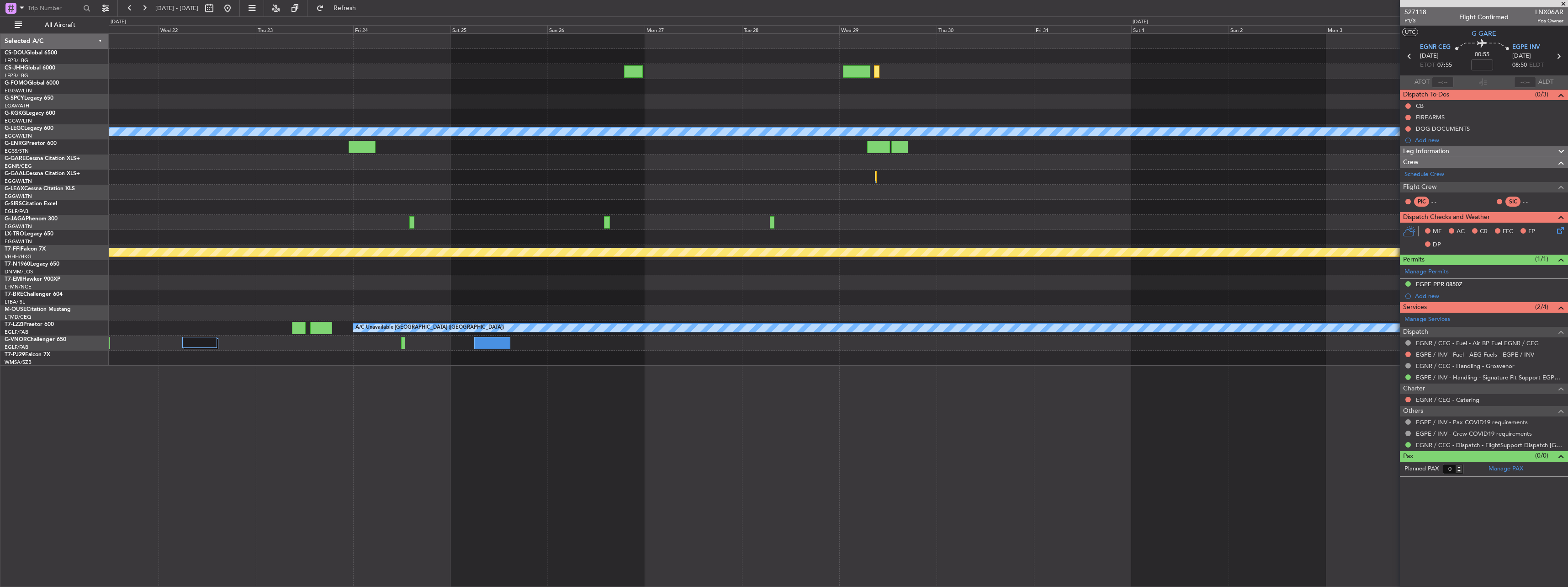
click at [488, 202] on div at bounding box center [838, 207] width 1459 height 15
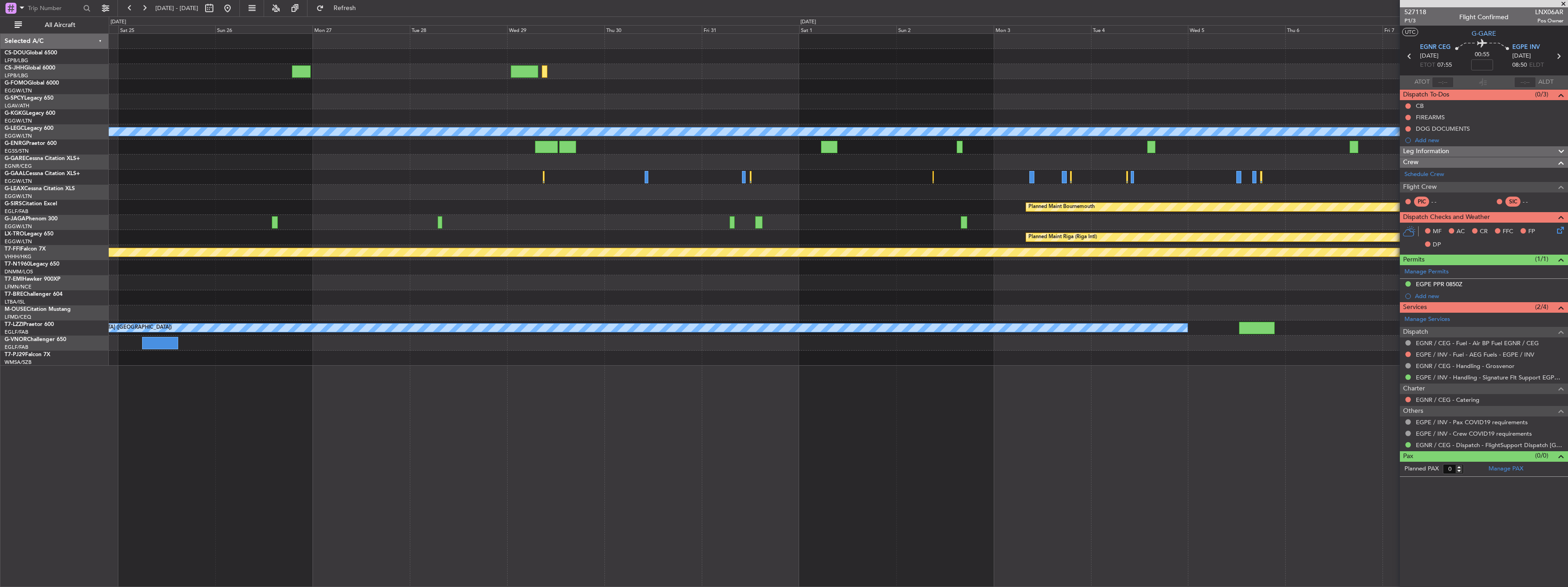
click at [488, 189] on div at bounding box center [838, 192] width 1459 height 15
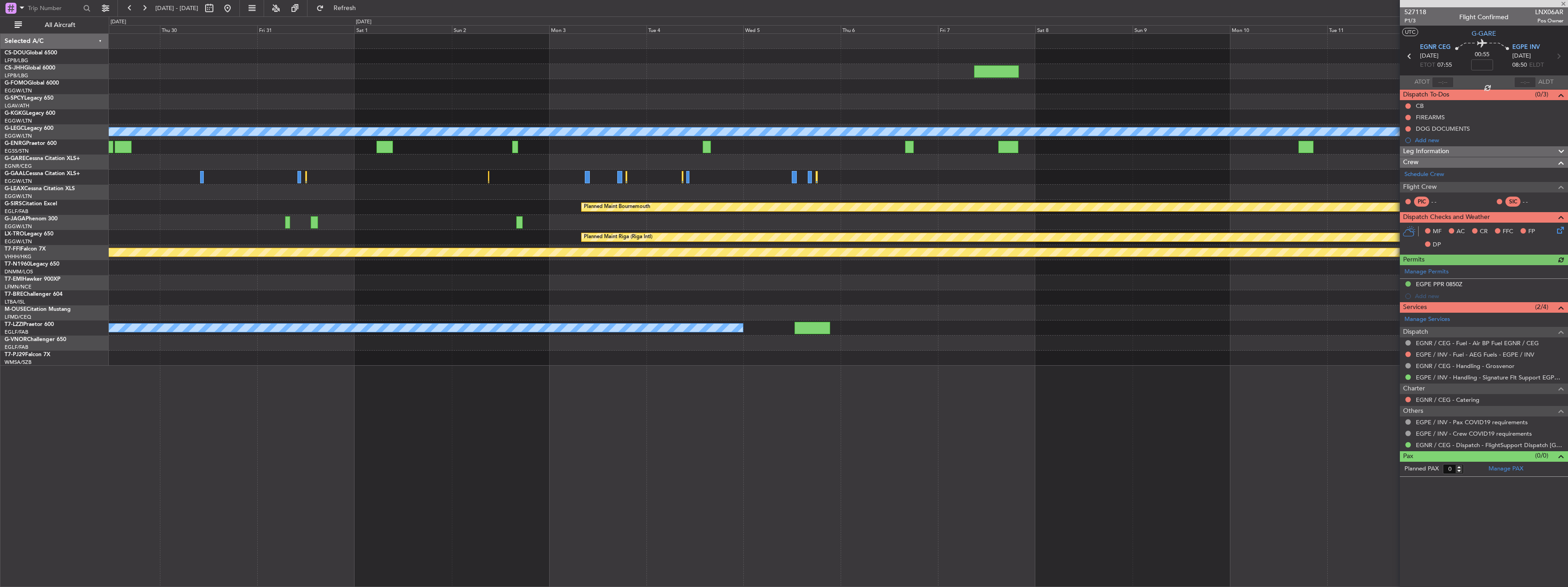
click at [359, 214] on div "A/C Unavailable [GEOGRAPHIC_DATA] ([GEOGRAPHIC_DATA]) Planned Maint [GEOGRAPHIC…" at bounding box center [838, 200] width 1459 height 332
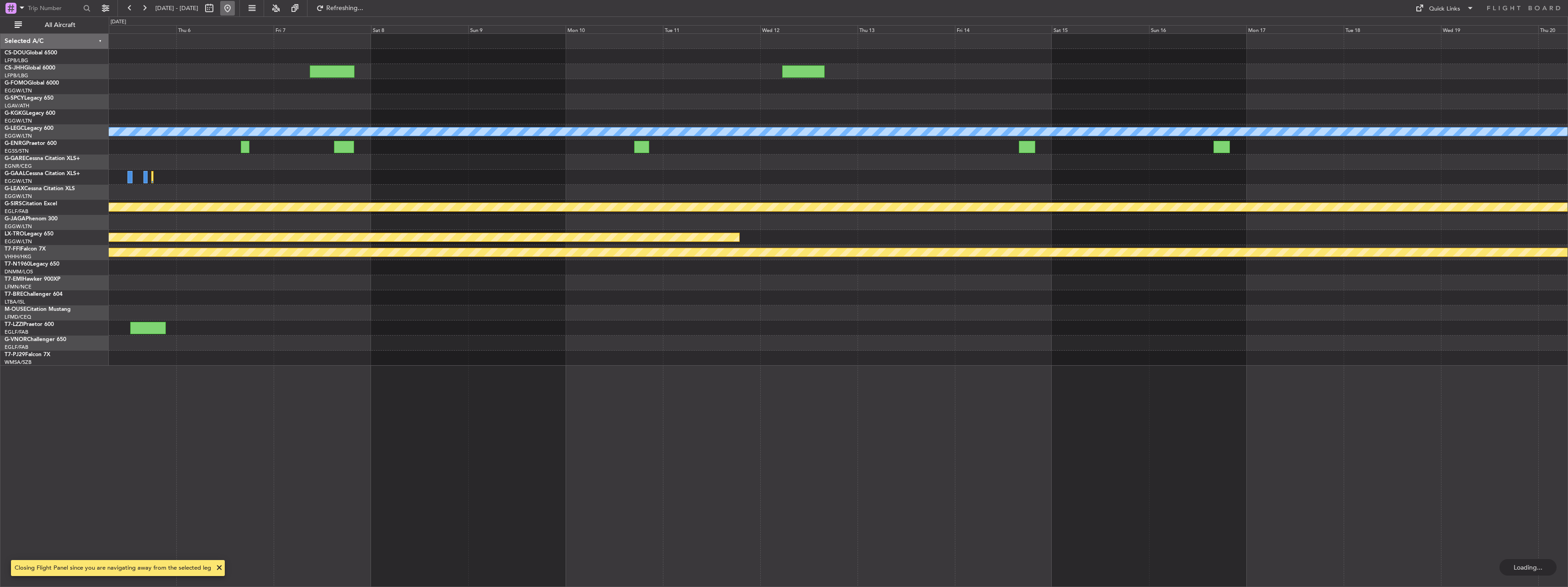
click at [235, 5] on button at bounding box center [228, 9] width 15 height 15
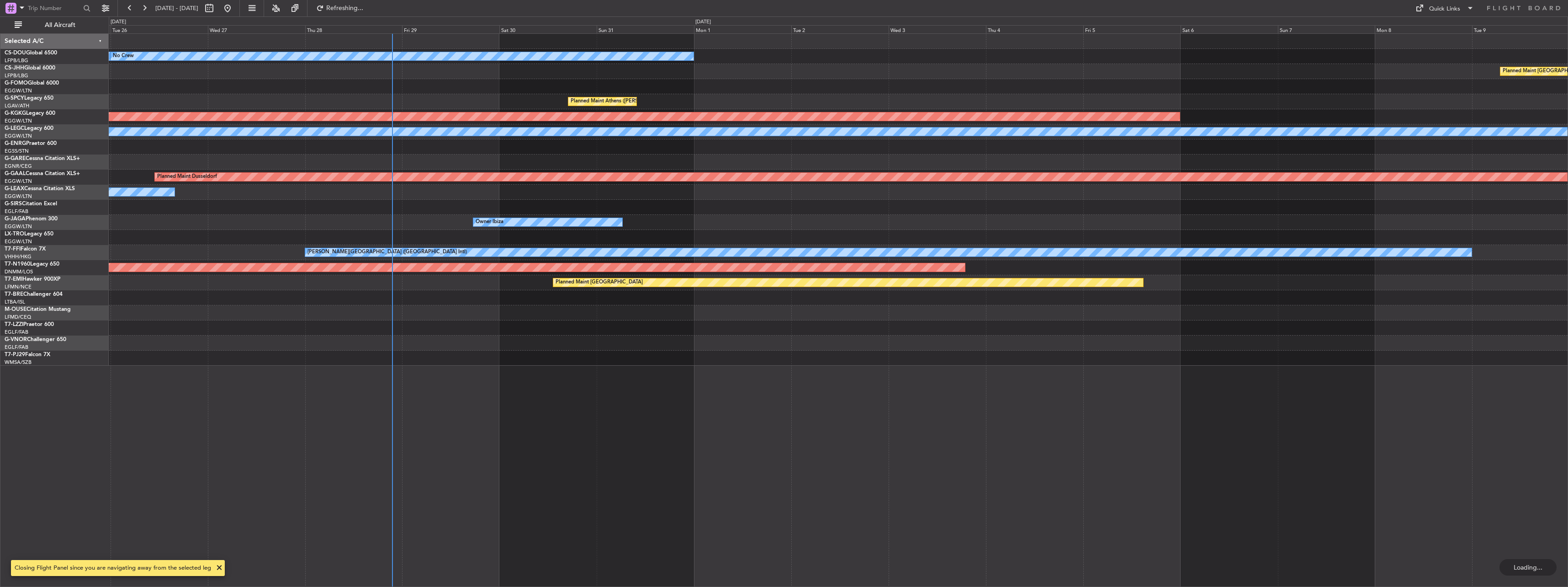
click at [472, 195] on div "No Crew A/C Unavailable Planned Maint [GEOGRAPHIC_DATA] ([GEOGRAPHIC_DATA]) Pla…" at bounding box center [838, 200] width 1459 height 332
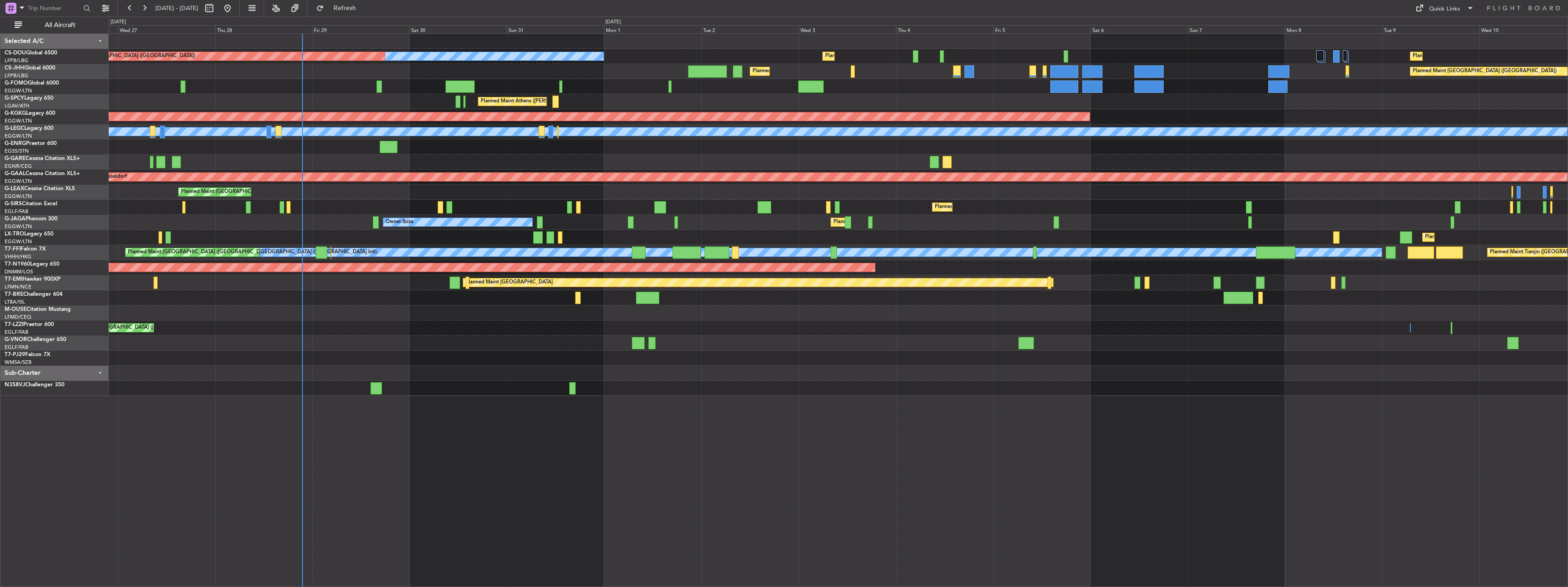
click at [488, 292] on div "Planned Maint Warsaw ([GEOGRAPHIC_DATA])" at bounding box center [838, 298] width 1459 height 15
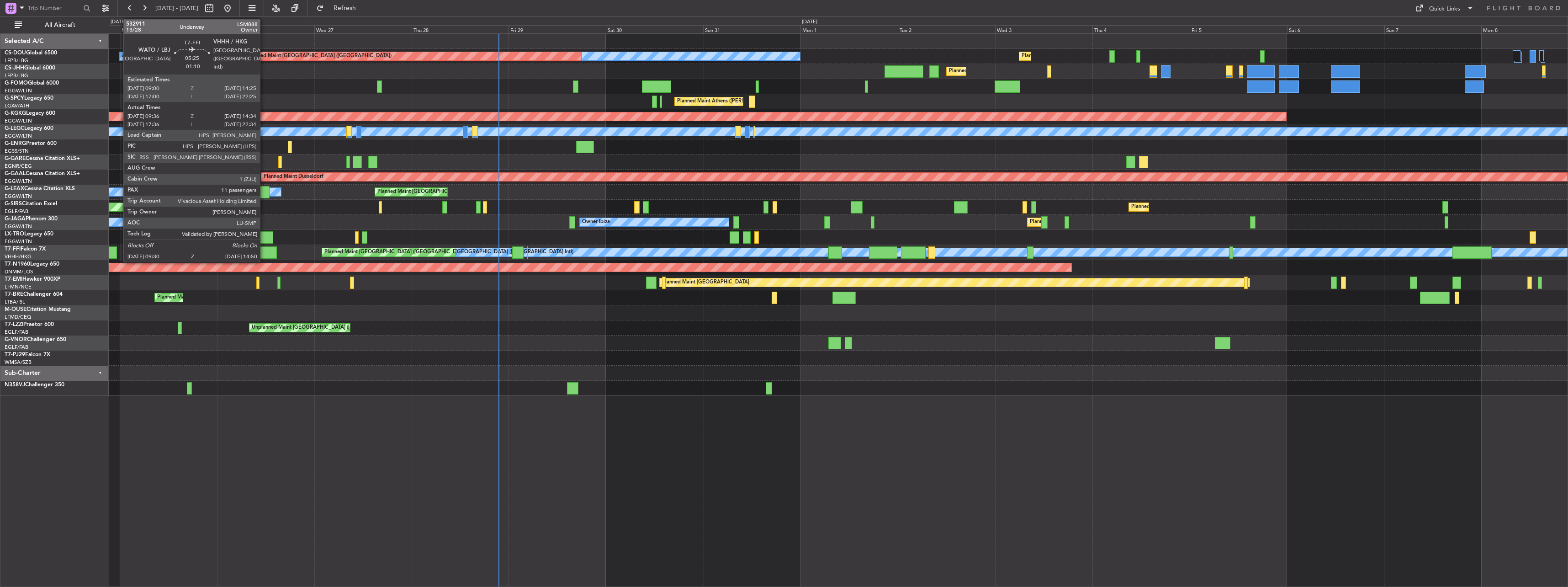
click at [264, 254] on div at bounding box center [266, 253] width 22 height 12
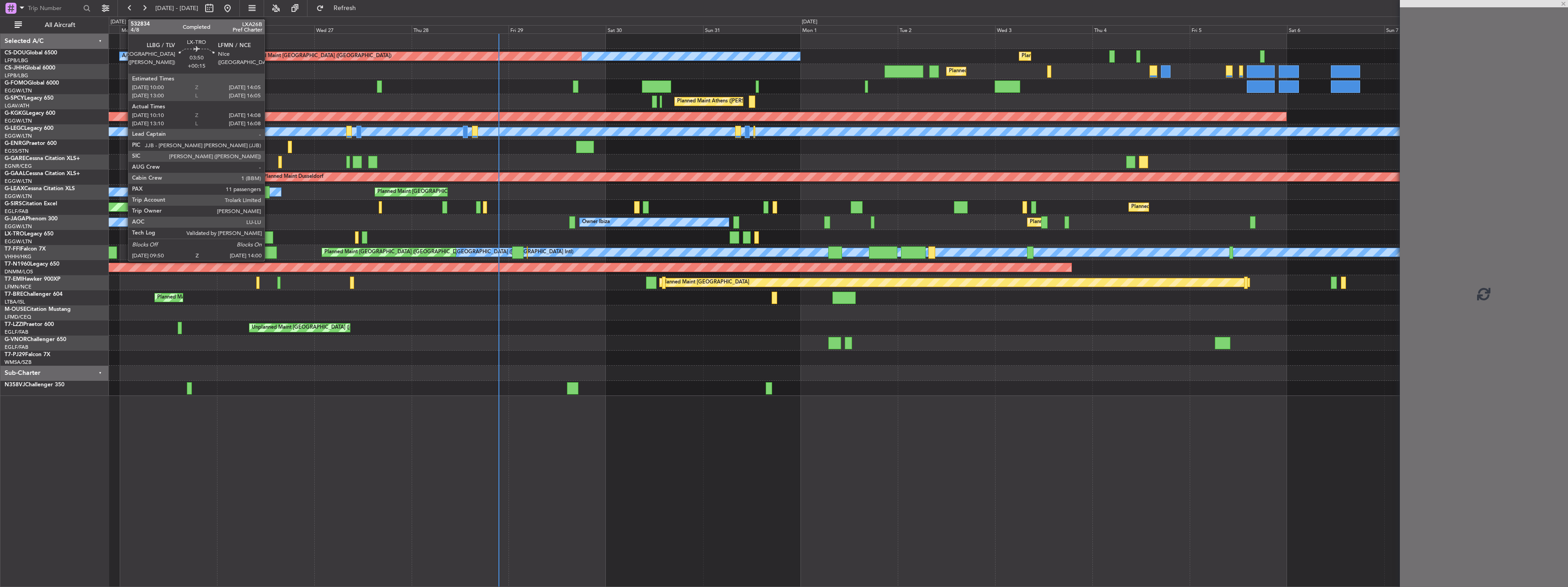
click at [268, 238] on div at bounding box center [265, 237] width 17 height 12
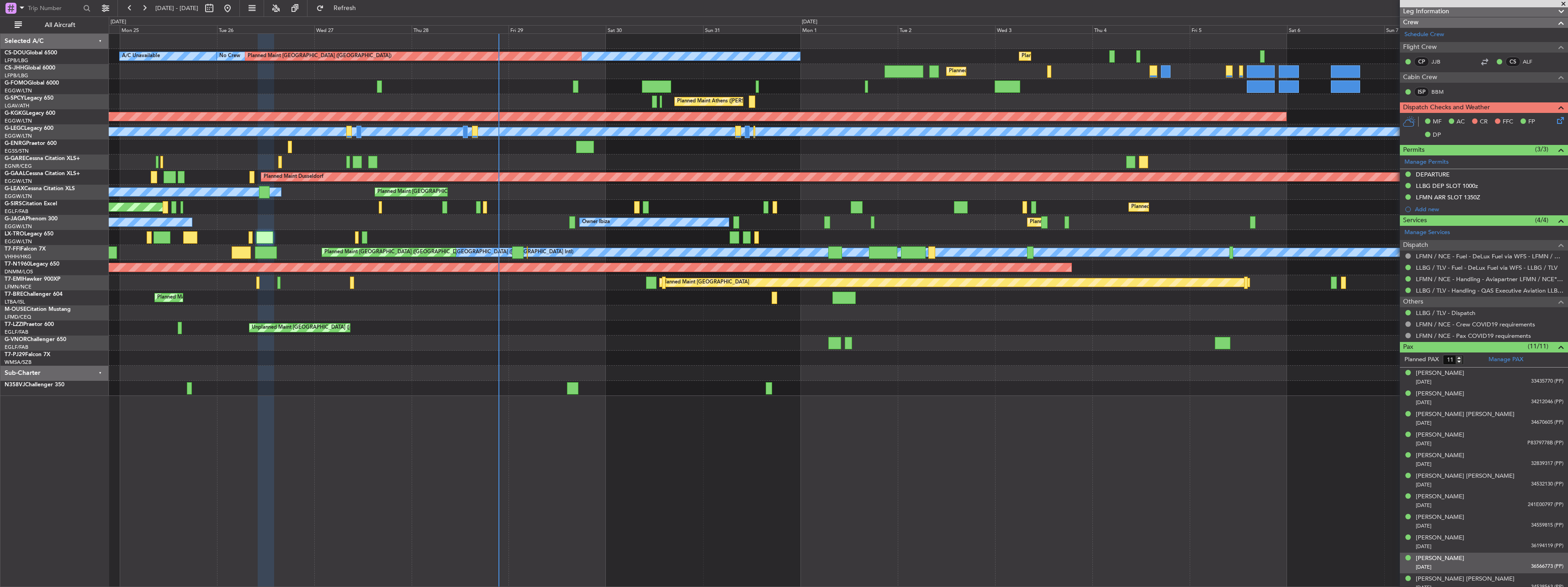
scroll to position [135, 0]
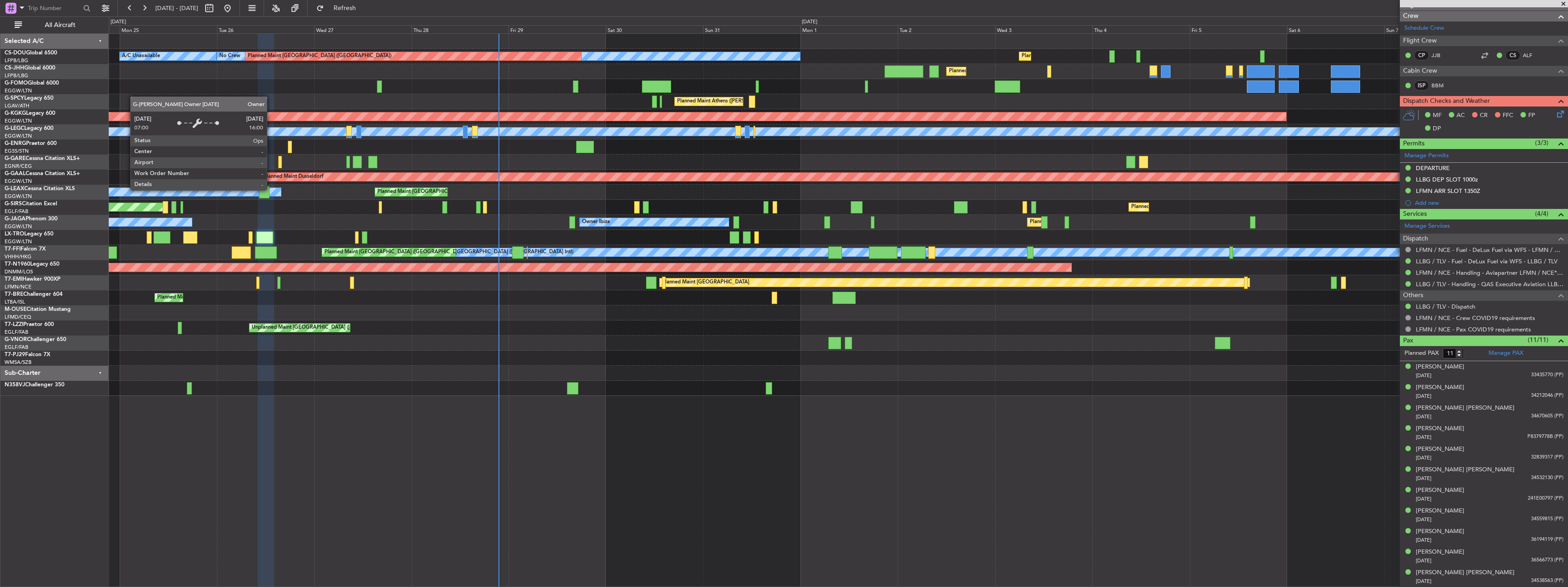
click at [271, 189] on div "Owner" at bounding box center [117, 192] width 327 height 9
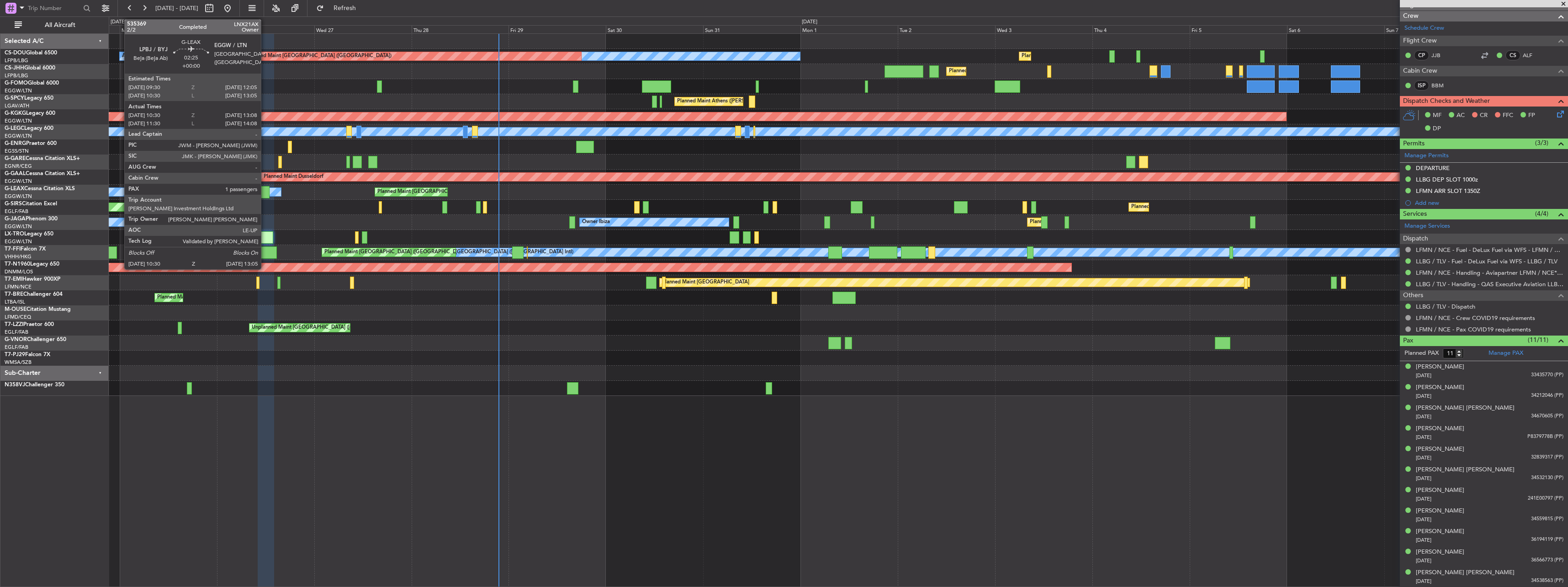
click at [265, 188] on div at bounding box center [264, 192] width 10 height 12
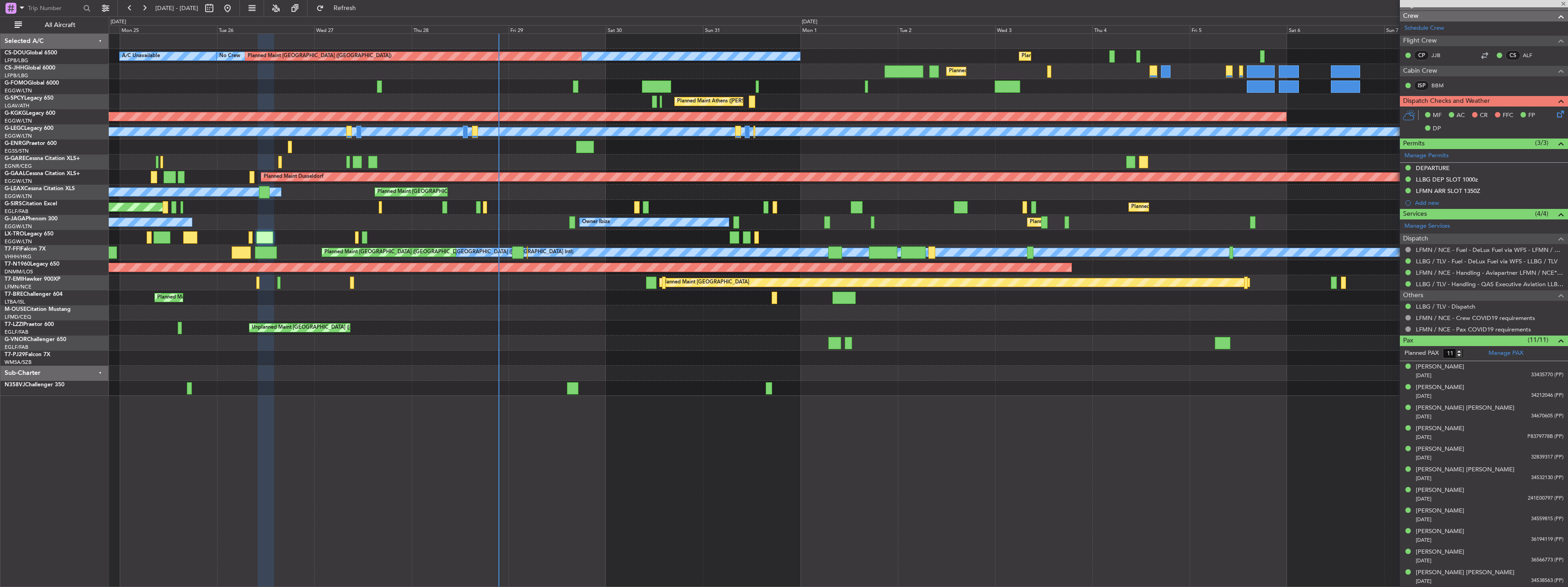
type input "10:30"
type input "12:58"
type input "1"
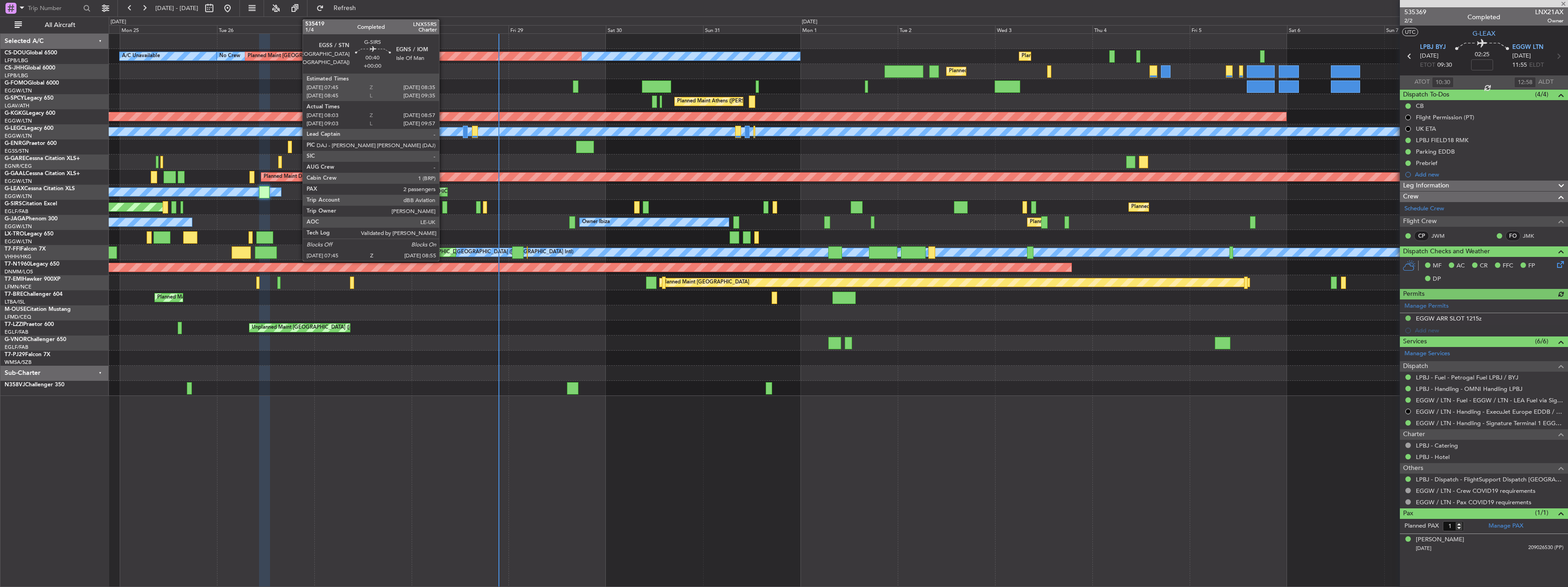
click at [443, 205] on div at bounding box center [445, 207] width 5 height 12
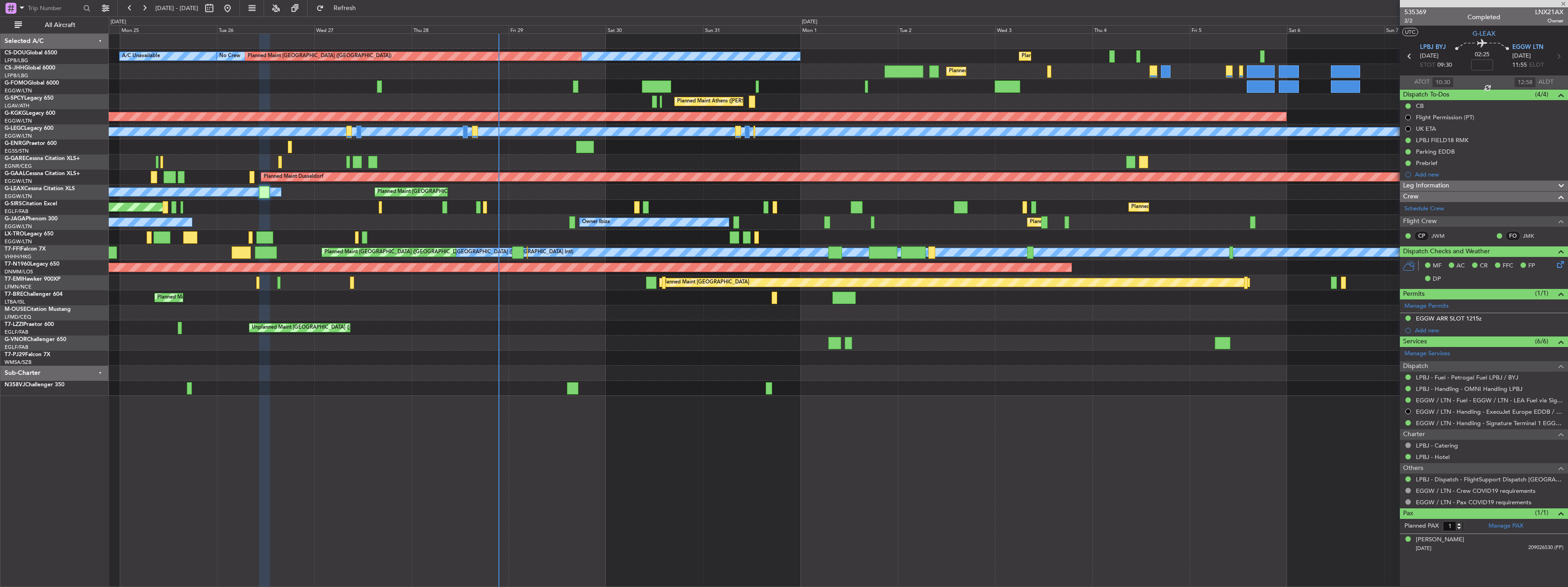
type input "08:03"
type input "08:47"
type input "2"
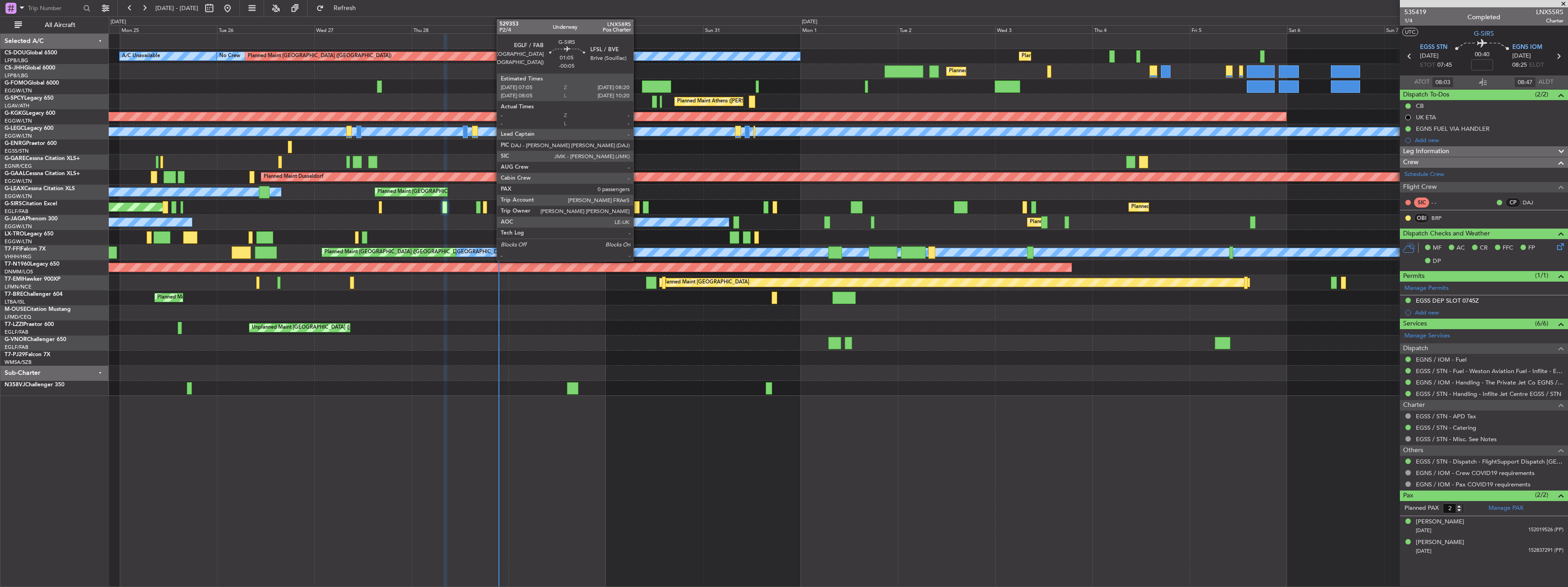
click at [488, 206] on div at bounding box center [637, 207] width 5 height 12
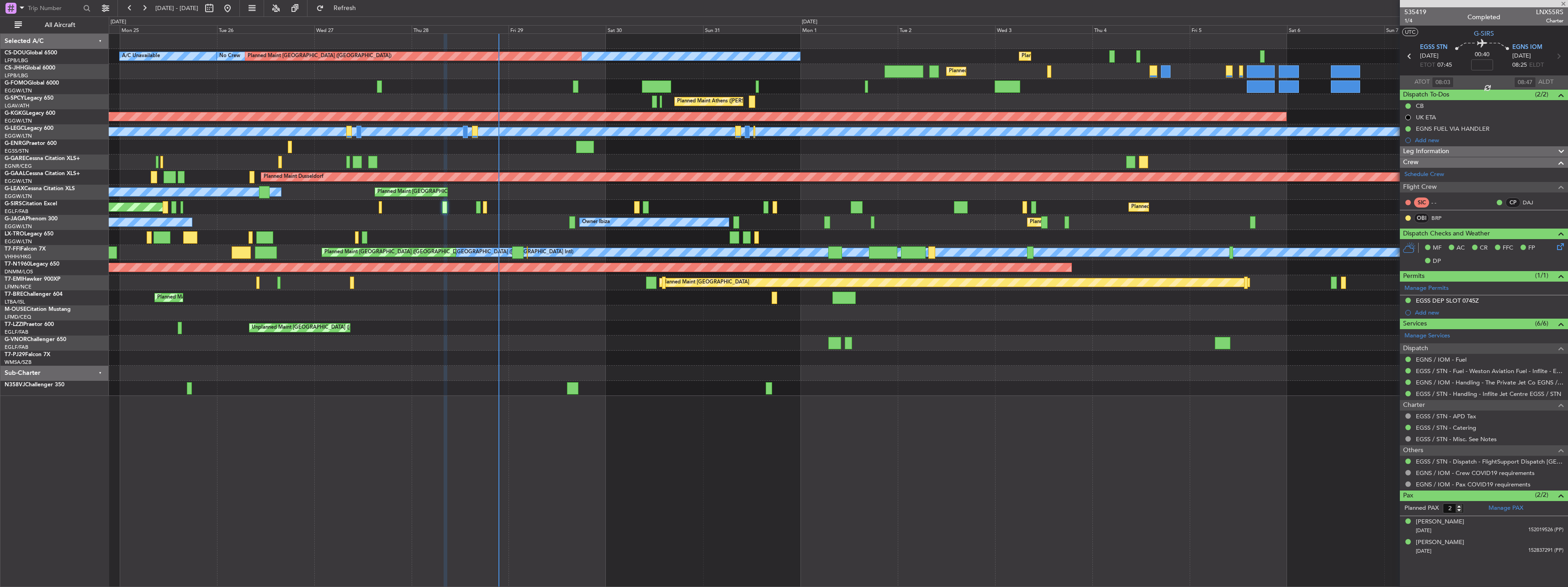
type input "-00:05"
type input "0"
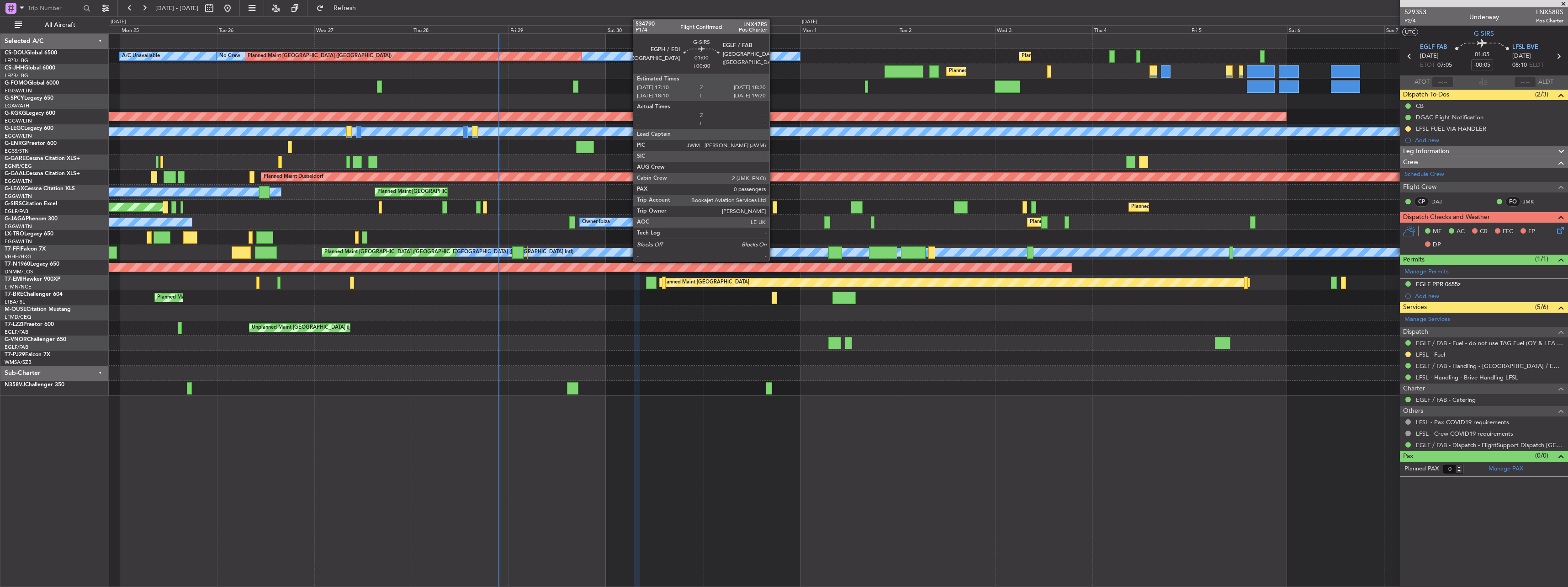
click at [488, 210] on div at bounding box center [775, 207] width 5 height 12
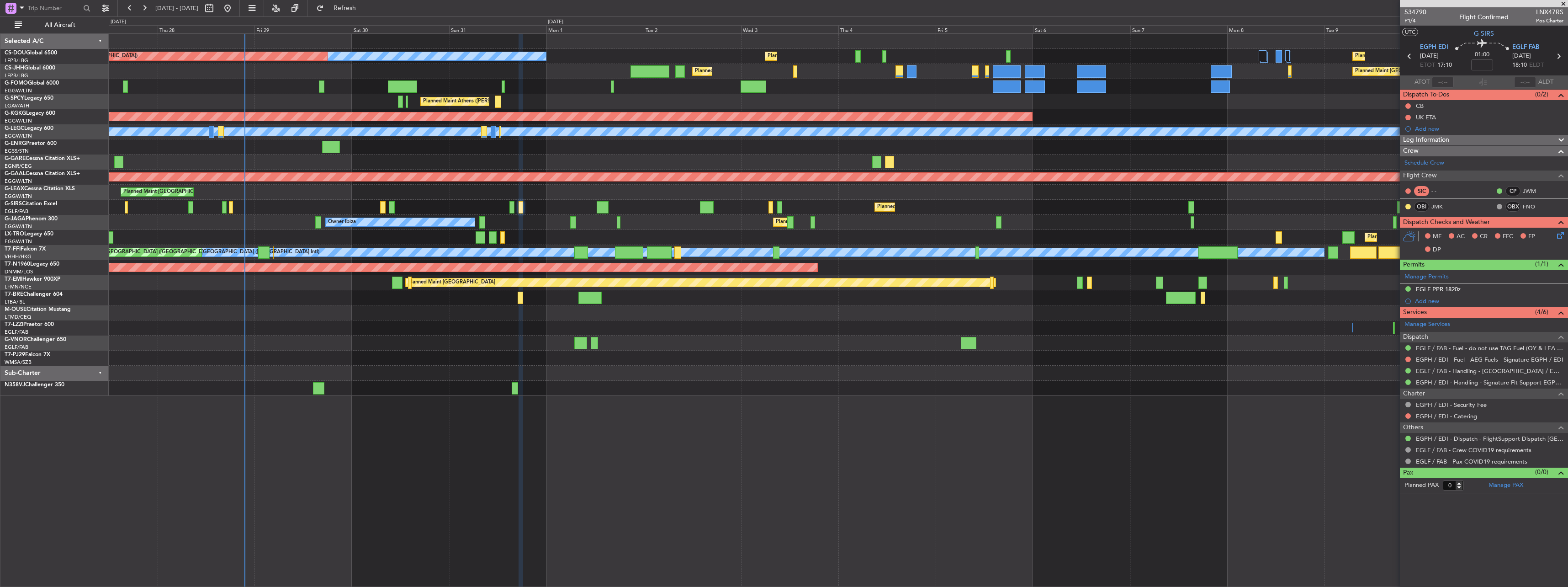
click at [488, 205] on div "No Crew Planned Maint [GEOGRAPHIC_DATA] ([GEOGRAPHIC_DATA]) Planned Maint [GEOG…" at bounding box center [838, 215] width 1459 height 362
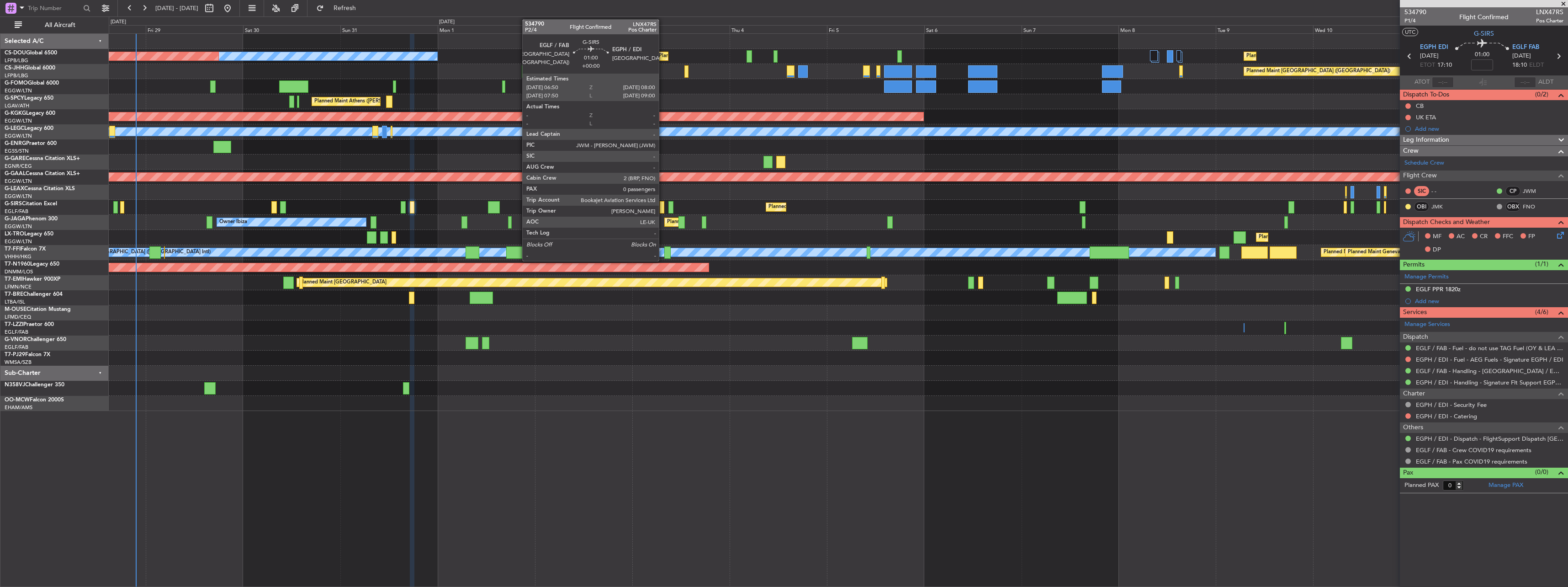
click at [488, 208] on div at bounding box center [662, 207] width 5 height 12
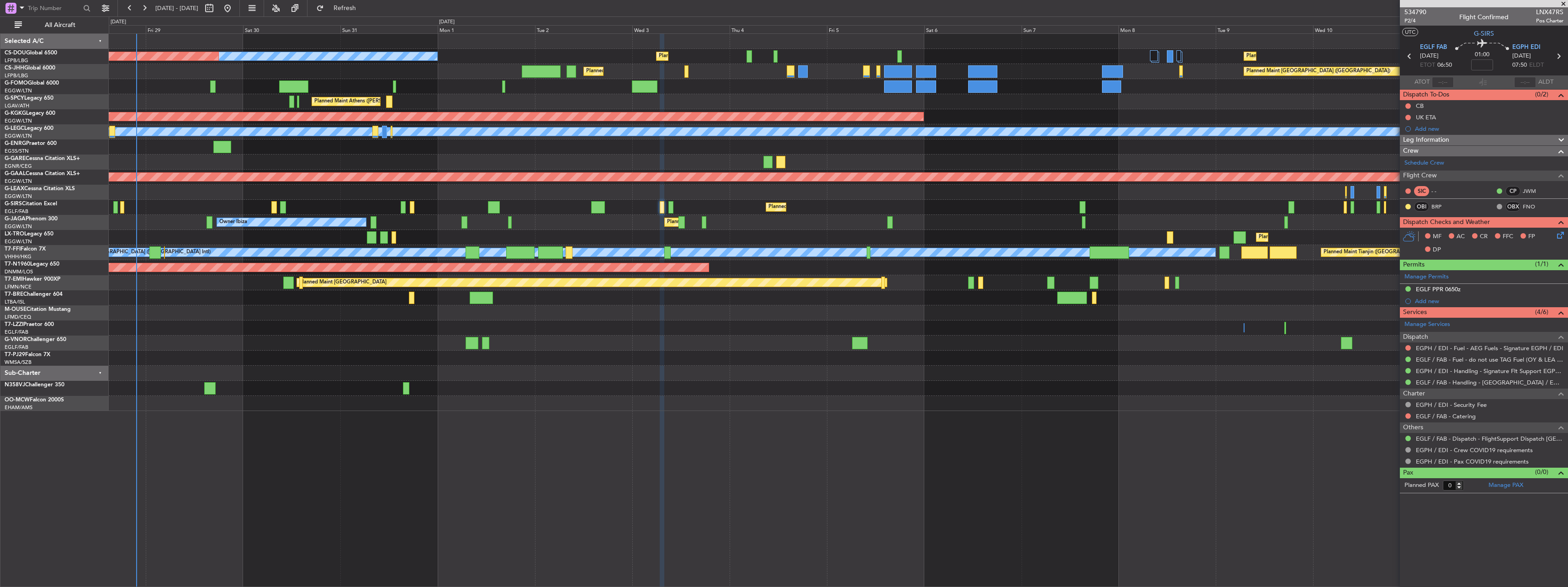
click at [488, 206] on div "Planned Maint [GEOGRAPHIC_DATA] ([GEOGRAPHIC_DATA]) Unplanned Maint [GEOGRAPHIC…" at bounding box center [838, 207] width 1459 height 15
